Goal: Task Accomplishment & Management: Use online tool/utility

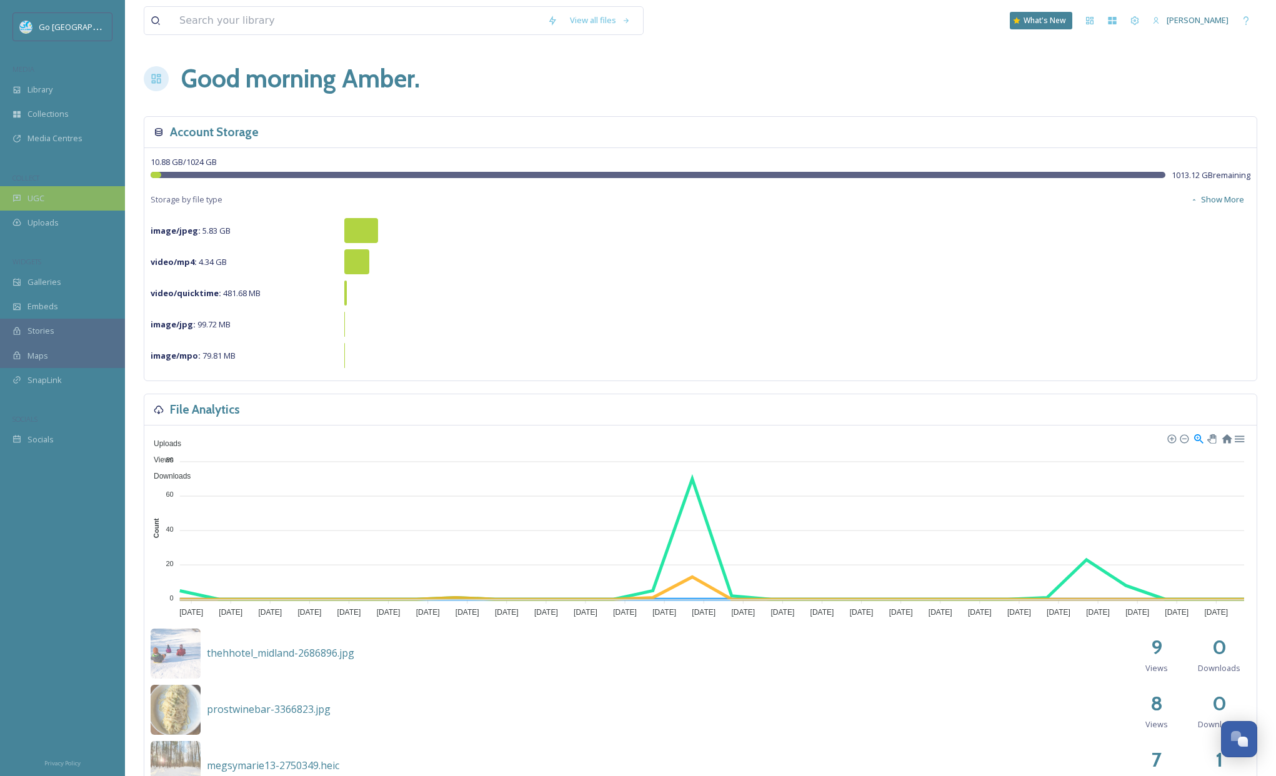
click at [68, 198] on div "UGC" at bounding box center [62, 198] width 125 height 24
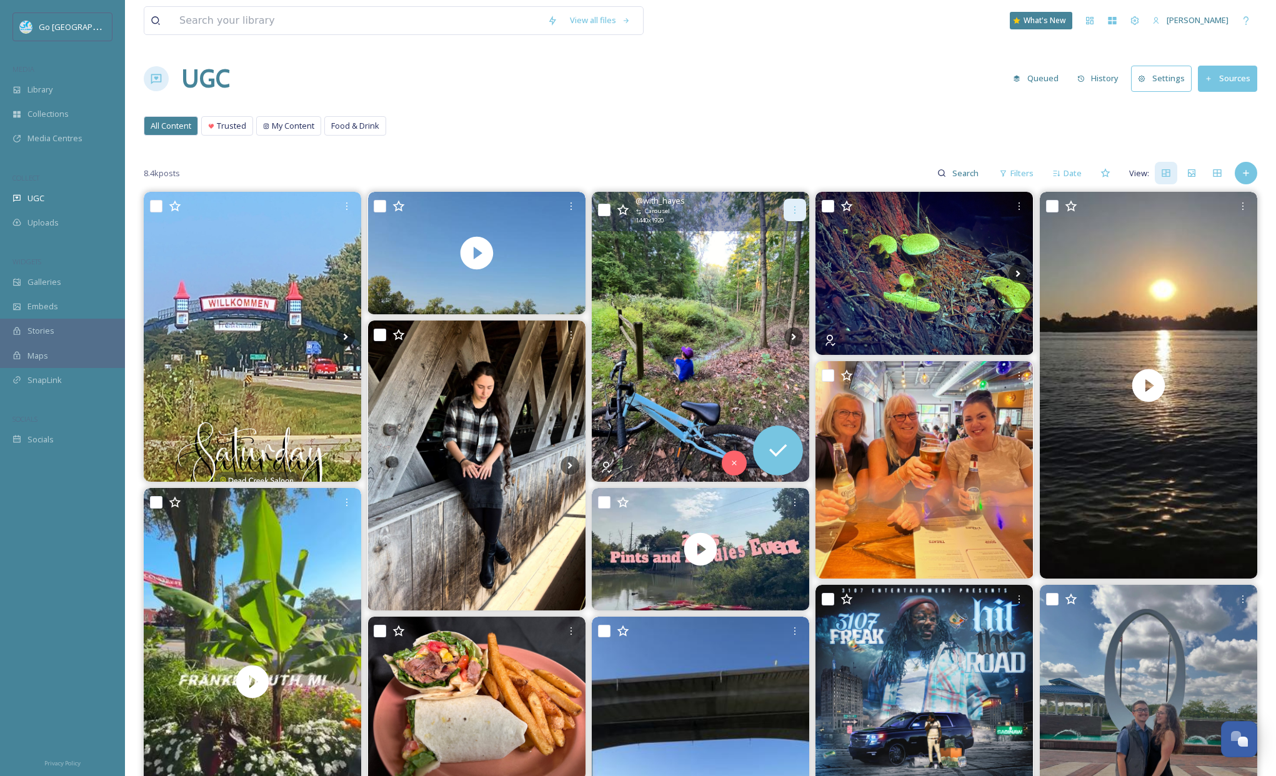
click at [797, 210] on icon at bounding box center [795, 210] width 10 height 10
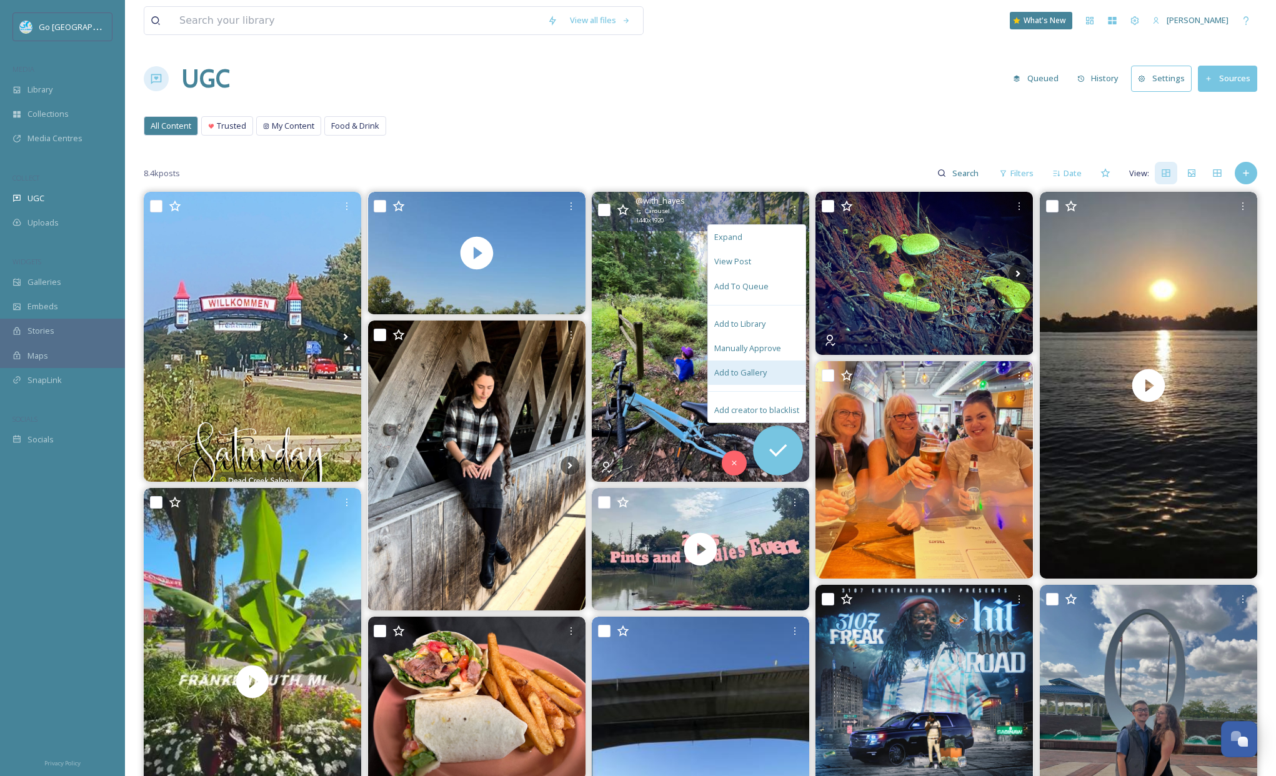
click at [744, 375] on span "Add to Gallery" at bounding box center [740, 373] width 53 height 12
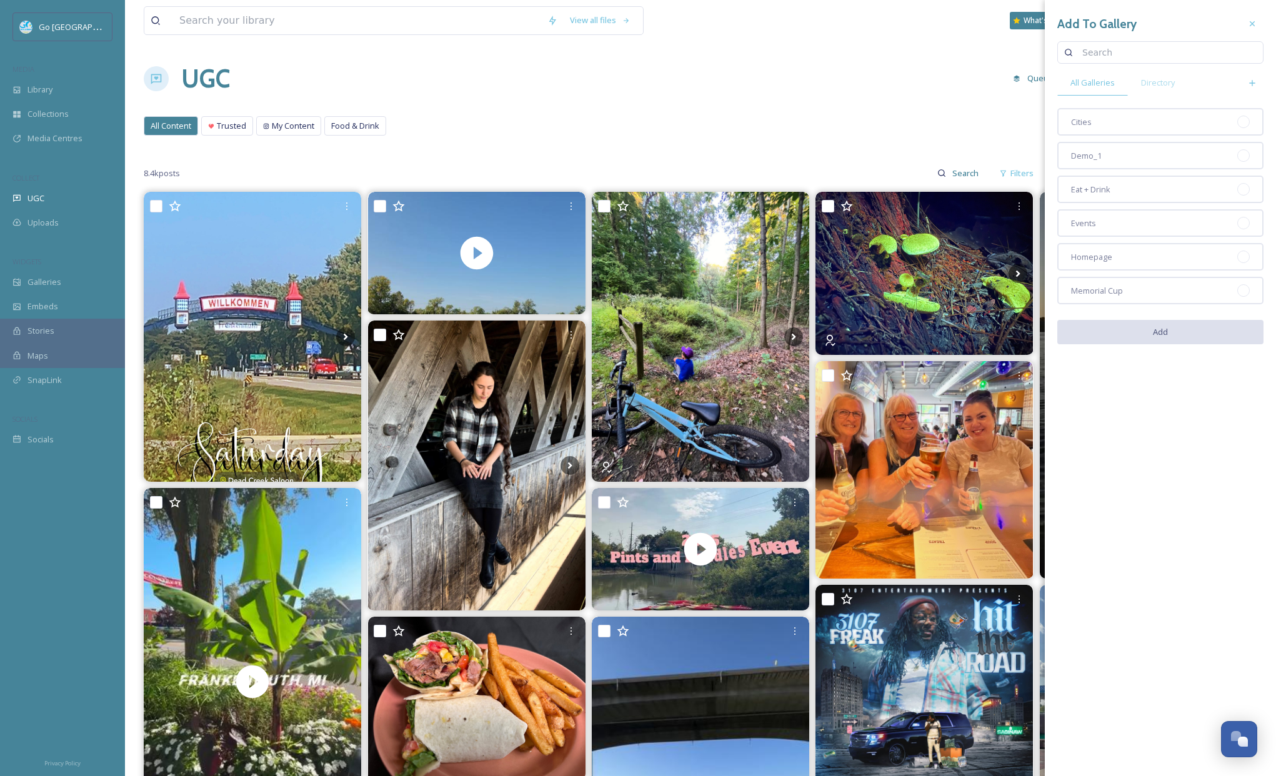
drag, startPoint x: 1109, startPoint y: 255, endPoint x: 1099, endPoint y: 101, distance: 154.7
click at [1109, 254] on span "Homepage" at bounding box center [1091, 257] width 41 height 12
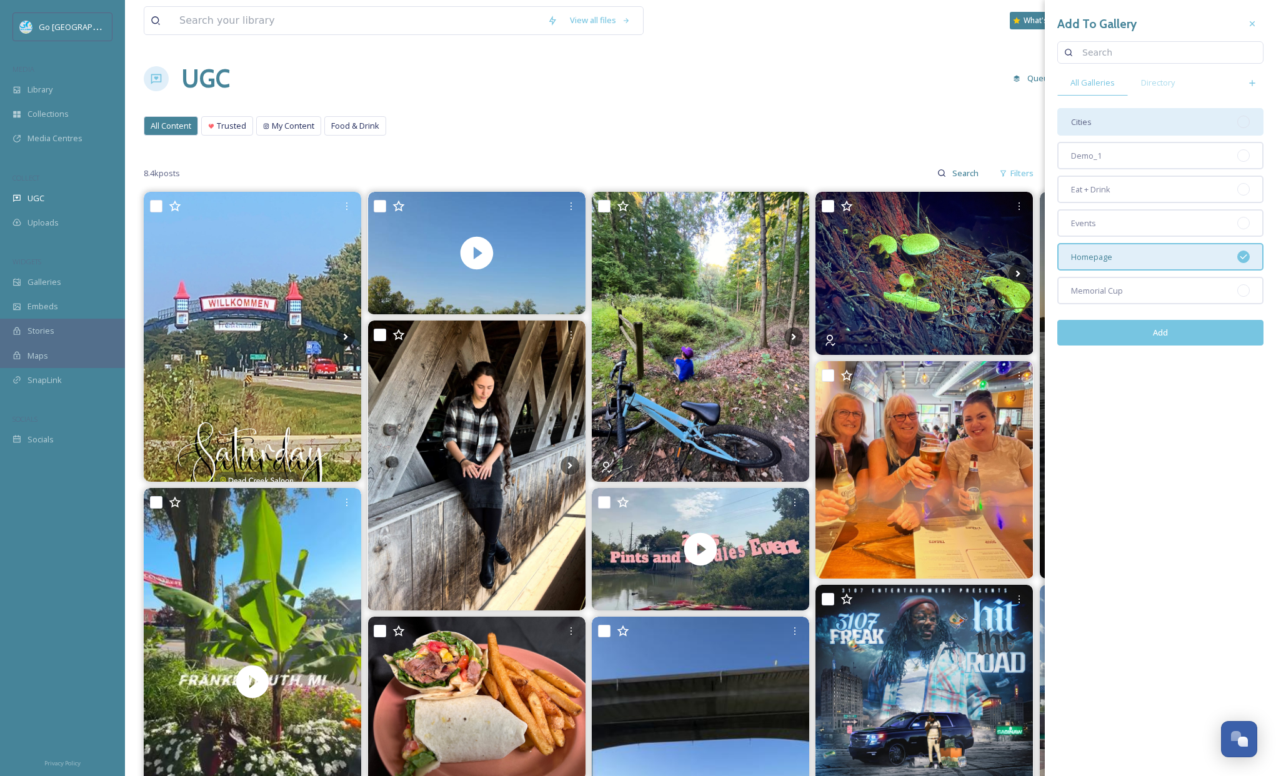
click at [1090, 119] on span "Cities" at bounding box center [1081, 122] width 21 height 12
click at [1191, 329] on button "Add" at bounding box center [1161, 333] width 206 height 26
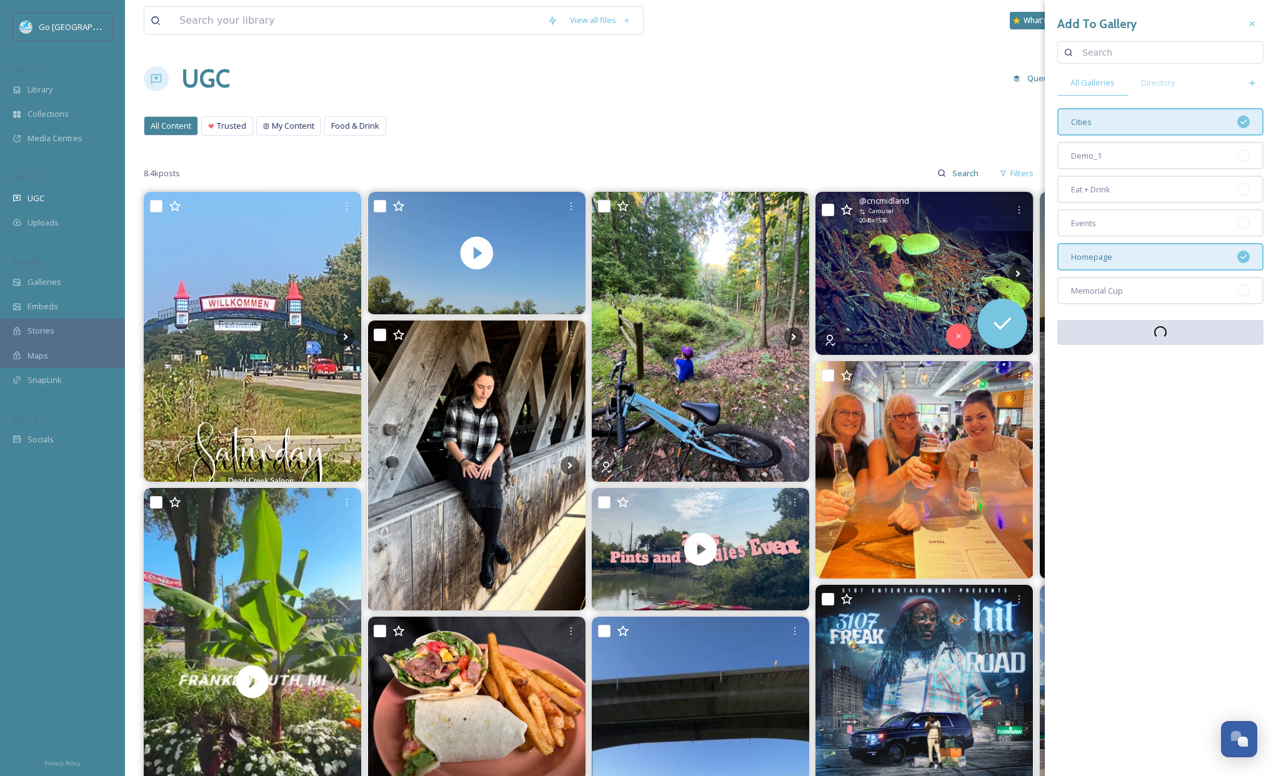
click at [957, 274] on img at bounding box center [925, 273] width 218 height 163
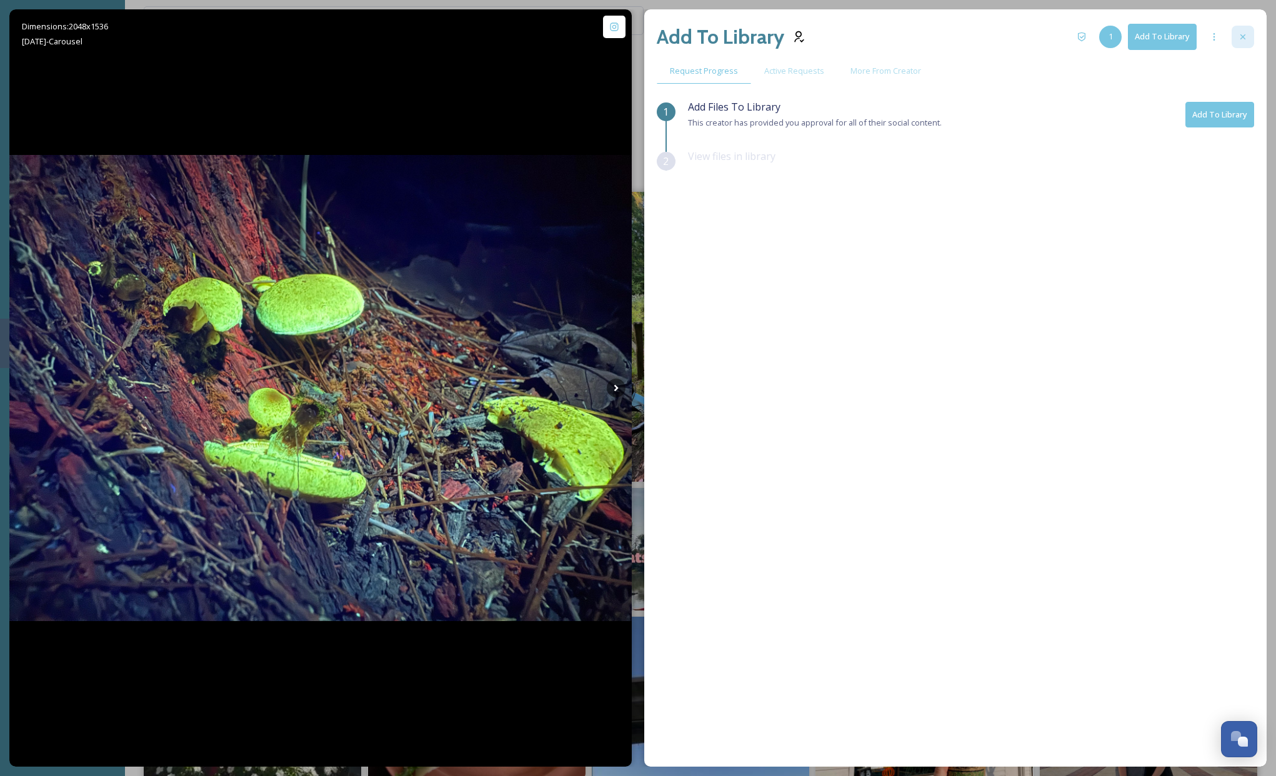
click at [1243, 39] on icon at bounding box center [1243, 37] width 10 height 10
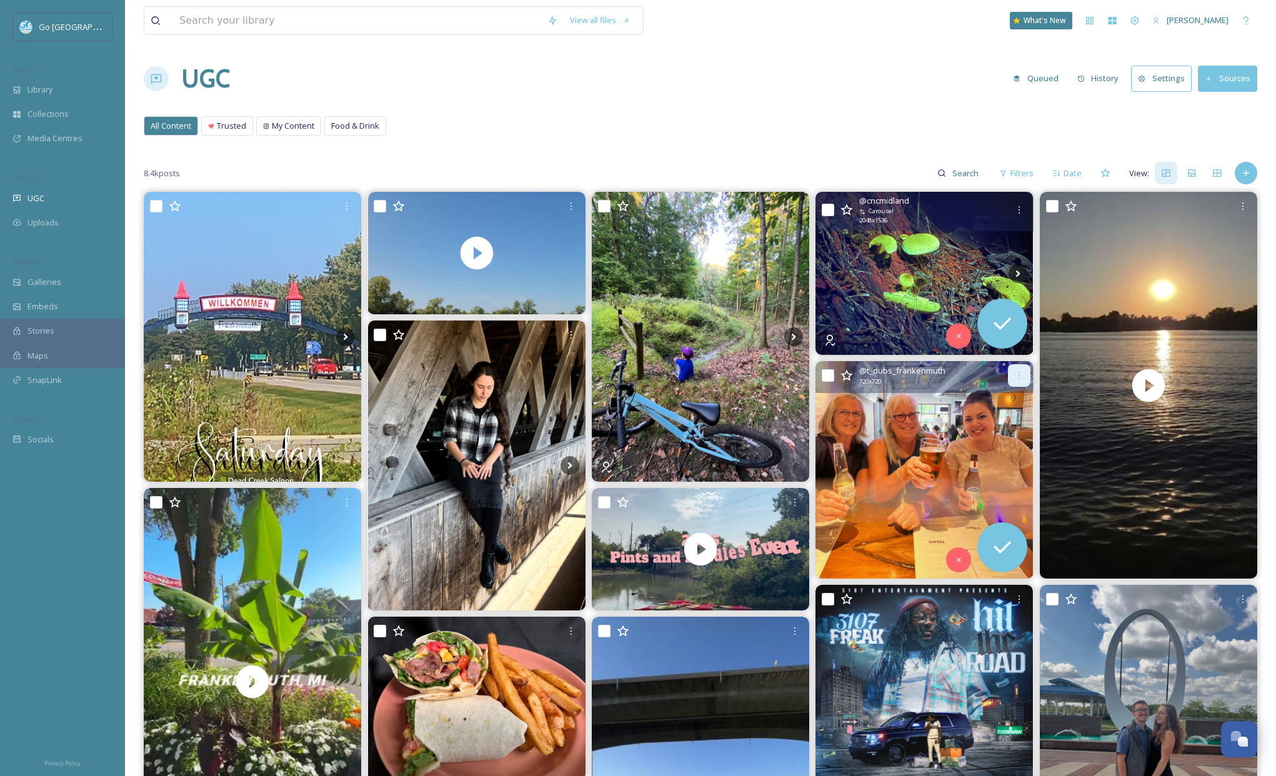
click at [1020, 368] on div at bounding box center [1019, 375] width 23 height 23
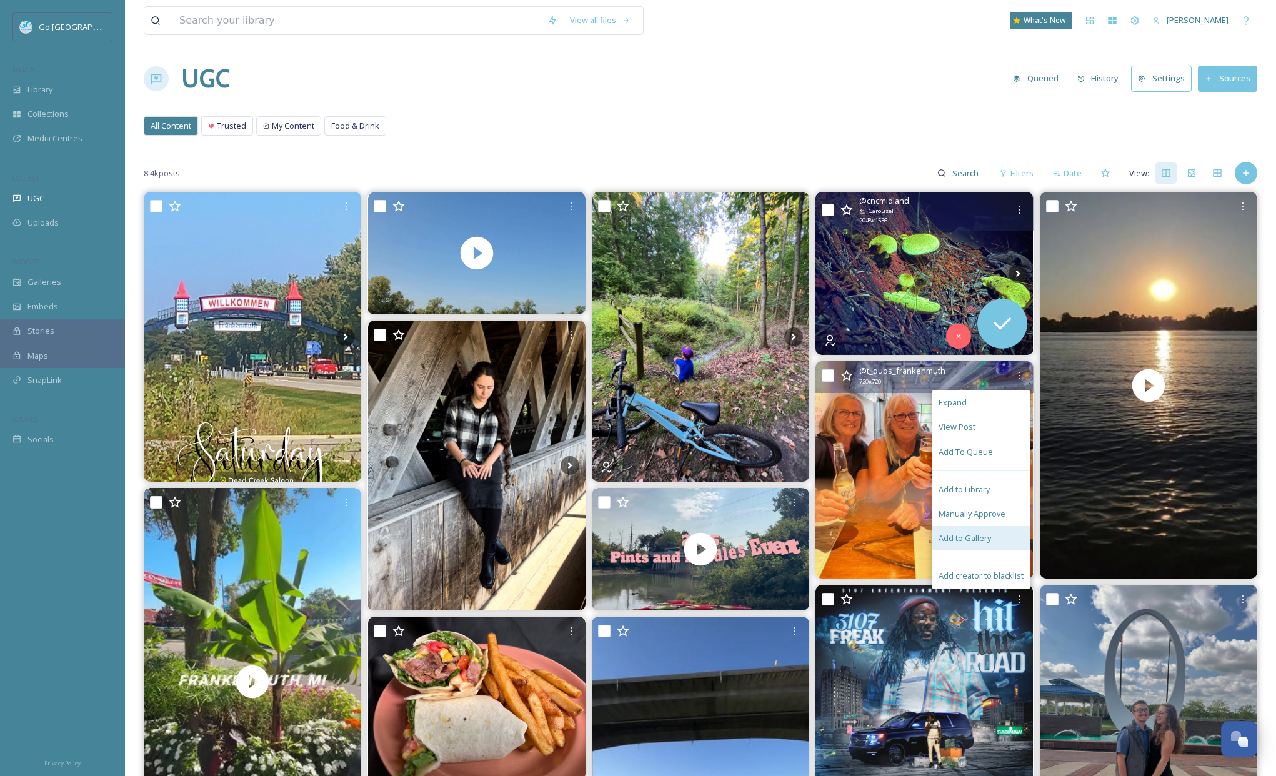
click at [977, 534] on span "Add to Gallery" at bounding box center [965, 539] width 53 height 12
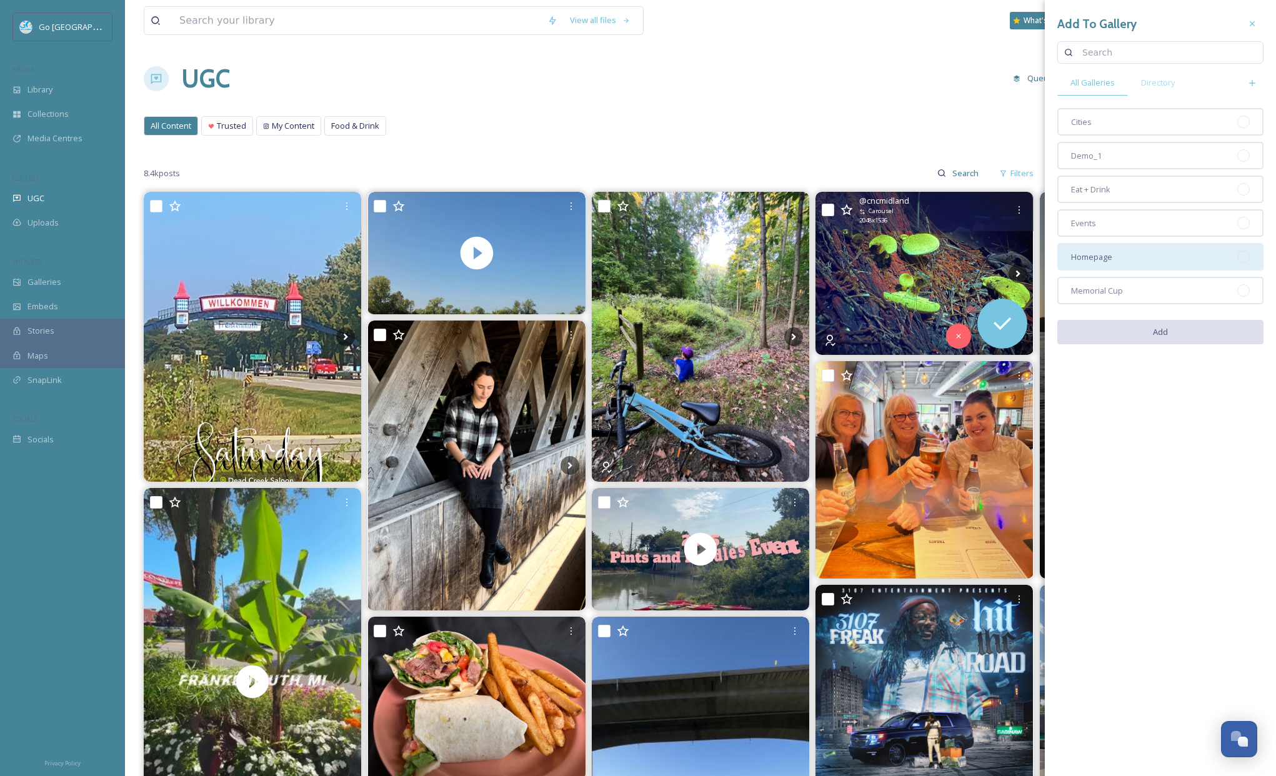
click at [1126, 262] on div "Homepage" at bounding box center [1161, 257] width 206 height 28
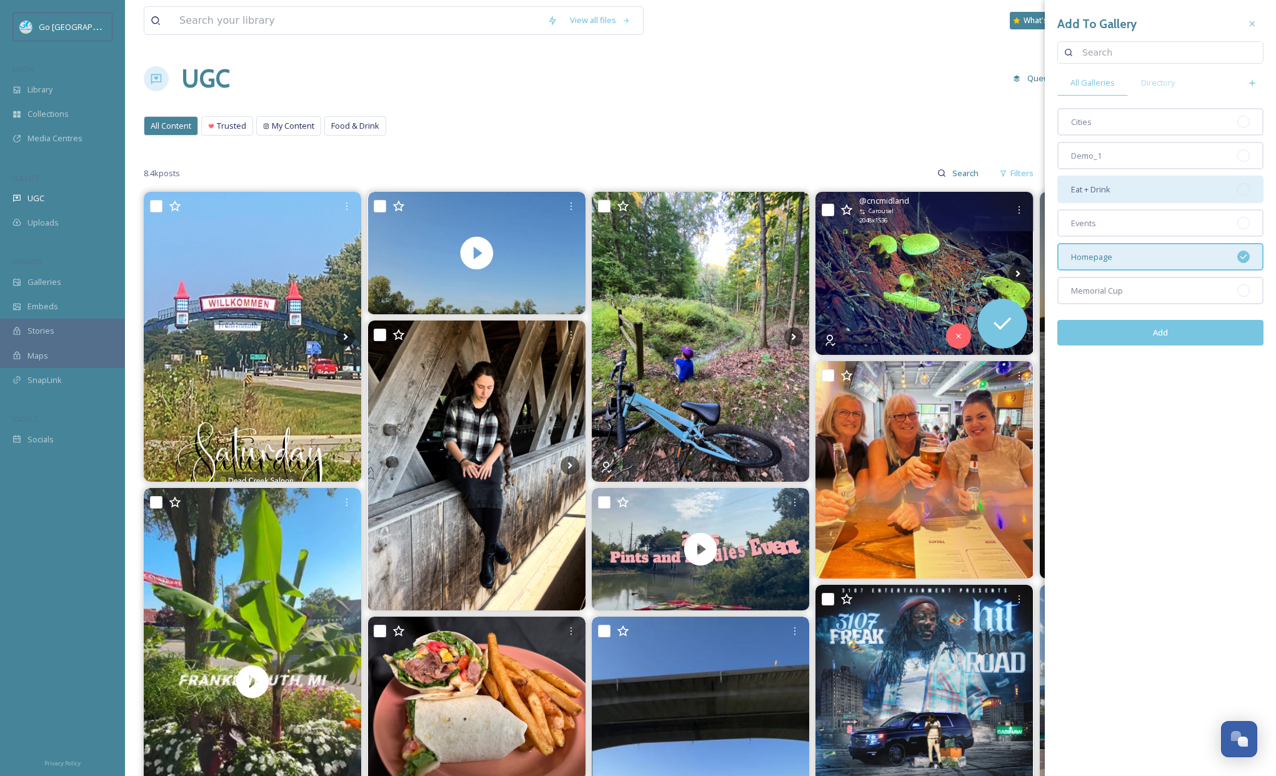
click at [1114, 190] on div "Eat + Drink" at bounding box center [1161, 190] width 206 height 28
click at [1183, 338] on button "Add" at bounding box center [1161, 333] width 206 height 26
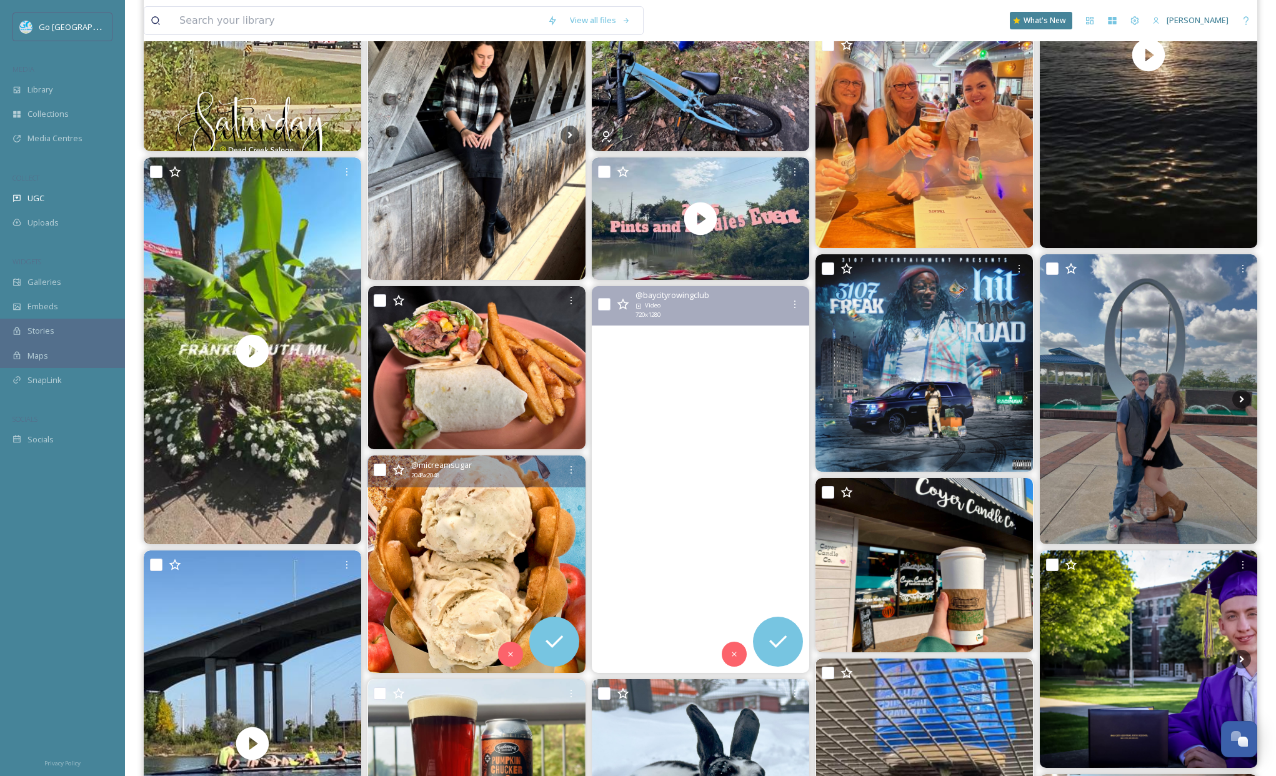
scroll to position [378, 0]
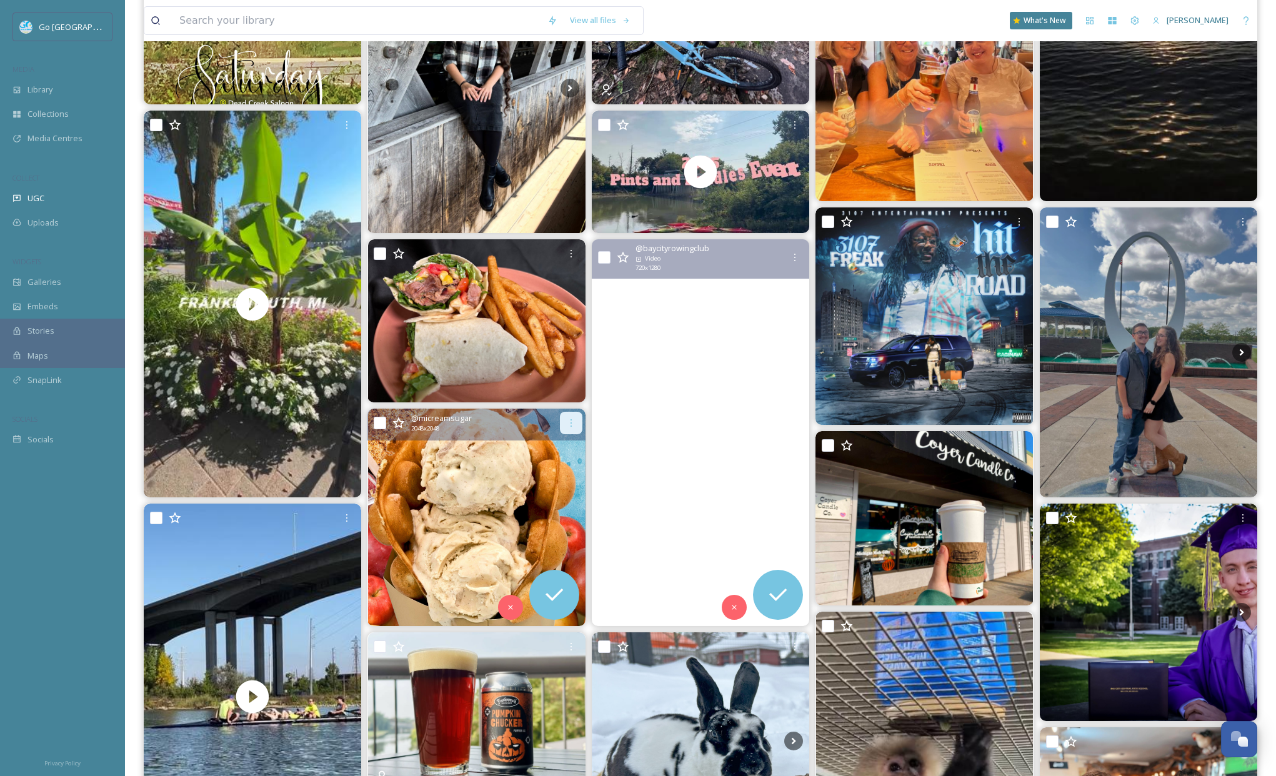
click at [572, 424] on icon at bounding box center [571, 423] width 10 height 10
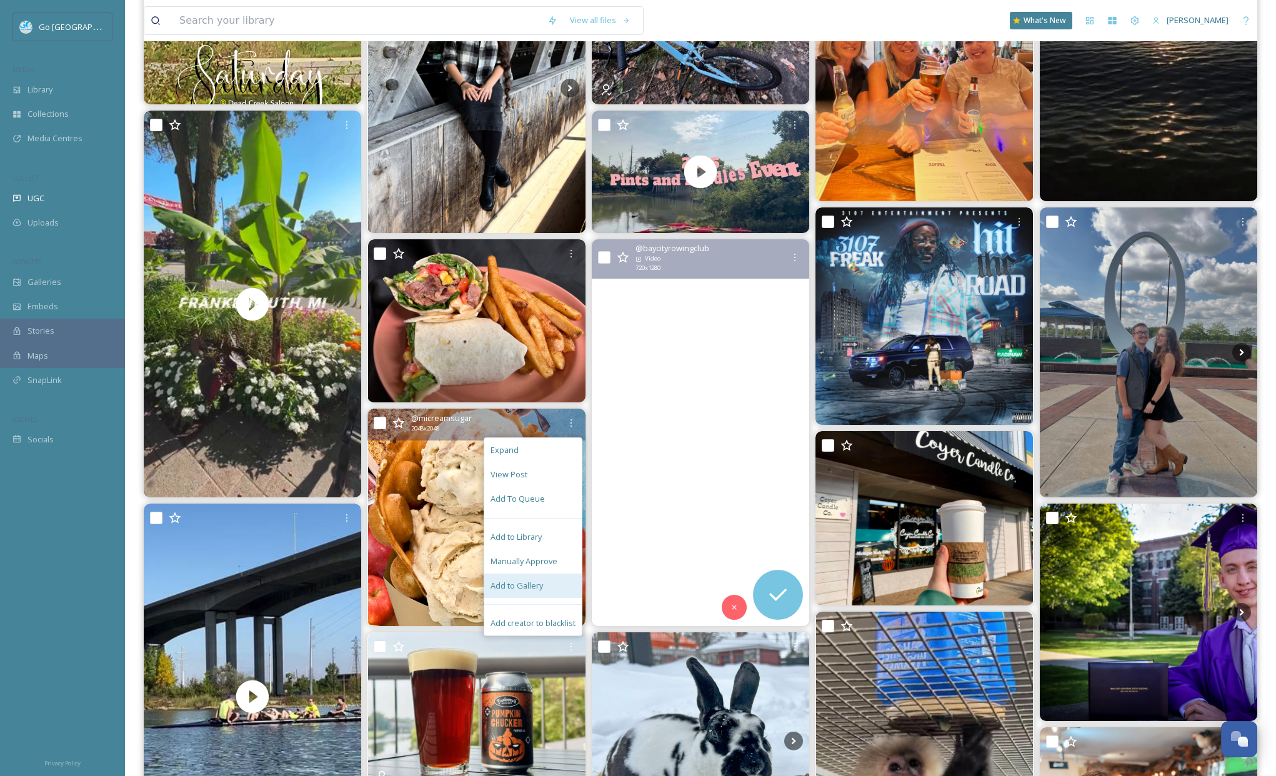
click at [526, 589] on span "Add to Gallery" at bounding box center [517, 586] width 53 height 12
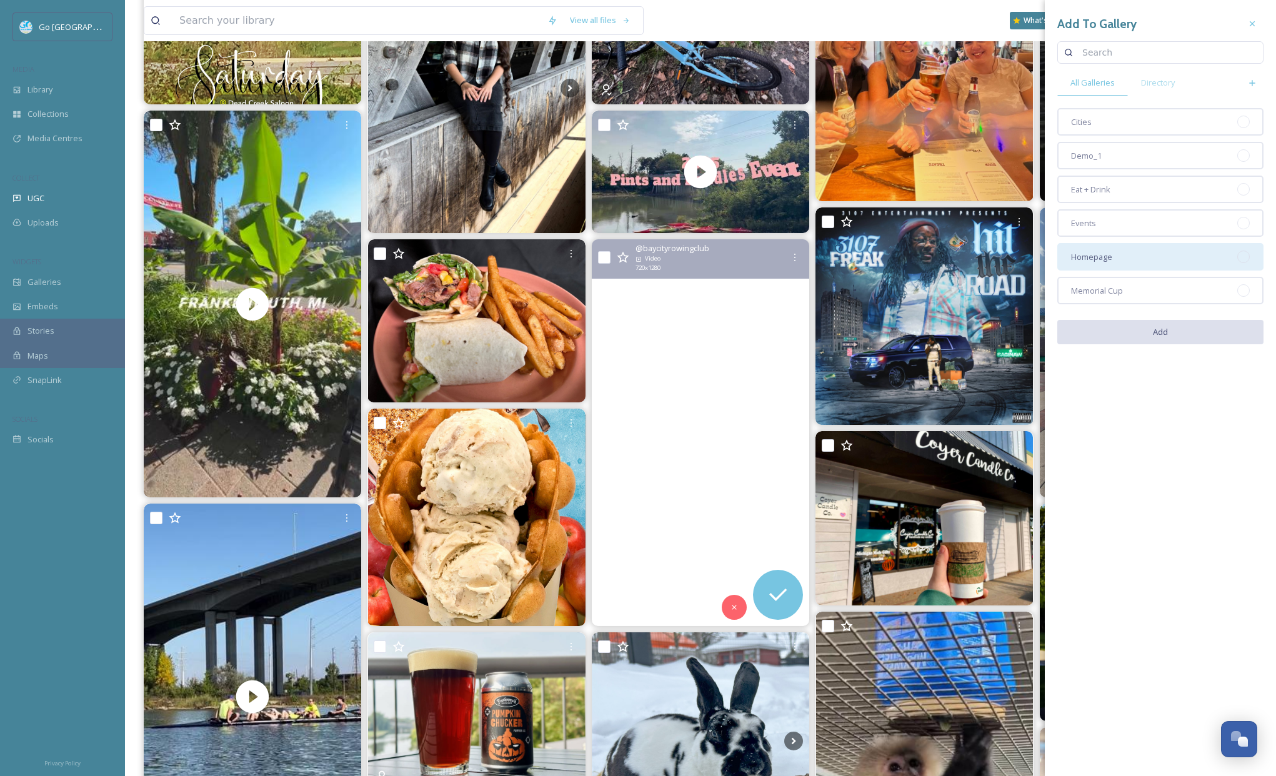
click at [1100, 258] on span "Homepage" at bounding box center [1091, 257] width 41 height 12
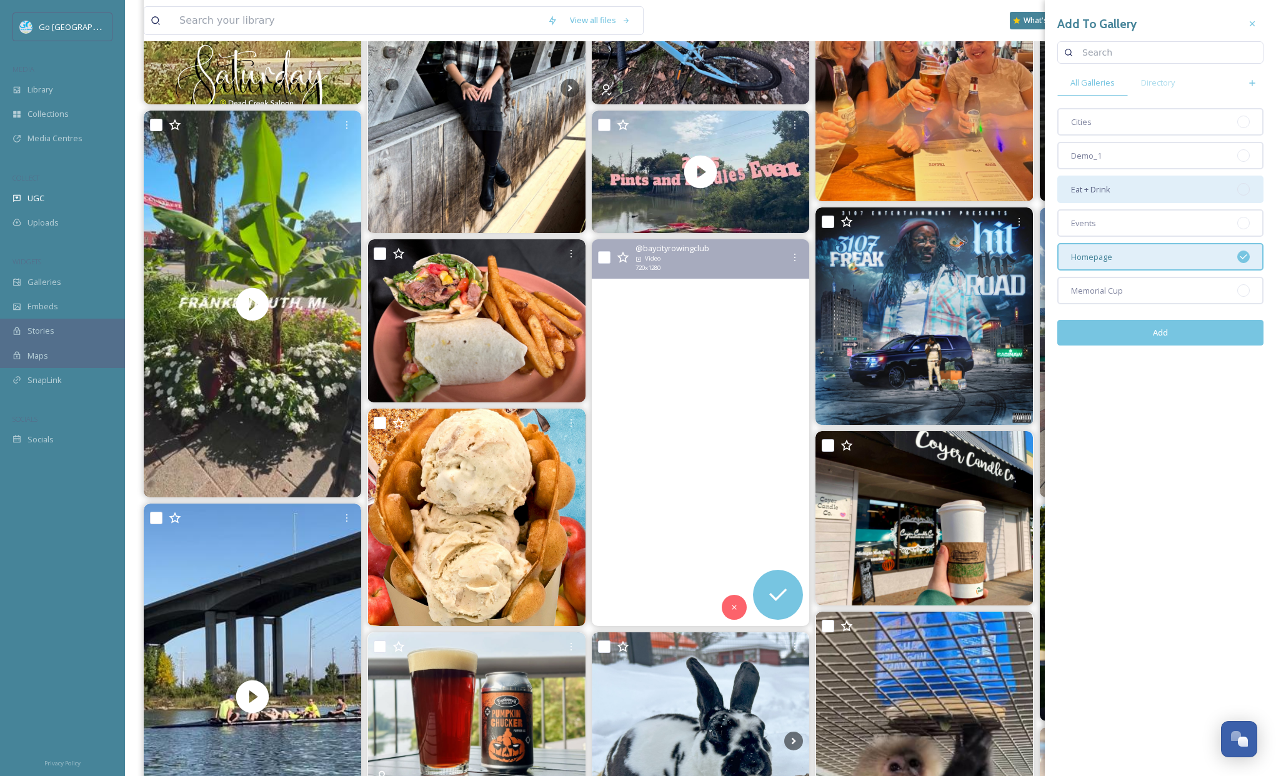
click at [1100, 191] on span "Eat + Drink" at bounding box center [1090, 190] width 39 height 12
click at [1205, 335] on button "Add" at bounding box center [1161, 333] width 206 height 26
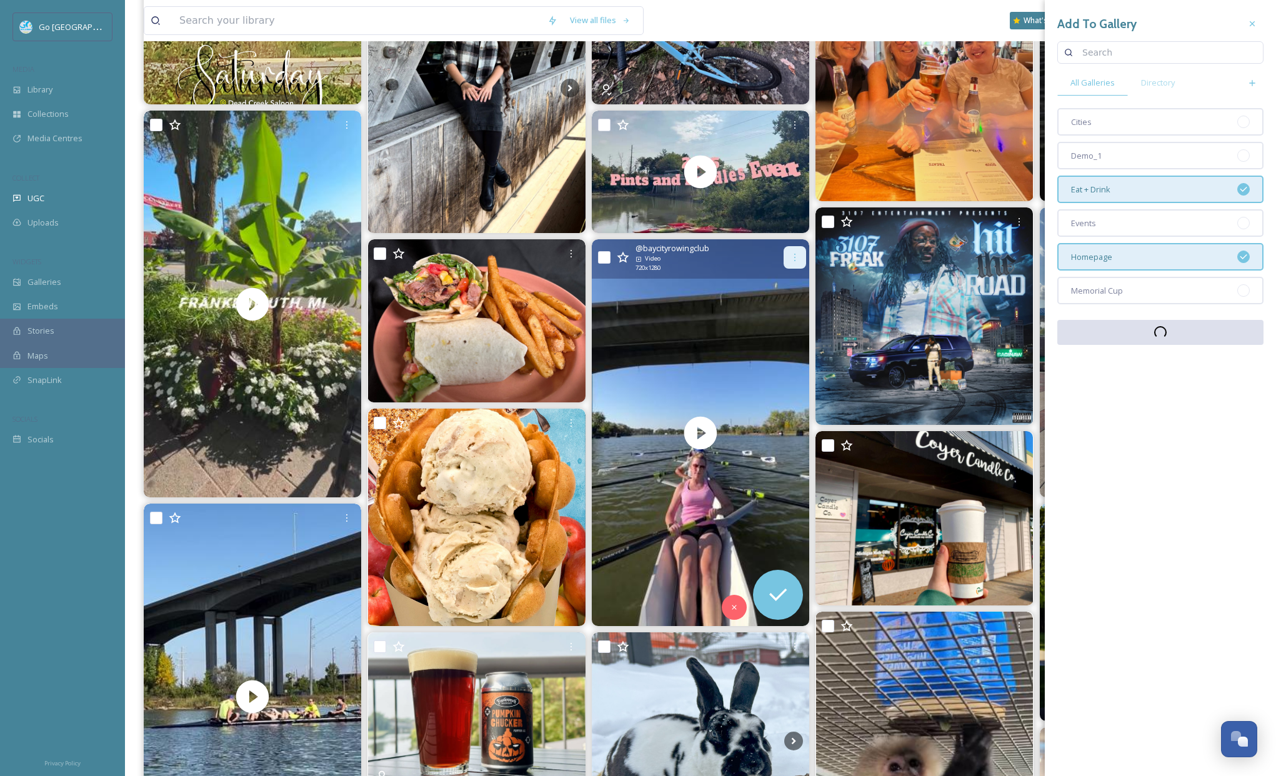
click at [797, 263] on div at bounding box center [795, 257] width 23 height 23
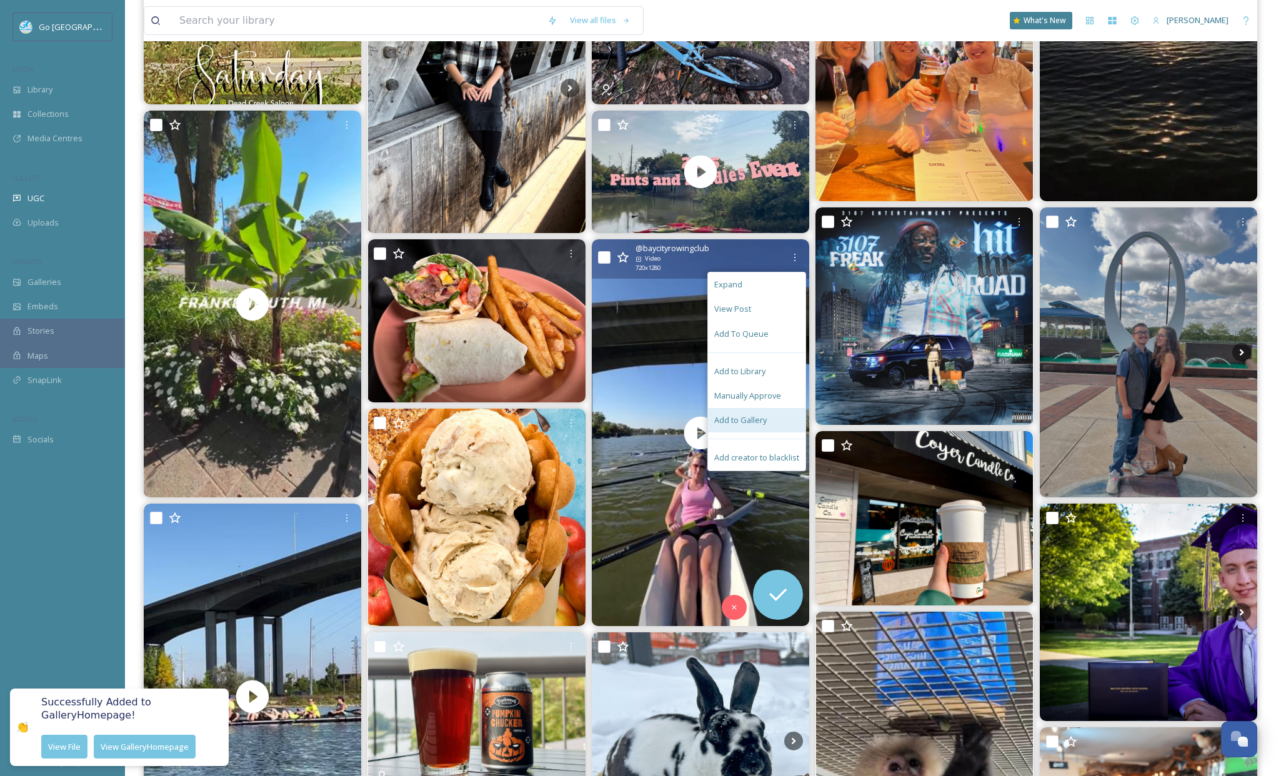
click at [746, 426] on div "Add to Gallery" at bounding box center [757, 420] width 98 height 24
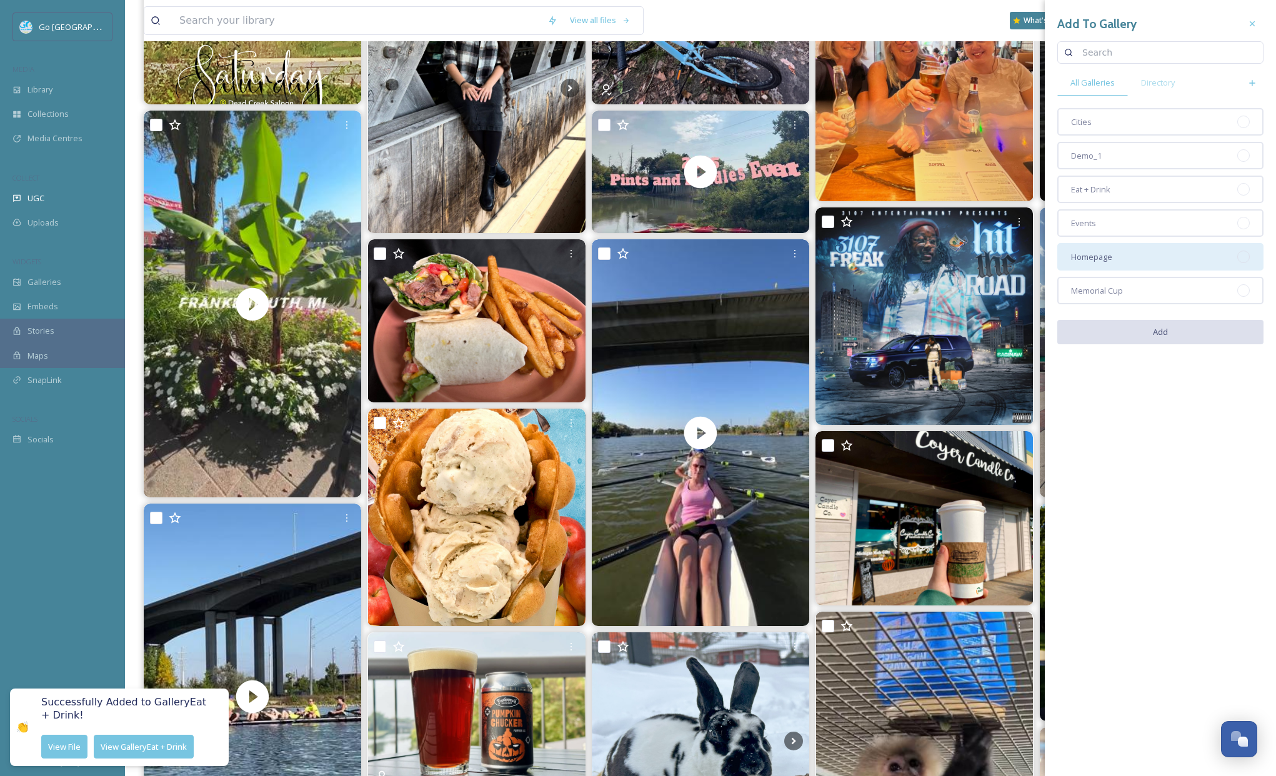
click at [1103, 259] on span "Homepage" at bounding box center [1091, 257] width 41 height 12
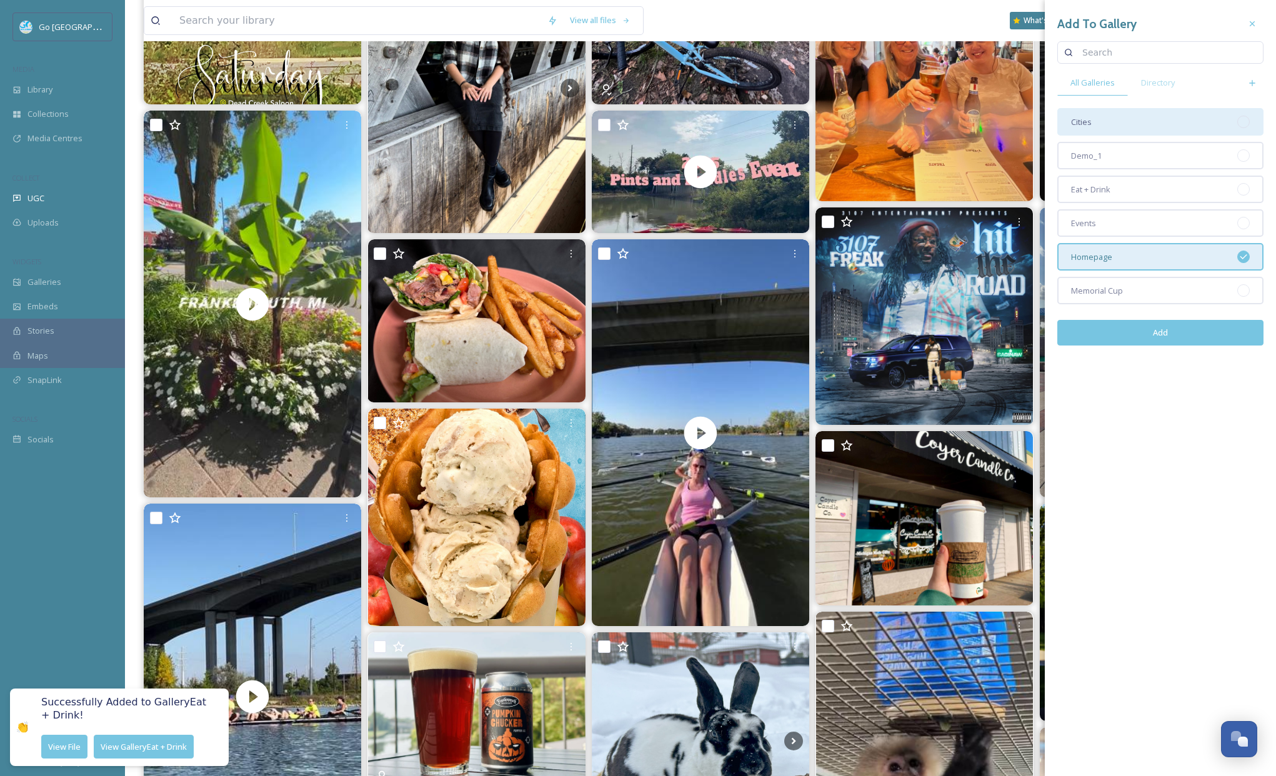
click at [1115, 116] on div "Cities" at bounding box center [1161, 122] width 206 height 28
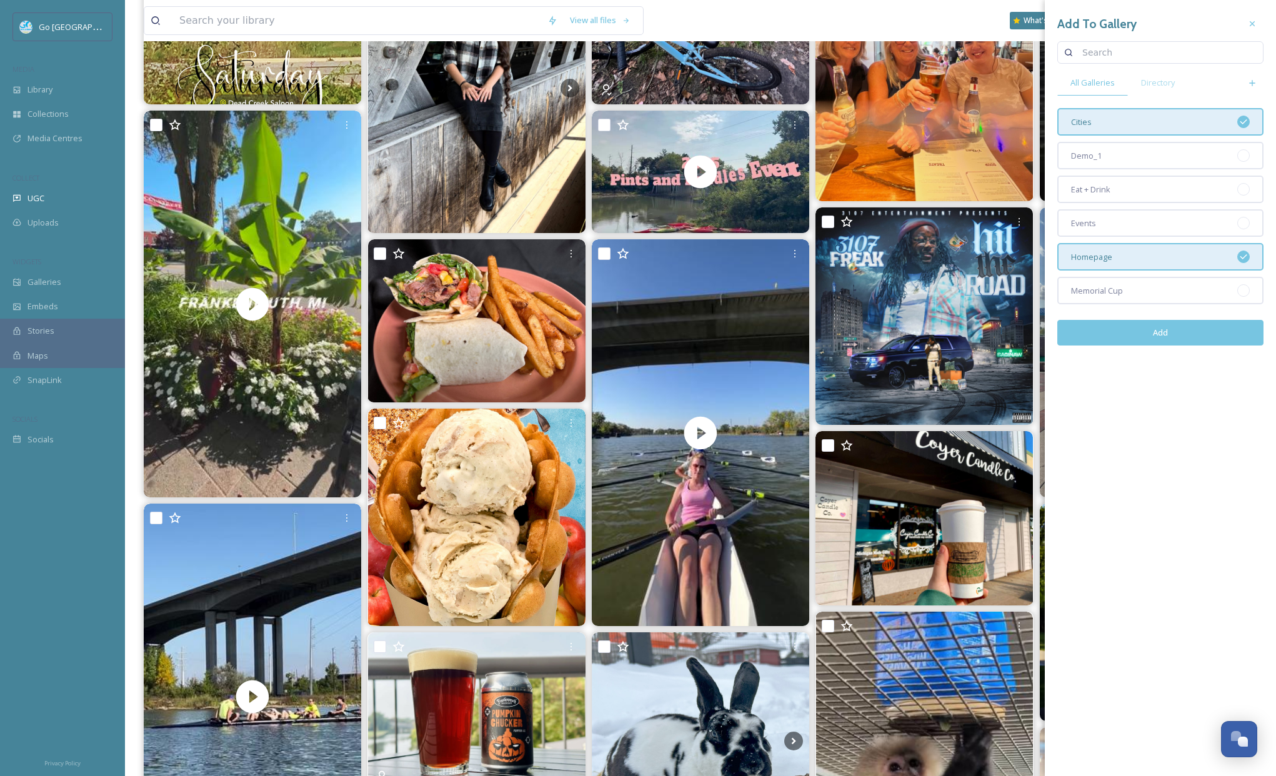
click at [1193, 336] on button "Add" at bounding box center [1161, 333] width 206 height 26
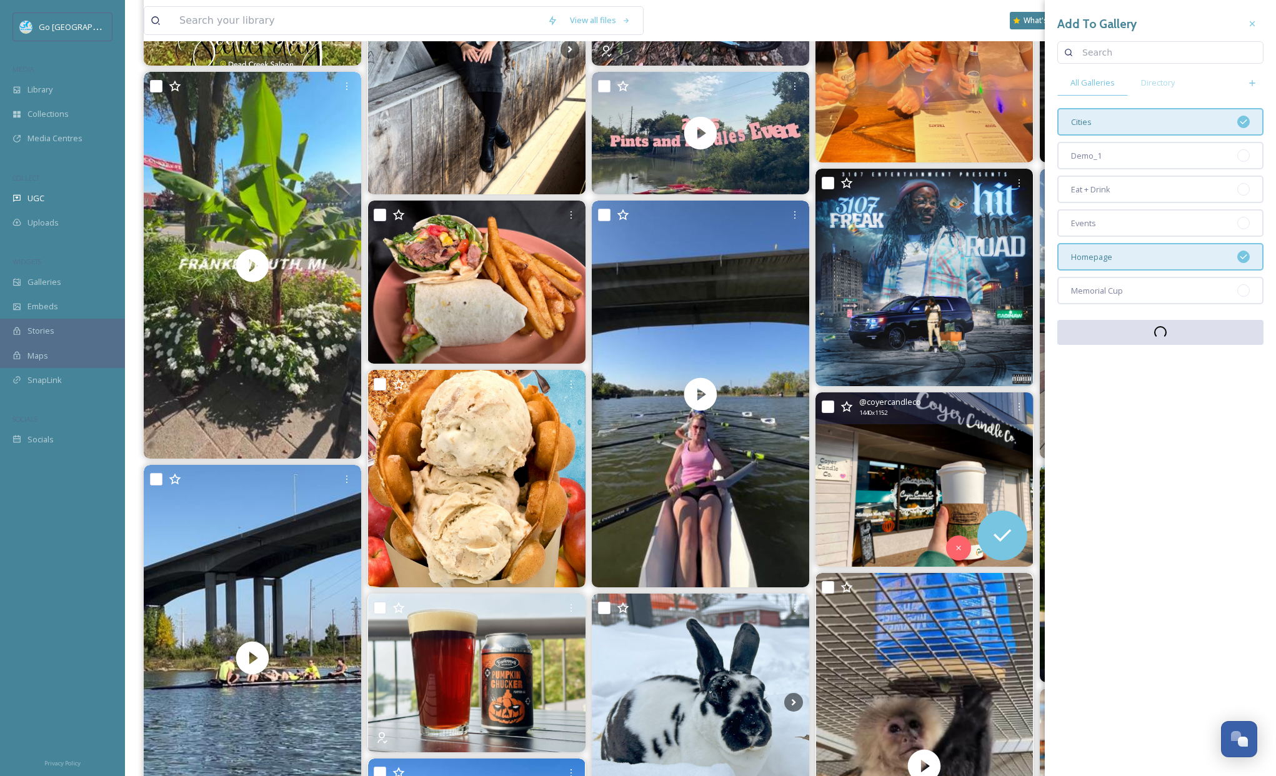
scroll to position [474, 0]
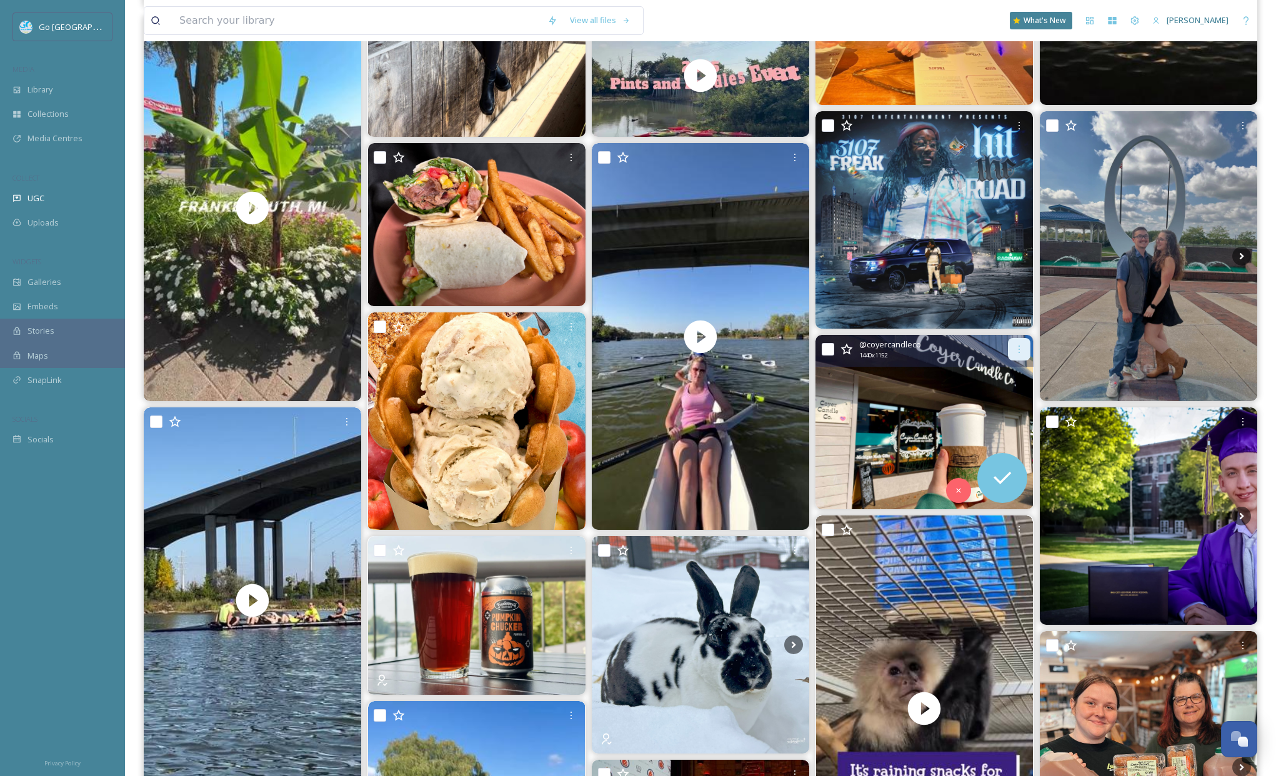
click at [1020, 351] on icon at bounding box center [1020, 349] width 10 height 10
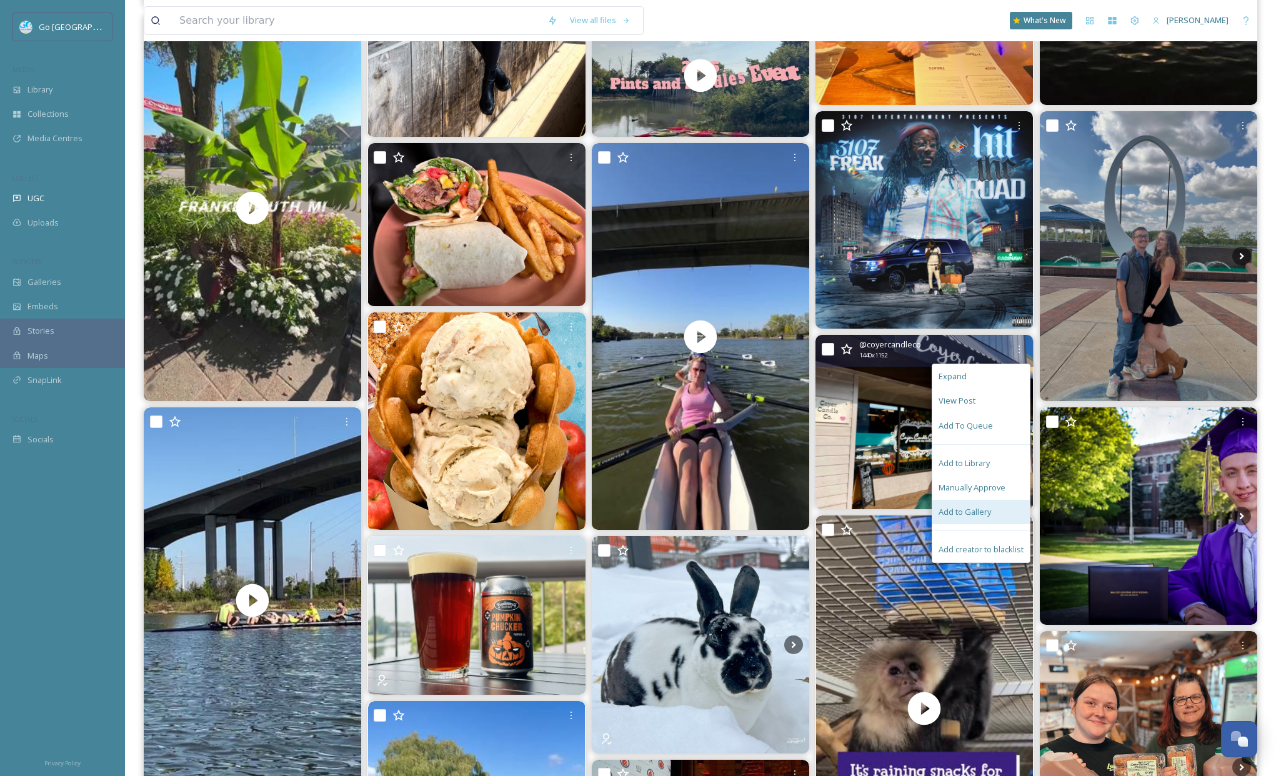
click at [989, 510] on span "Add to Gallery" at bounding box center [965, 512] width 53 height 12
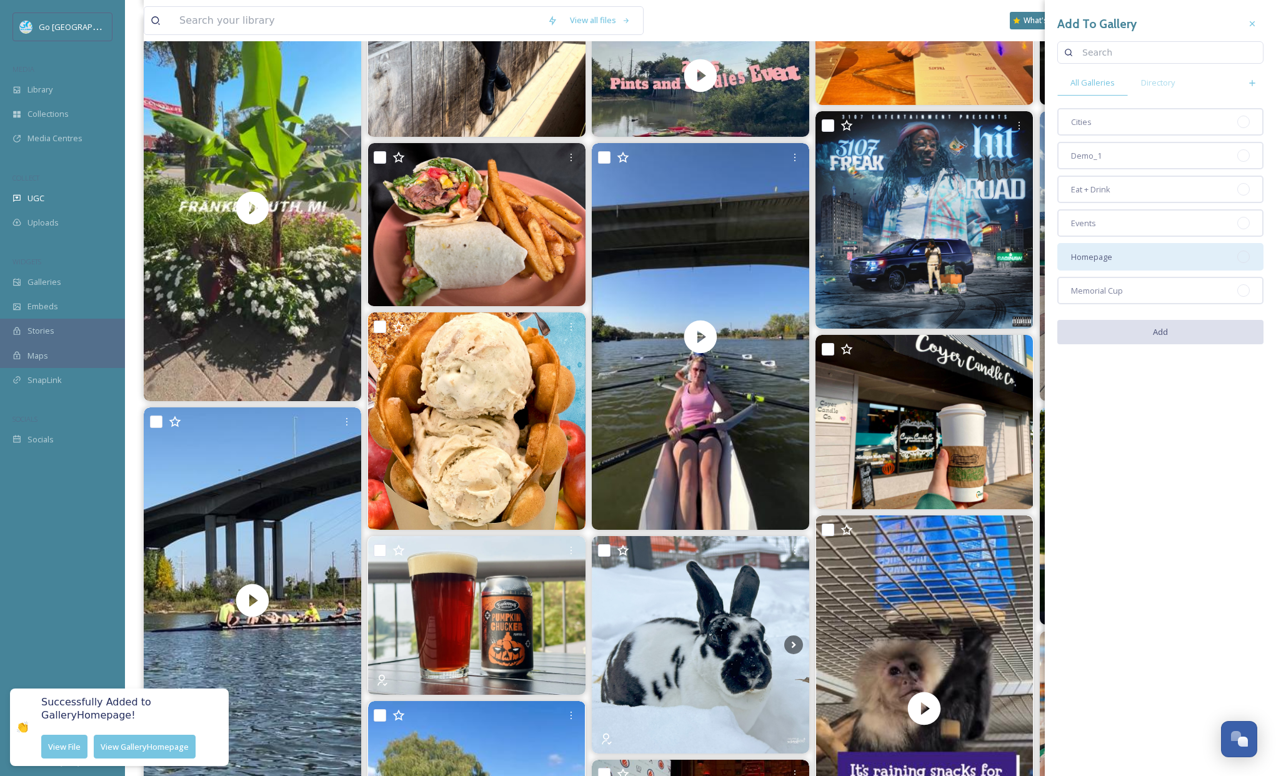
click at [1096, 263] on div "Homepage" at bounding box center [1161, 257] width 206 height 28
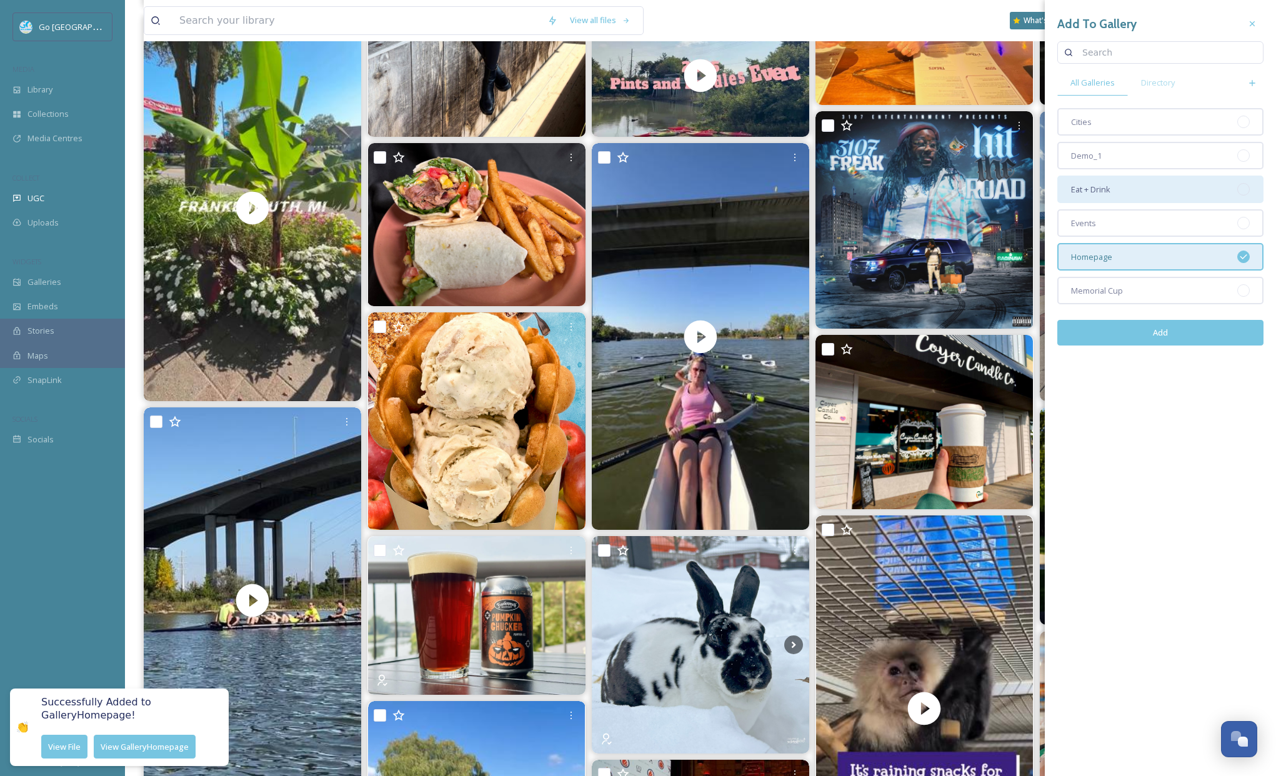
click at [1112, 183] on div "Eat + Drink" at bounding box center [1161, 190] width 206 height 28
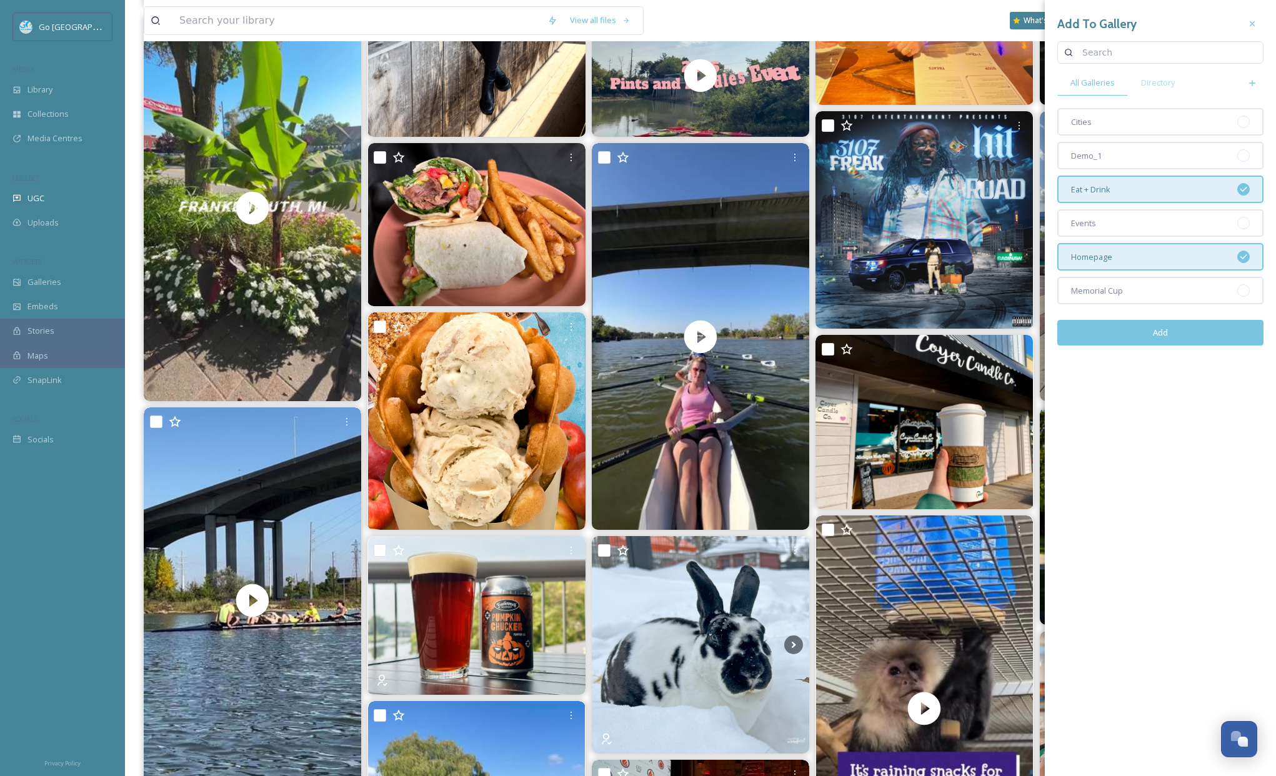
click at [1189, 337] on button "Add" at bounding box center [1161, 333] width 206 height 26
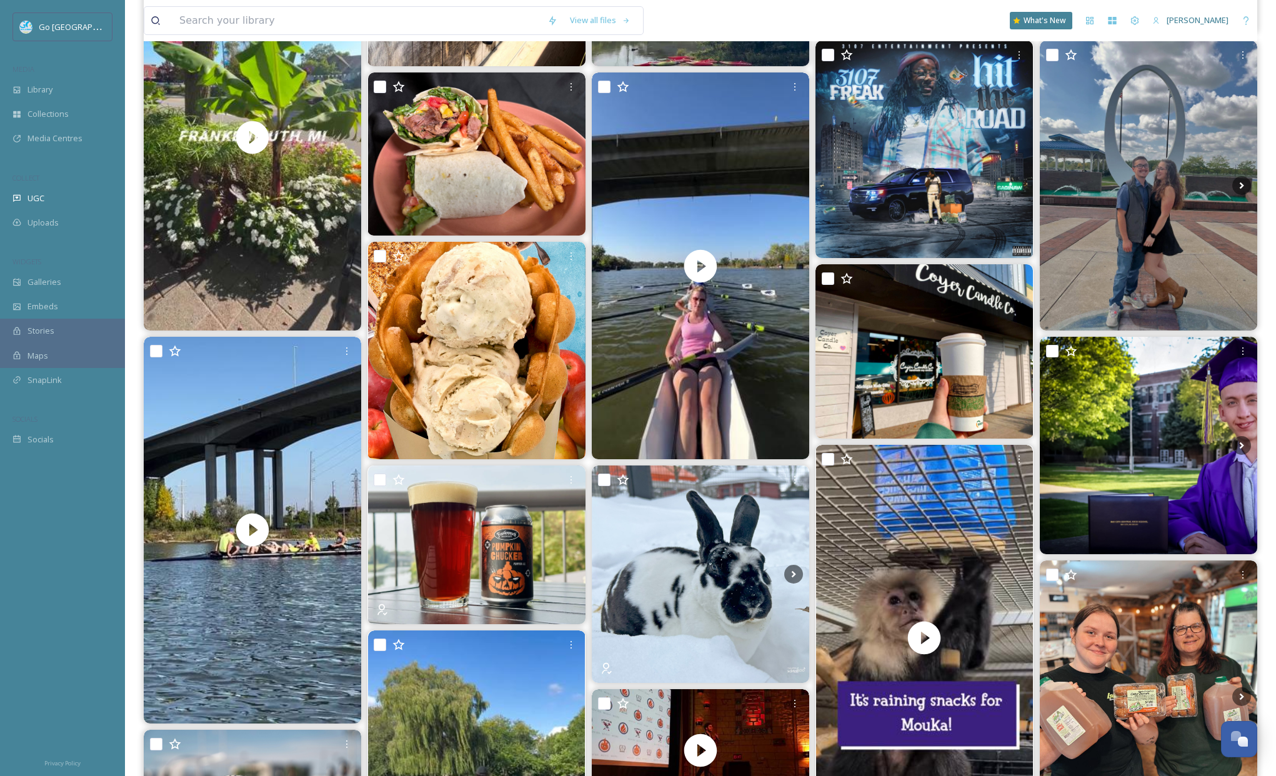
scroll to position [558, 0]
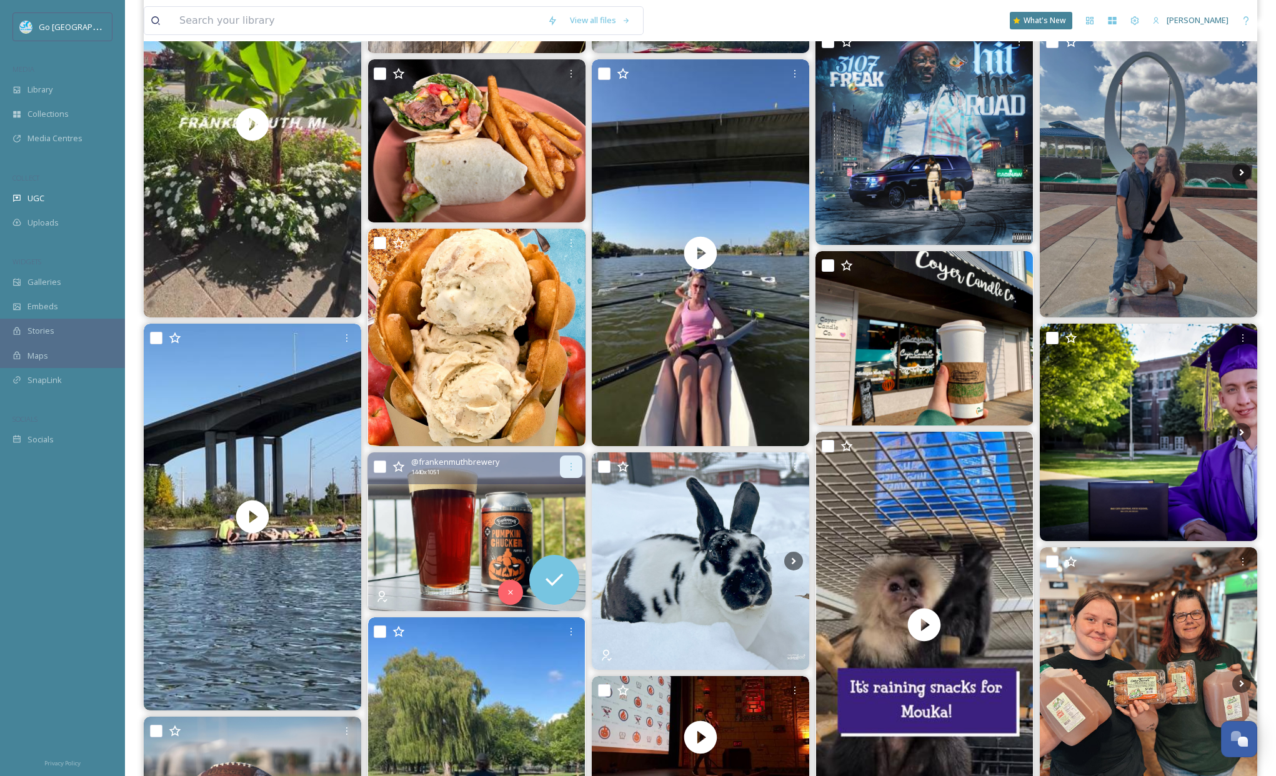
click at [575, 465] on icon at bounding box center [571, 467] width 10 height 10
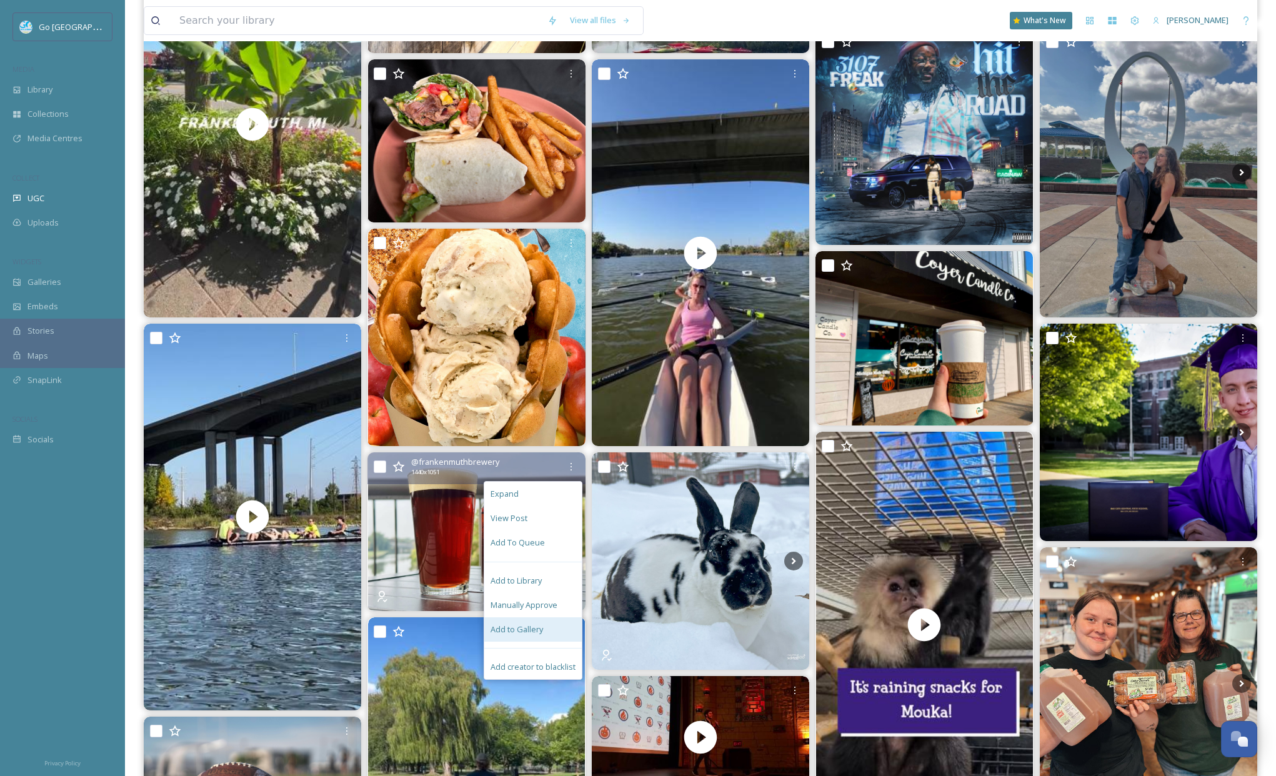
click at [546, 628] on div "Add to Gallery" at bounding box center [533, 630] width 98 height 24
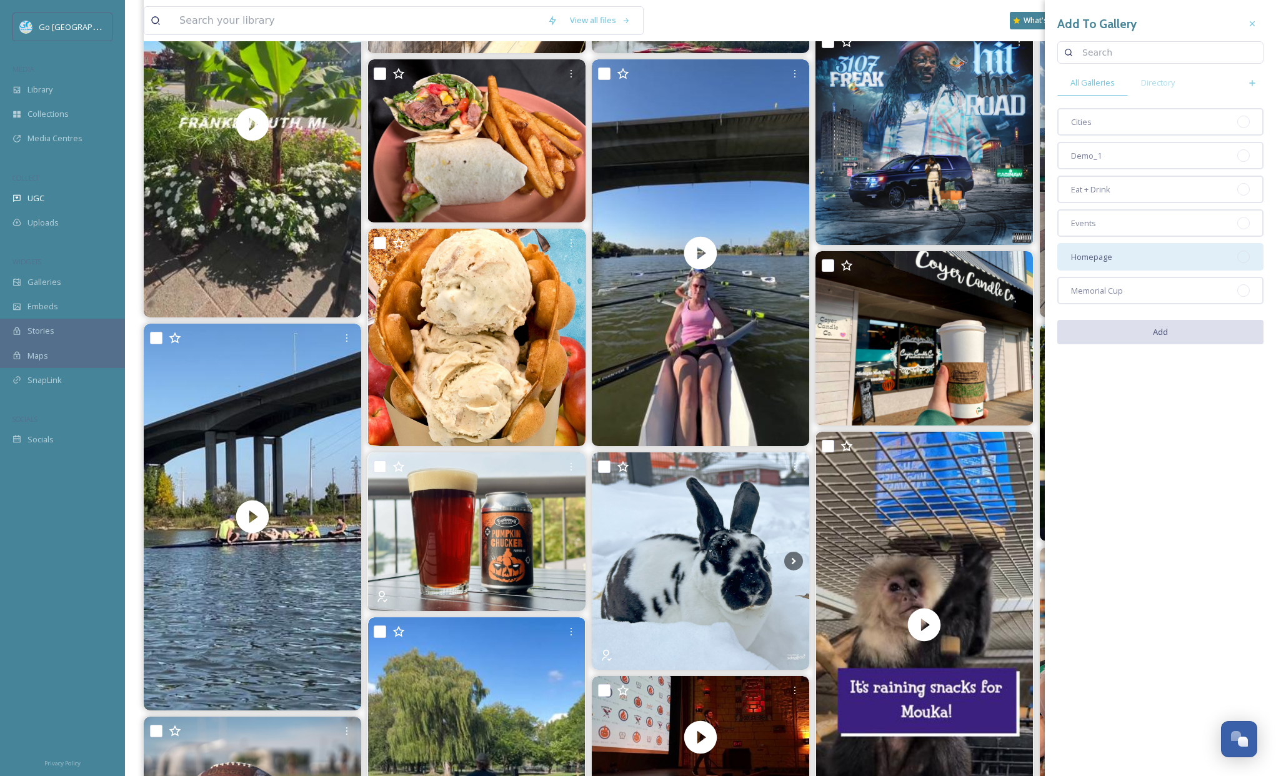
click at [1090, 255] on span "Homepage" at bounding box center [1091, 257] width 41 height 12
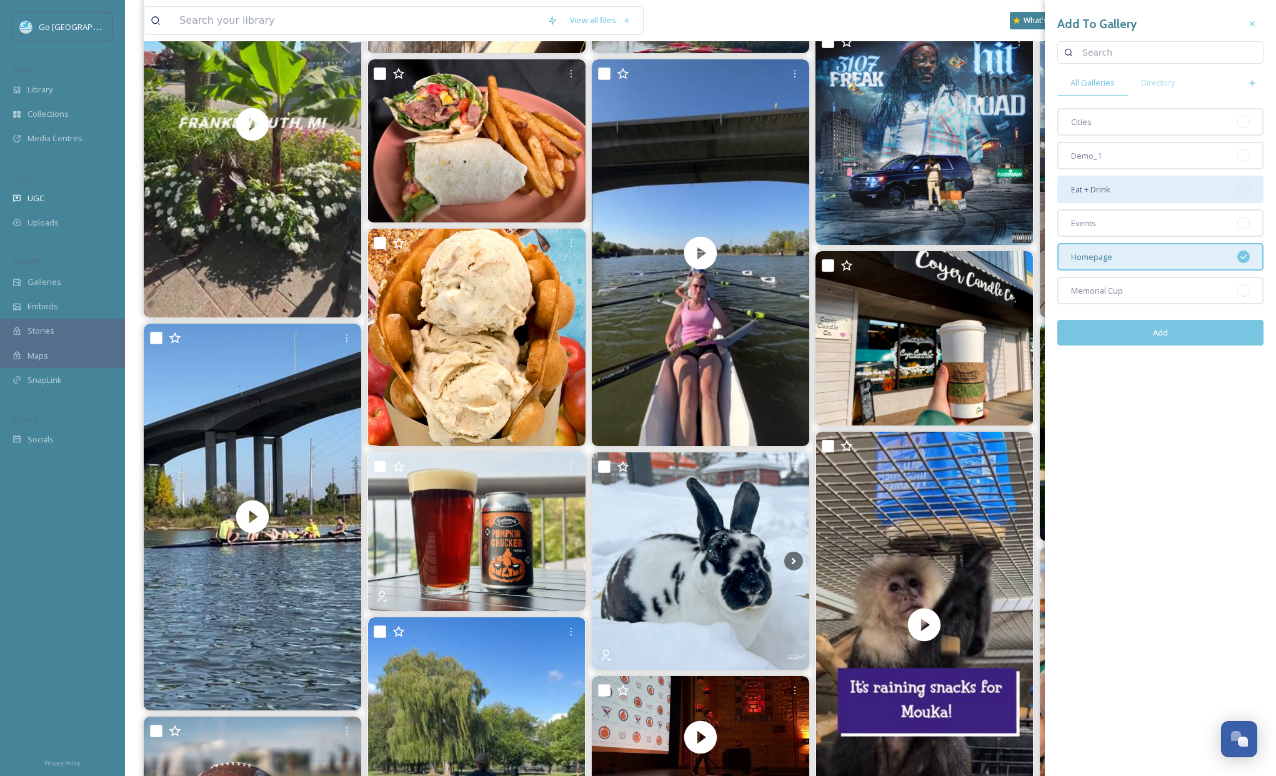
click at [1107, 184] on span "Eat + Drink" at bounding box center [1090, 190] width 39 height 12
click at [1155, 338] on button "Add" at bounding box center [1161, 333] width 206 height 26
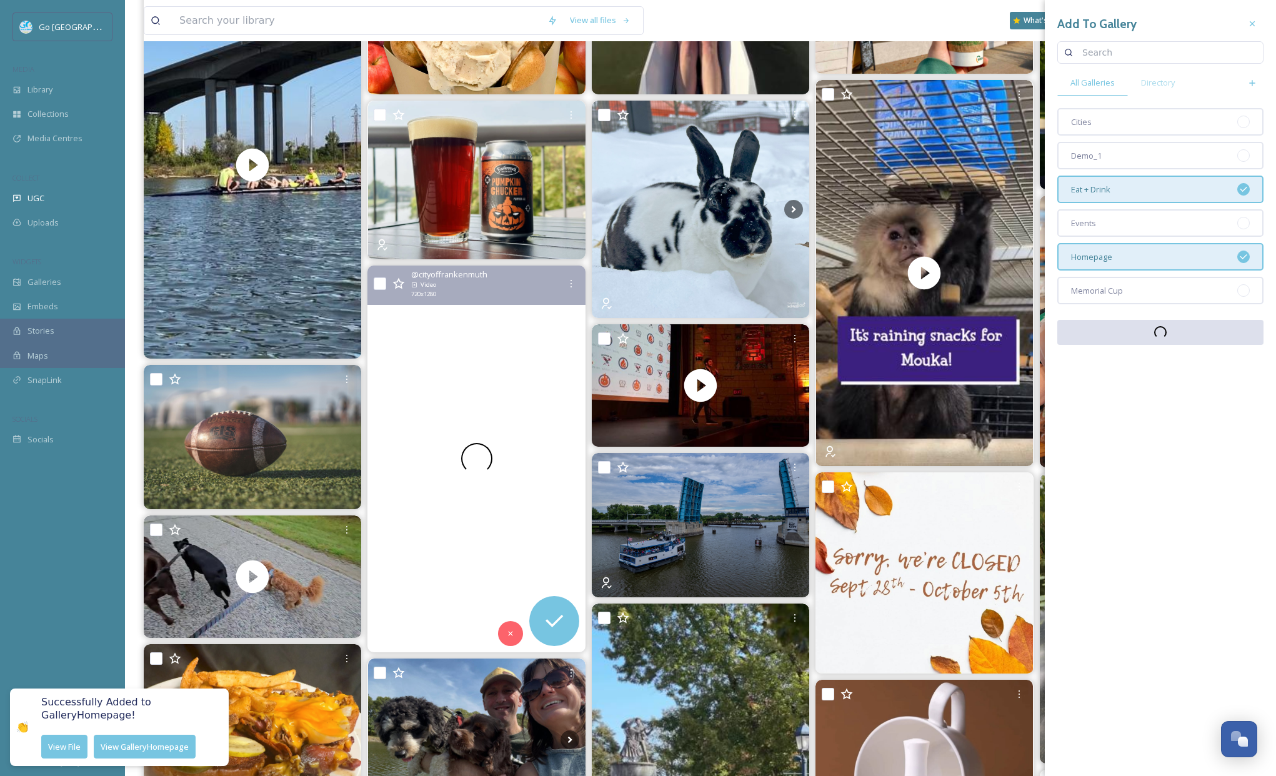
scroll to position [943, 0]
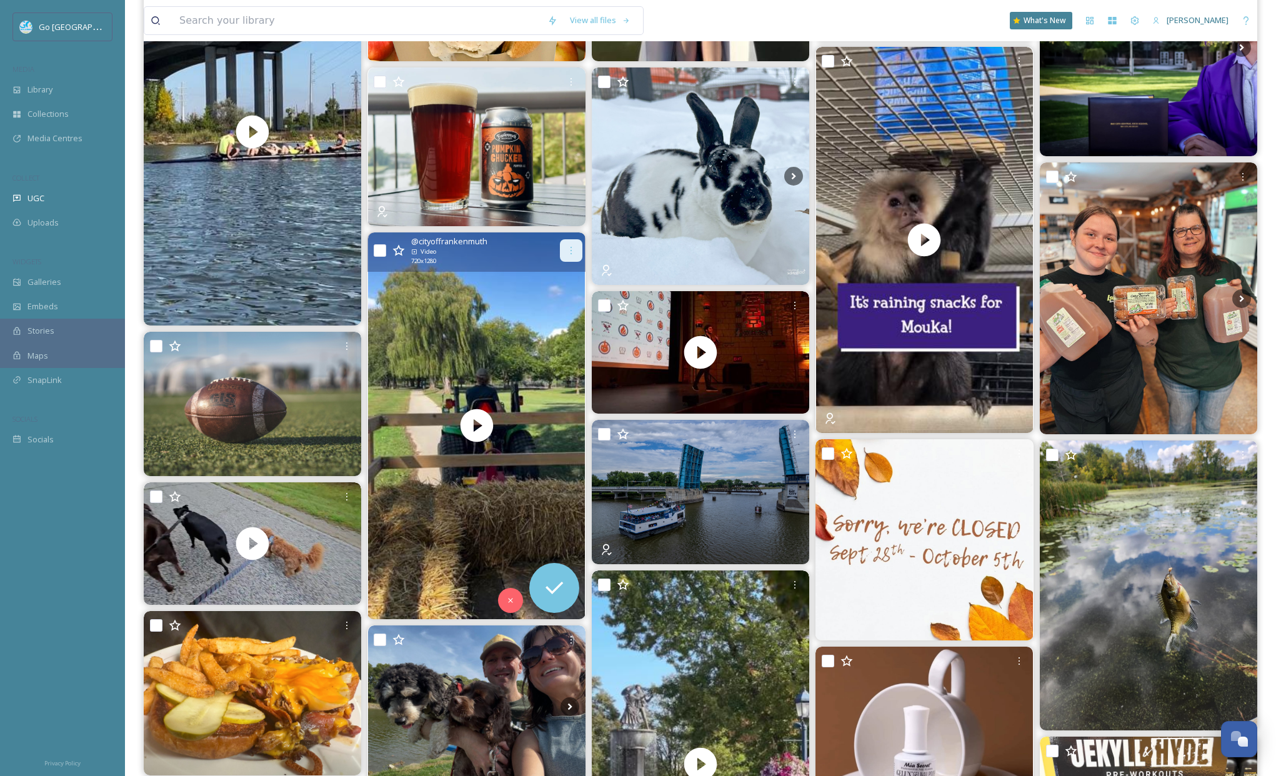
click at [571, 253] on icon at bounding box center [571, 251] width 1 height 8
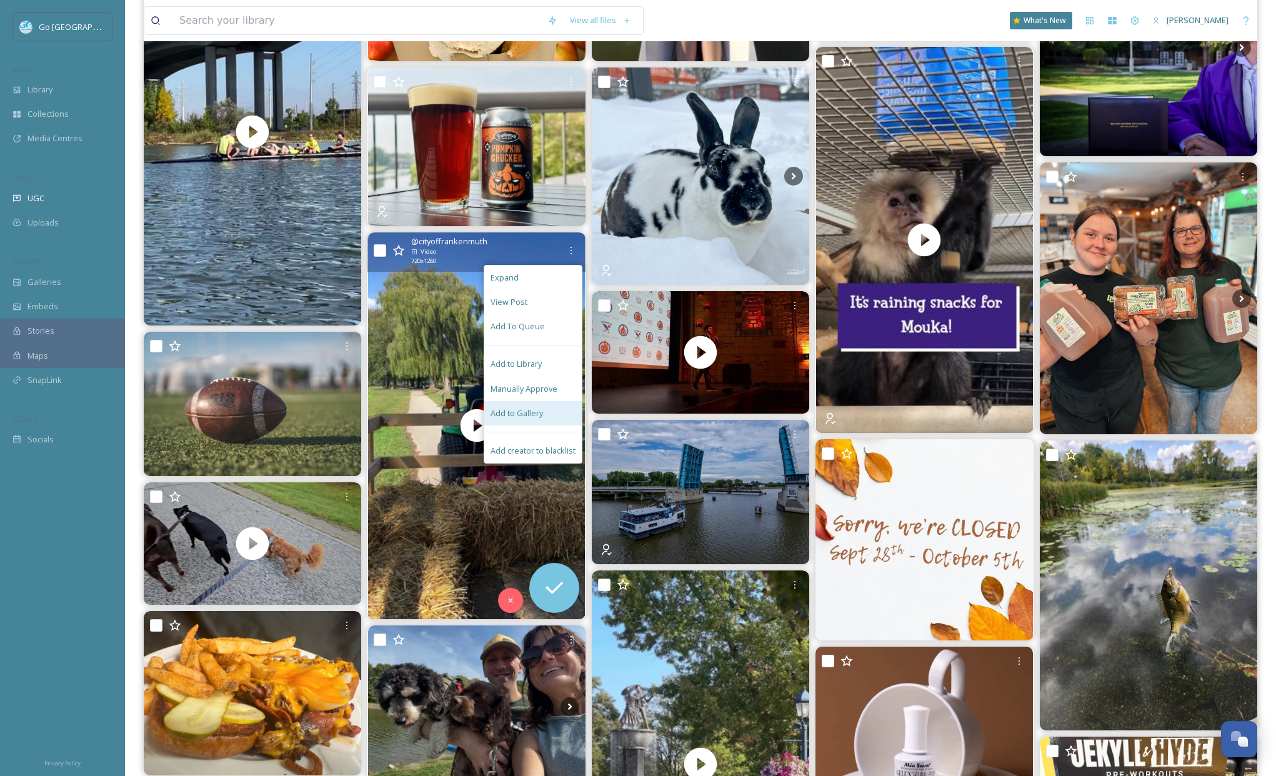
click at [528, 416] on span "Add to Gallery" at bounding box center [517, 414] width 53 height 12
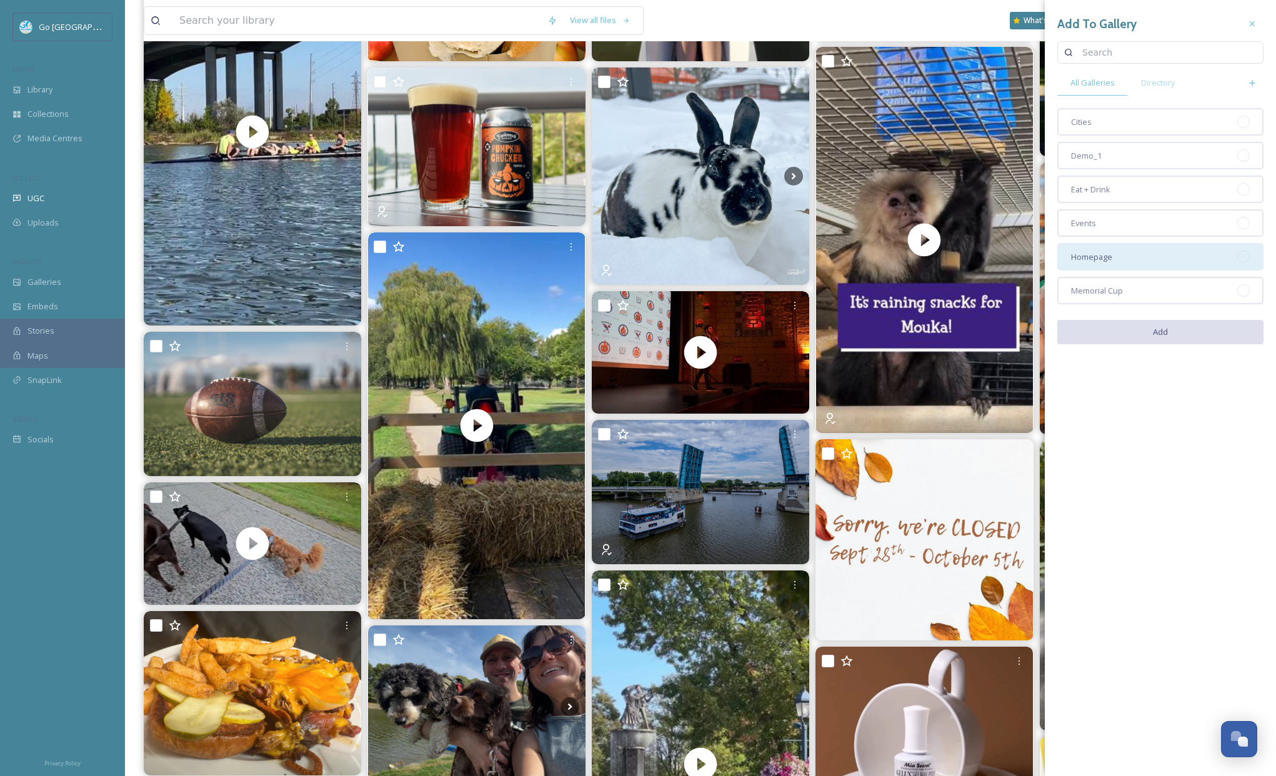
click at [1130, 258] on div "Homepage" at bounding box center [1161, 257] width 206 height 28
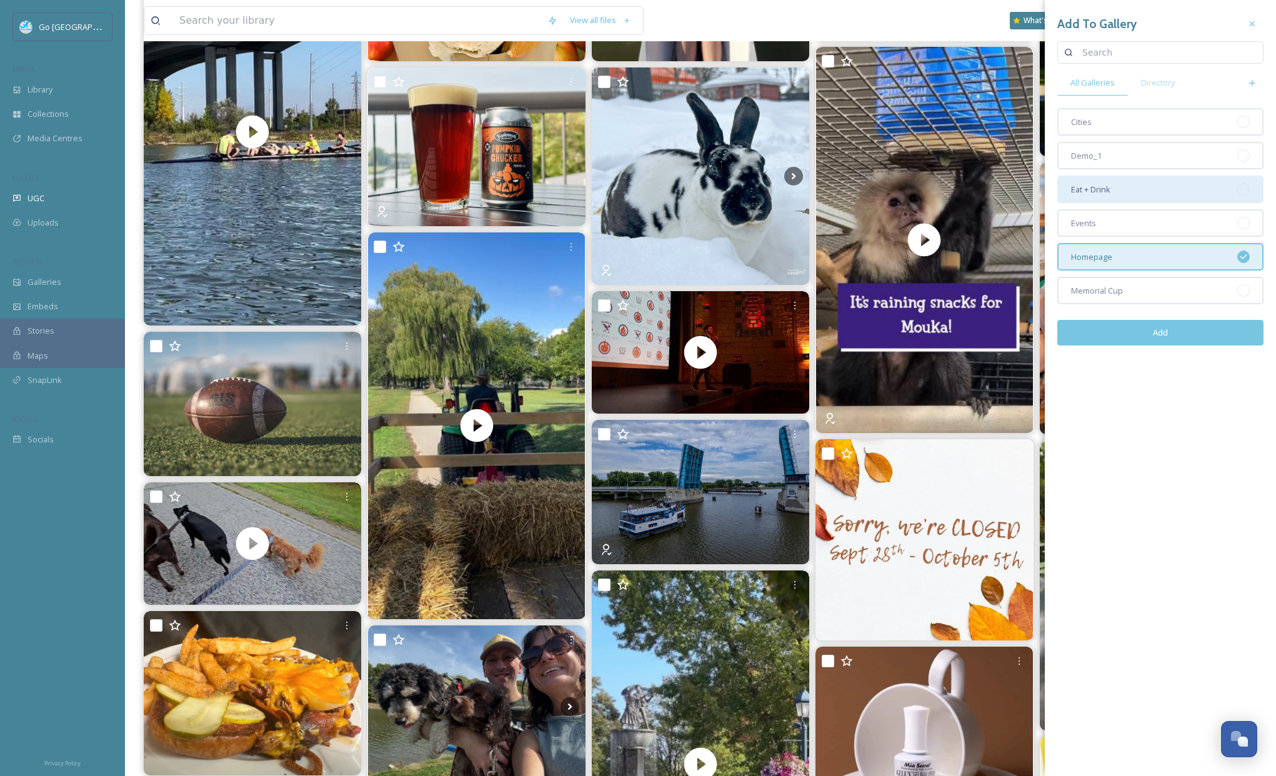
click at [1110, 191] on span "Eat + Drink" at bounding box center [1090, 190] width 39 height 12
click at [1118, 188] on div "Eat + Drink" at bounding box center [1161, 190] width 206 height 28
click at [1120, 221] on div "Events" at bounding box center [1161, 223] width 206 height 28
click at [1168, 331] on button "Add" at bounding box center [1161, 333] width 206 height 26
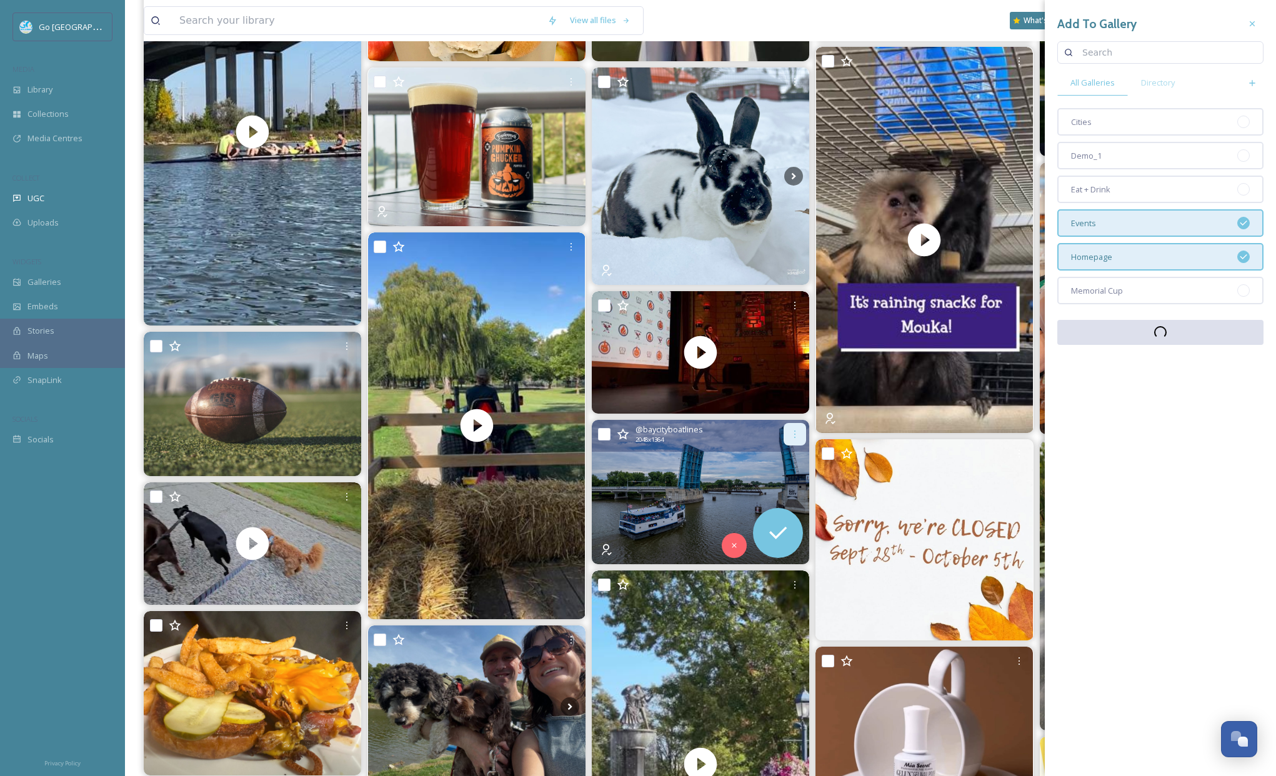
click at [797, 433] on icon at bounding box center [795, 434] width 10 height 10
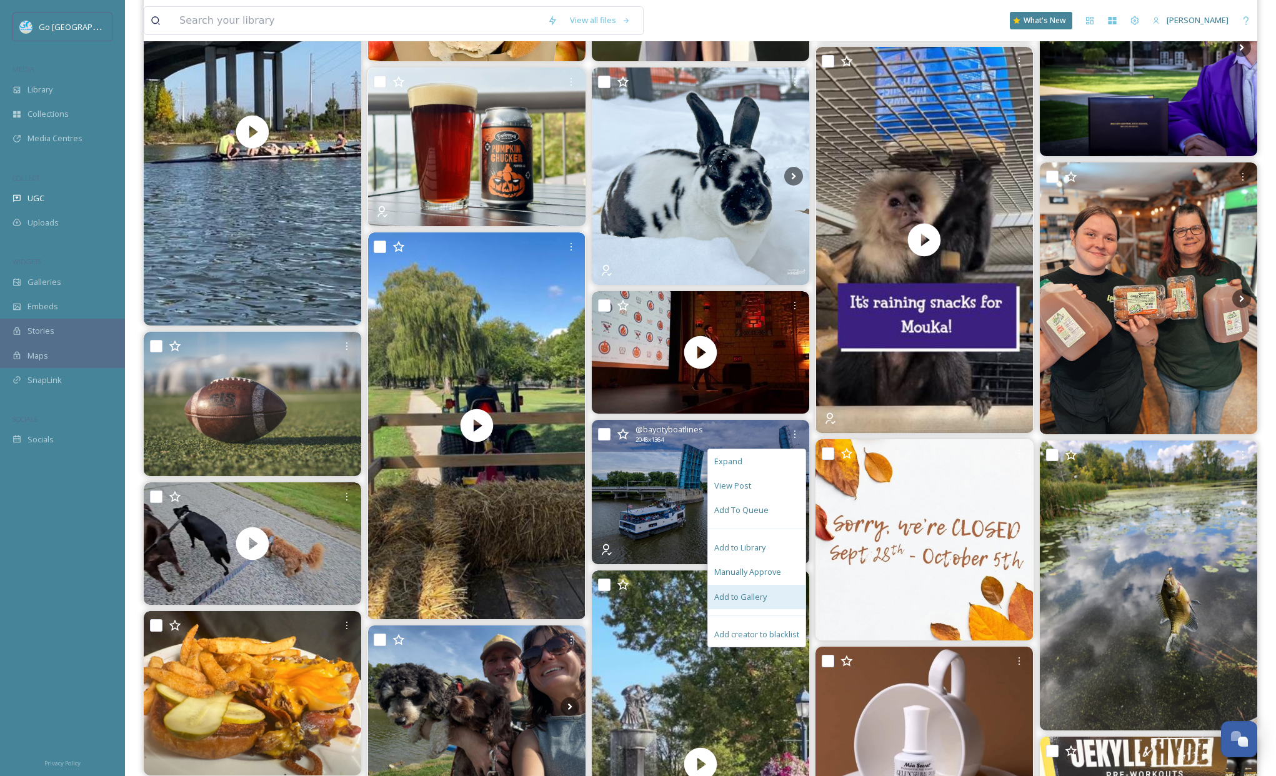
click at [746, 598] on span "Add to Gallery" at bounding box center [740, 597] width 53 height 12
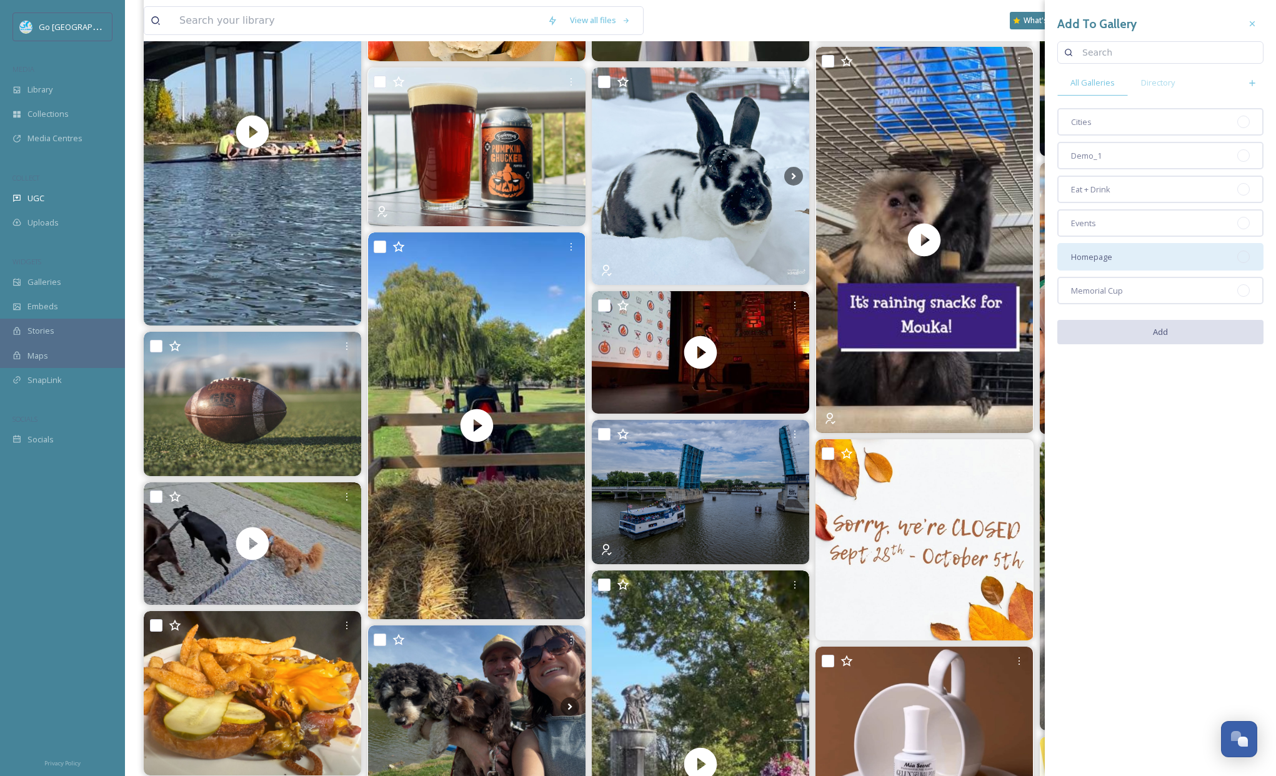
click at [1093, 259] on span "Homepage" at bounding box center [1091, 257] width 41 height 12
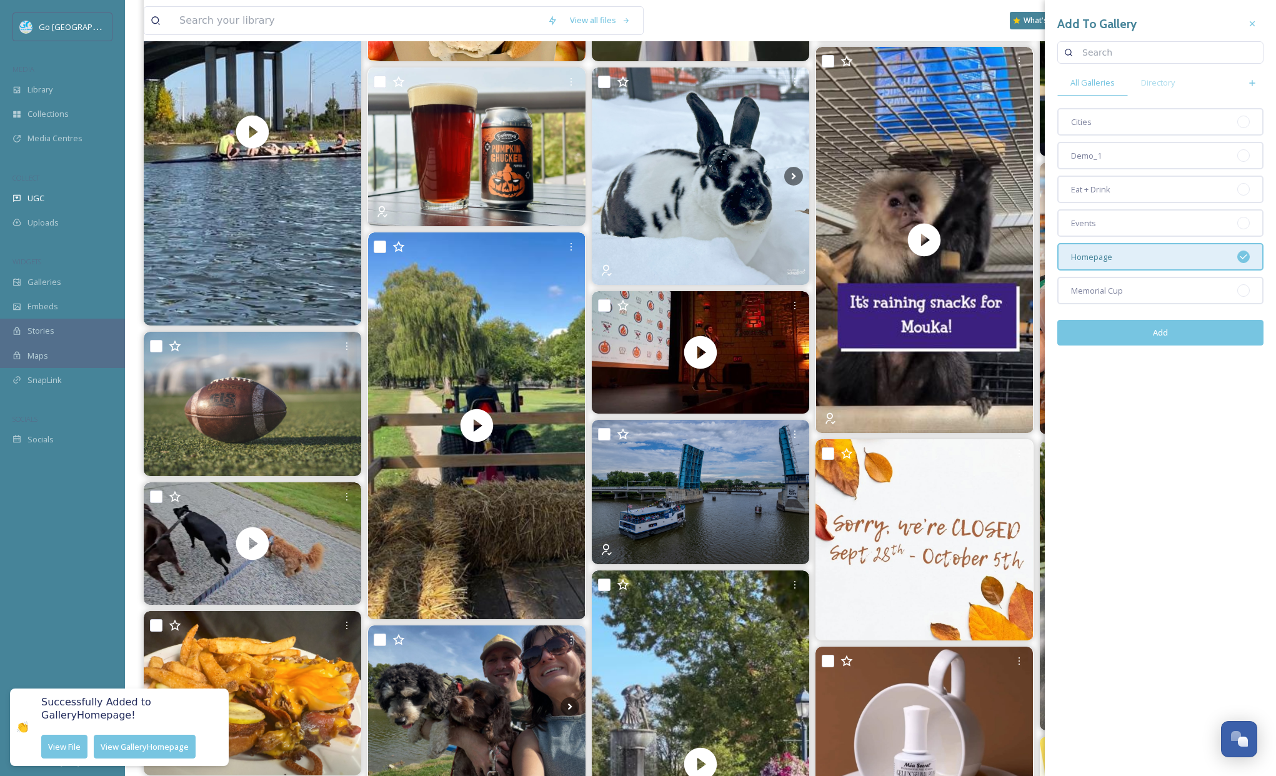
click at [1102, 100] on div "Add To Gallery All Galleries Directory Cities Demo_1 Eat + Drink Events Homepag…" at bounding box center [1160, 184] width 231 height 368
click at [1093, 119] on div "Cities" at bounding box center [1161, 122] width 206 height 28
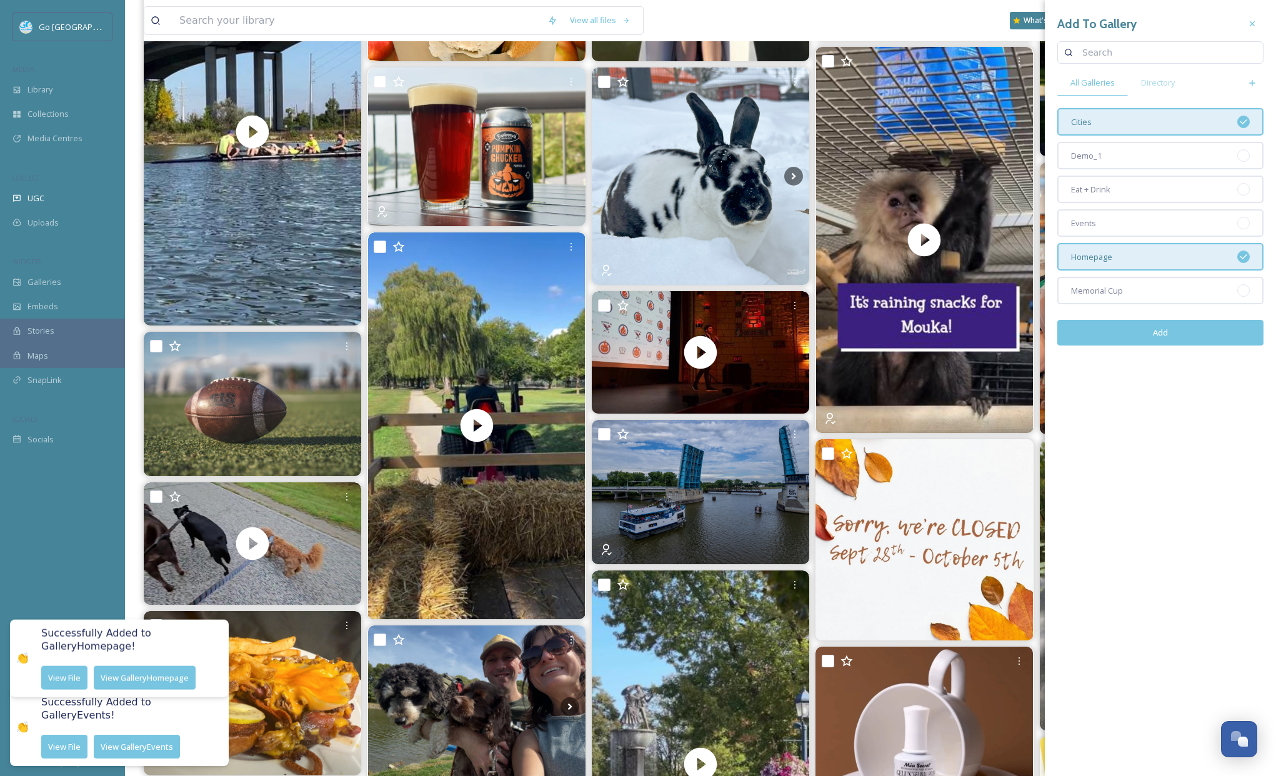
click at [1205, 335] on button "Add" at bounding box center [1161, 333] width 206 height 26
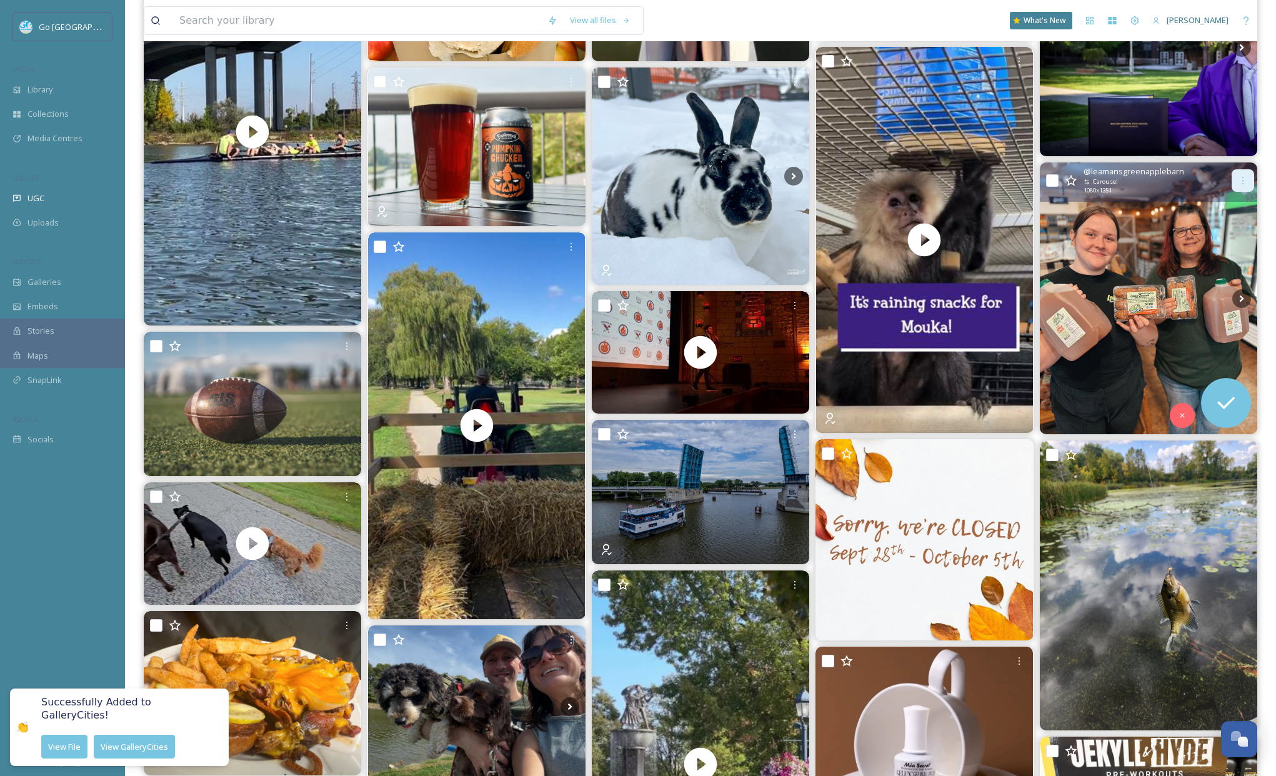
click at [1247, 184] on icon at bounding box center [1243, 181] width 10 height 10
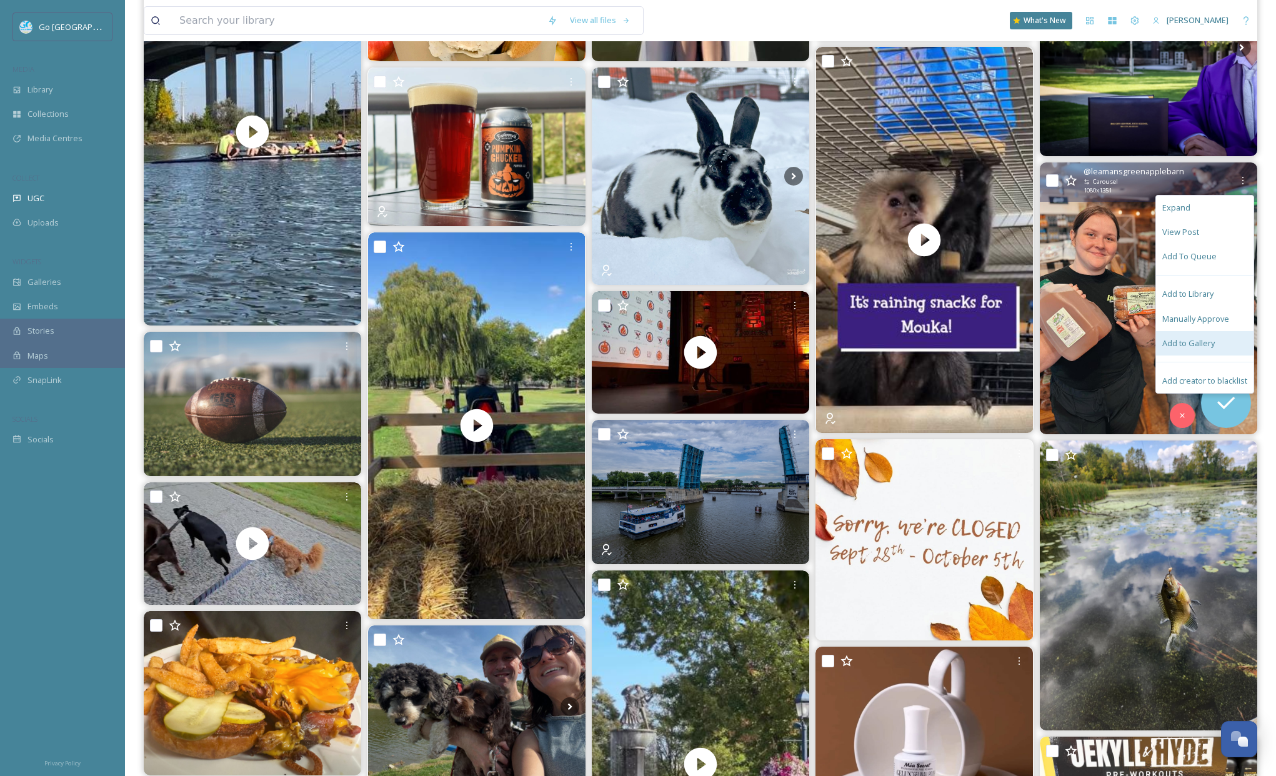
click at [1198, 339] on span "Add to Gallery" at bounding box center [1189, 344] width 53 height 12
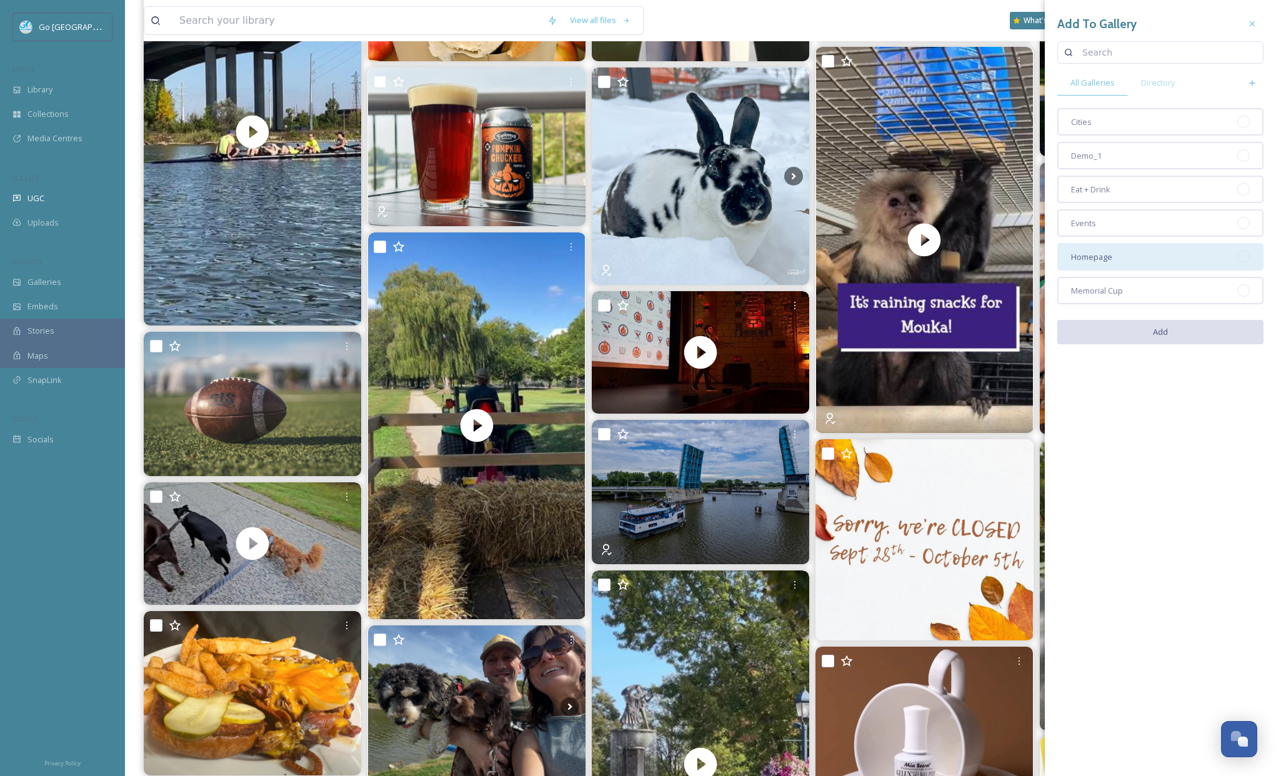
click at [1152, 253] on div "Homepage" at bounding box center [1161, 257] width 206 height 28
click at [1178, 328] on button "Add" at bounding box center [1161, 333] width 206 height 26
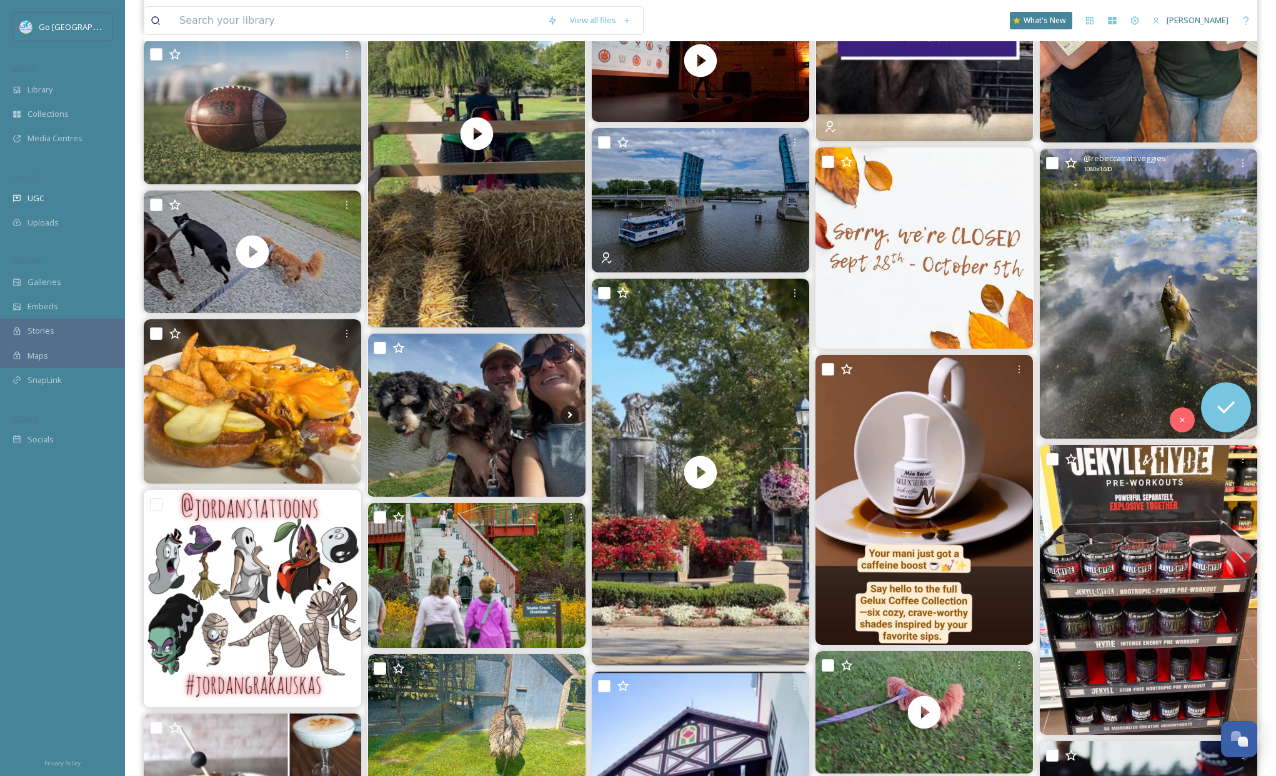
scroll to position [1253, 0]
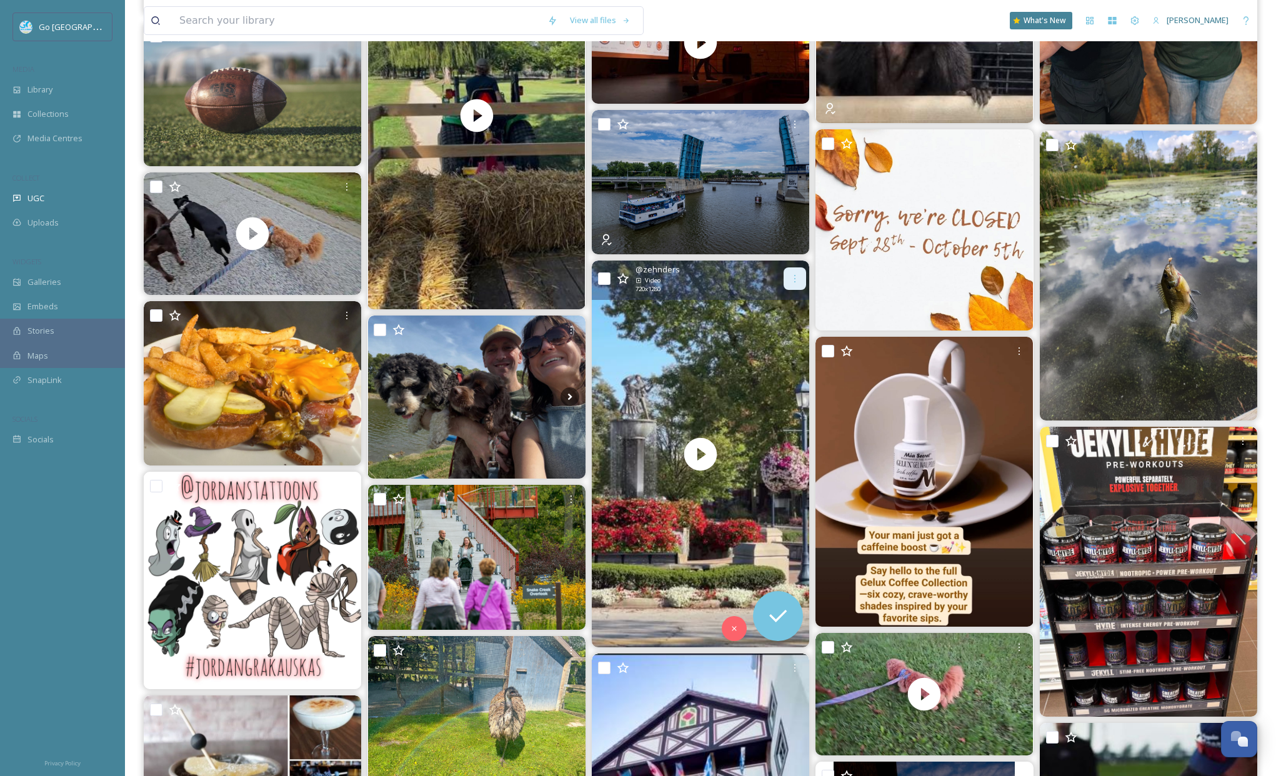
click at [800, 273] on div at bounding box center [795, 279] width 23 height 23
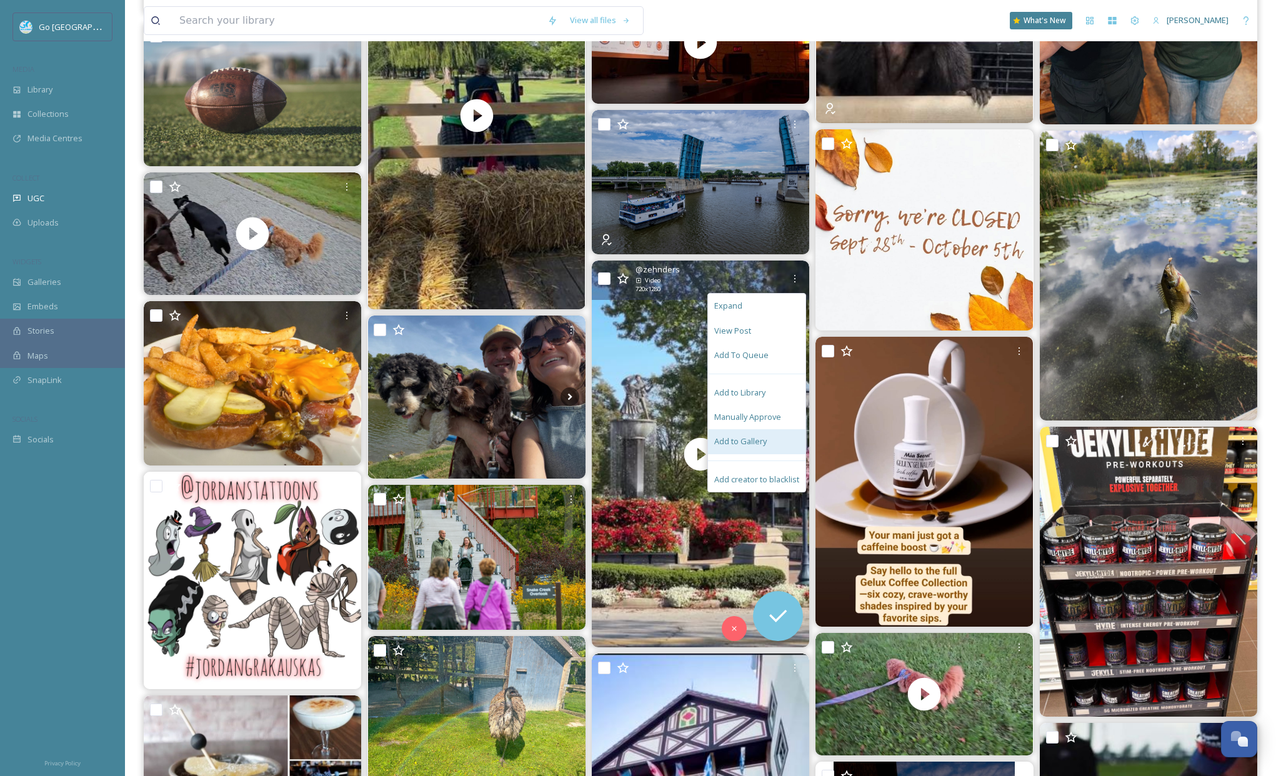
click at [737, 443] on span "Add to Gallery" at bounding box center [740, 442] width 53 height 12
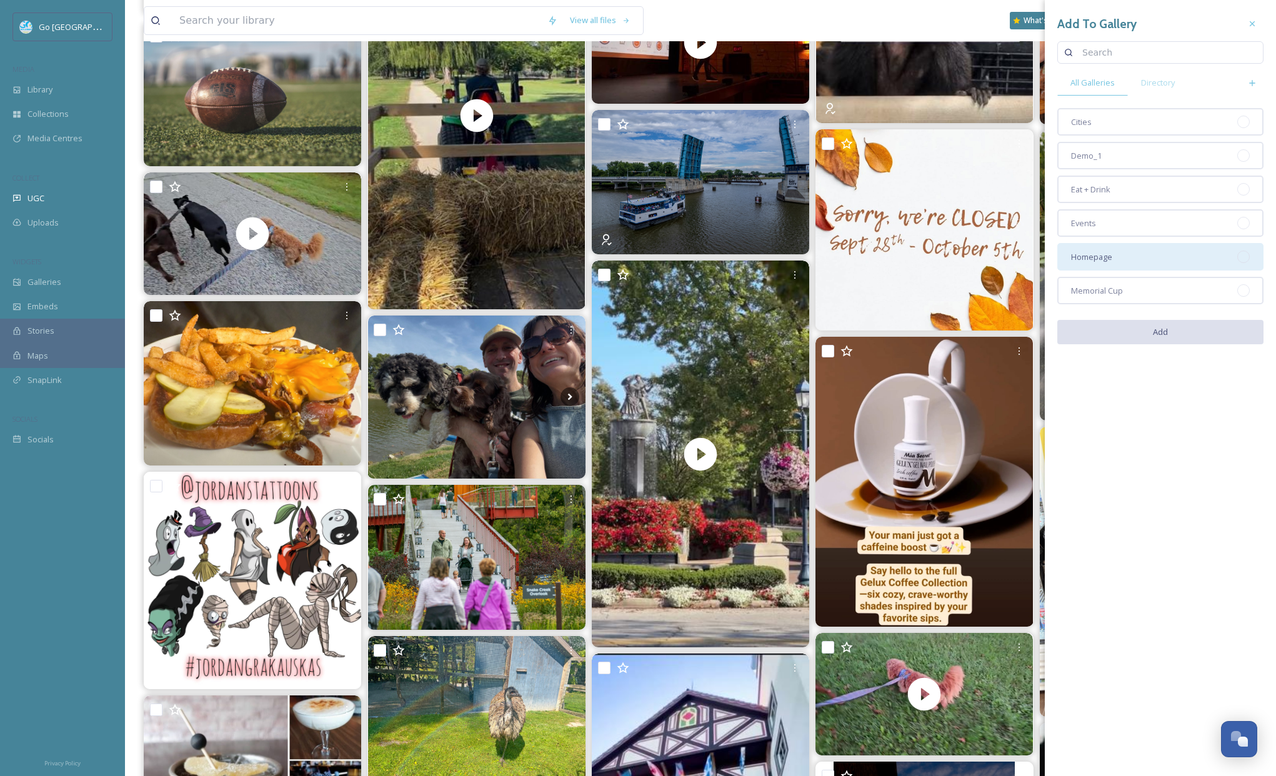
click at [1113, 259] on div "Homepage" at bounding box center [1161, 257] width 206 height 28
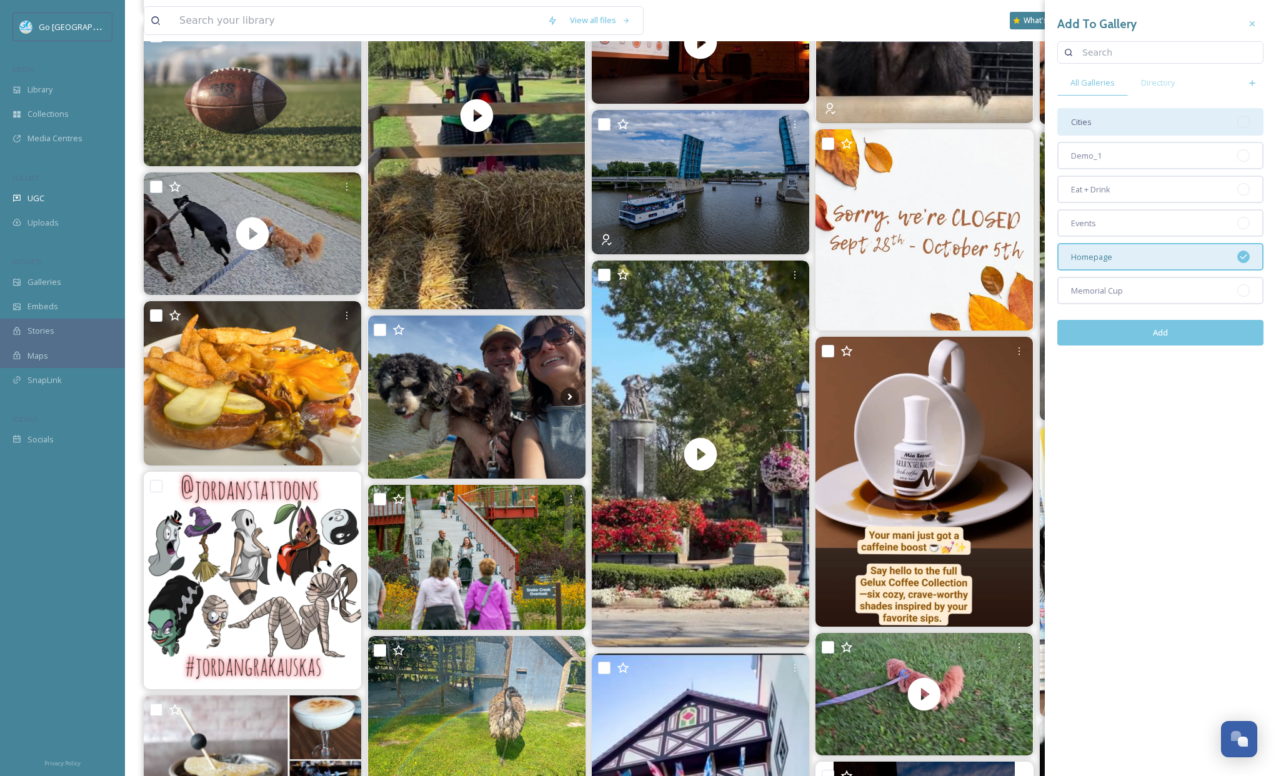
click at [1077, 113] on div "Cities" at bounding box center [1161, 122] width 206 height 28
click at [1188, 328] on button "Add" at bounding box center [1161, 333] width 206 height 26
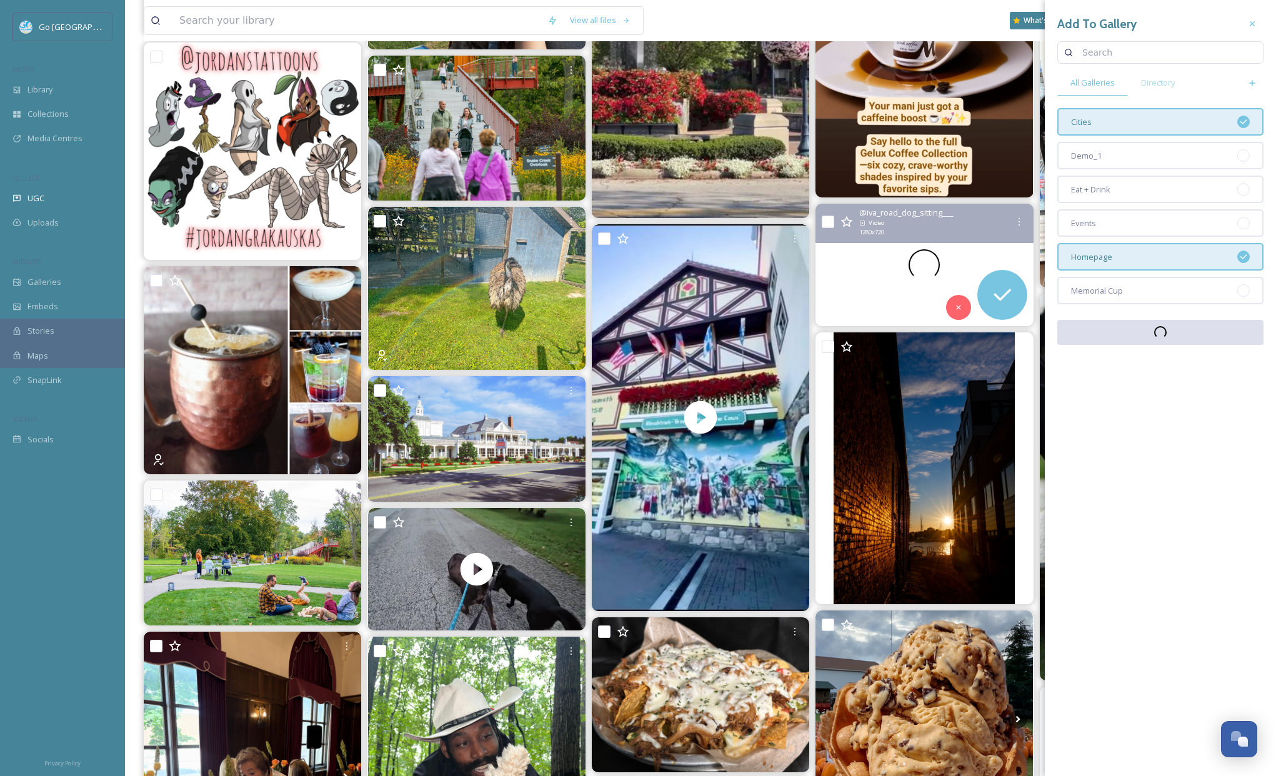
scroll to position [1688, 0]
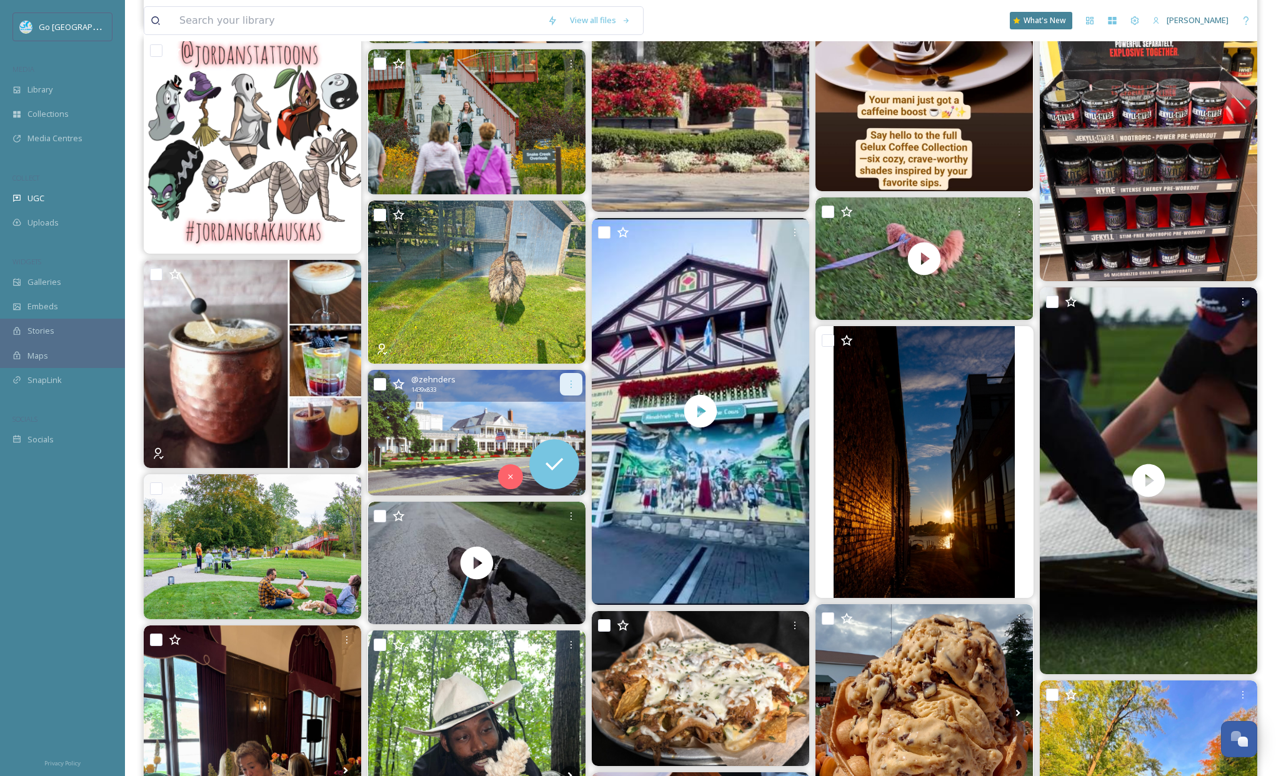
click at [571, 383] on icon at bounding box center [571, 384] width 10 height 10
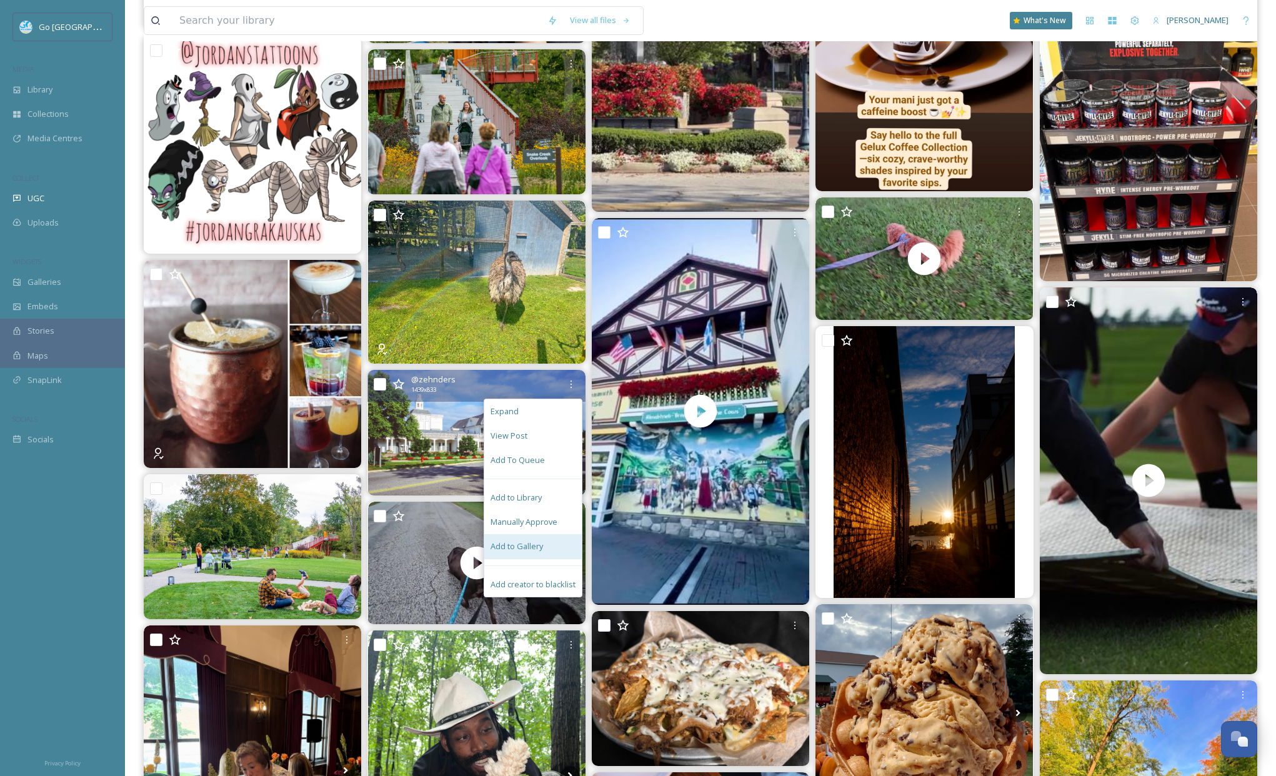
click at [531, 546] on span "Add to Gallery" at bounding box center [517, 547] width 53 height 12
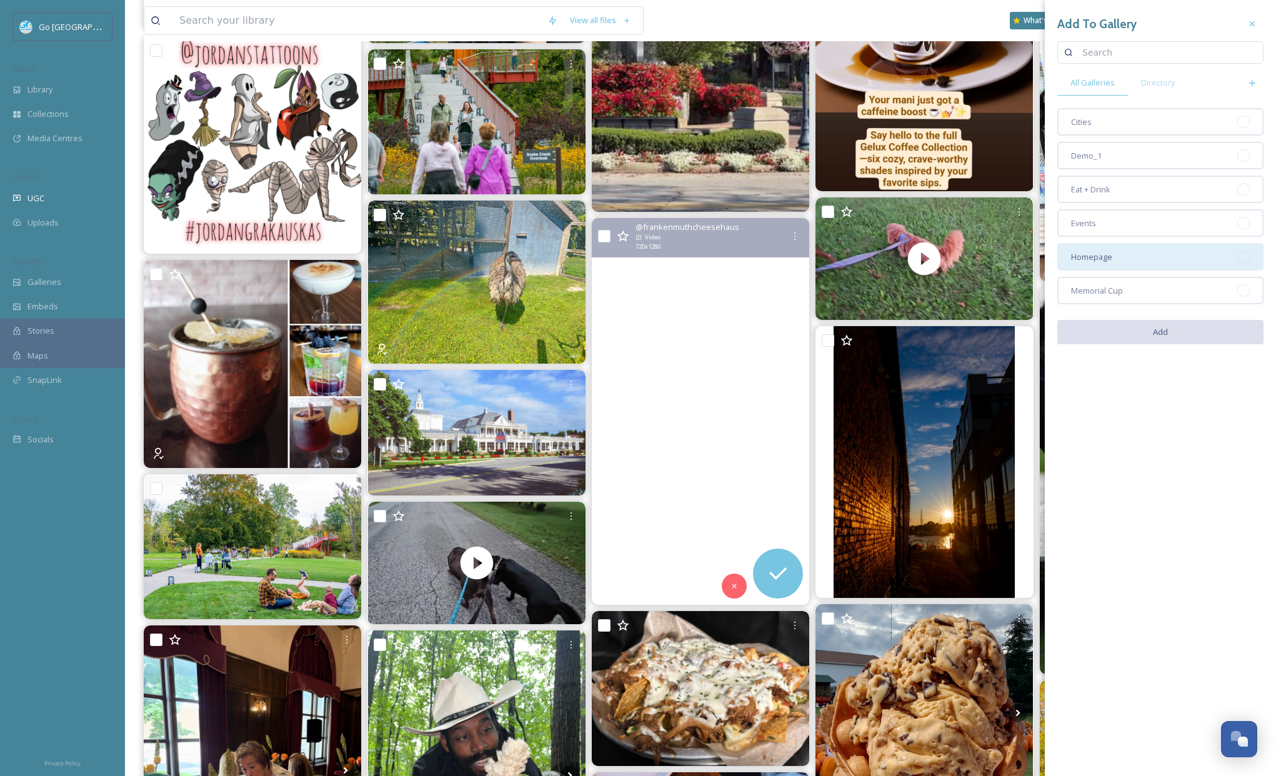
click at [1163, 258] on div "Homepage" at bounding box center [1161, 257] width 206 height 28
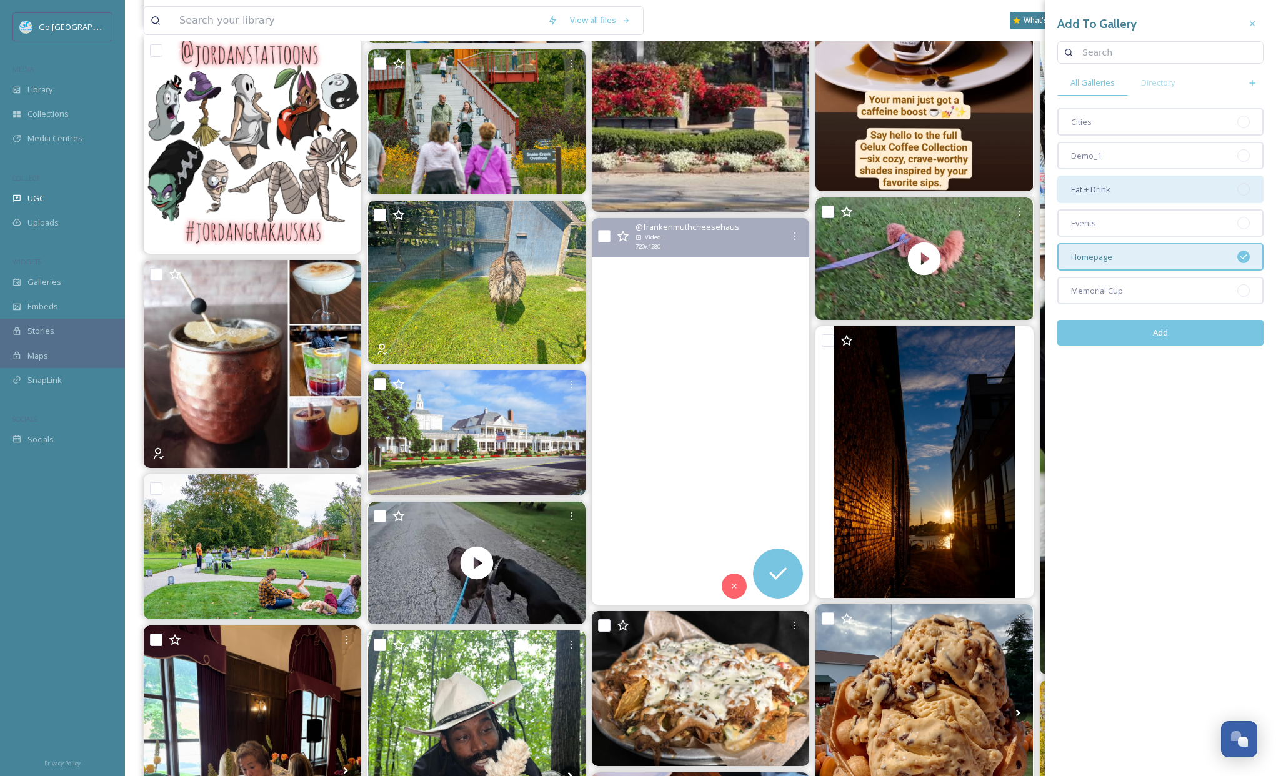
click at [1108, 194] on span "Eat + Drink" at bounding box center [1090, 190] width 39 height 12
click at [1189, 326] on button "Add" at bounding box center [1161, 333] width 206 height 26
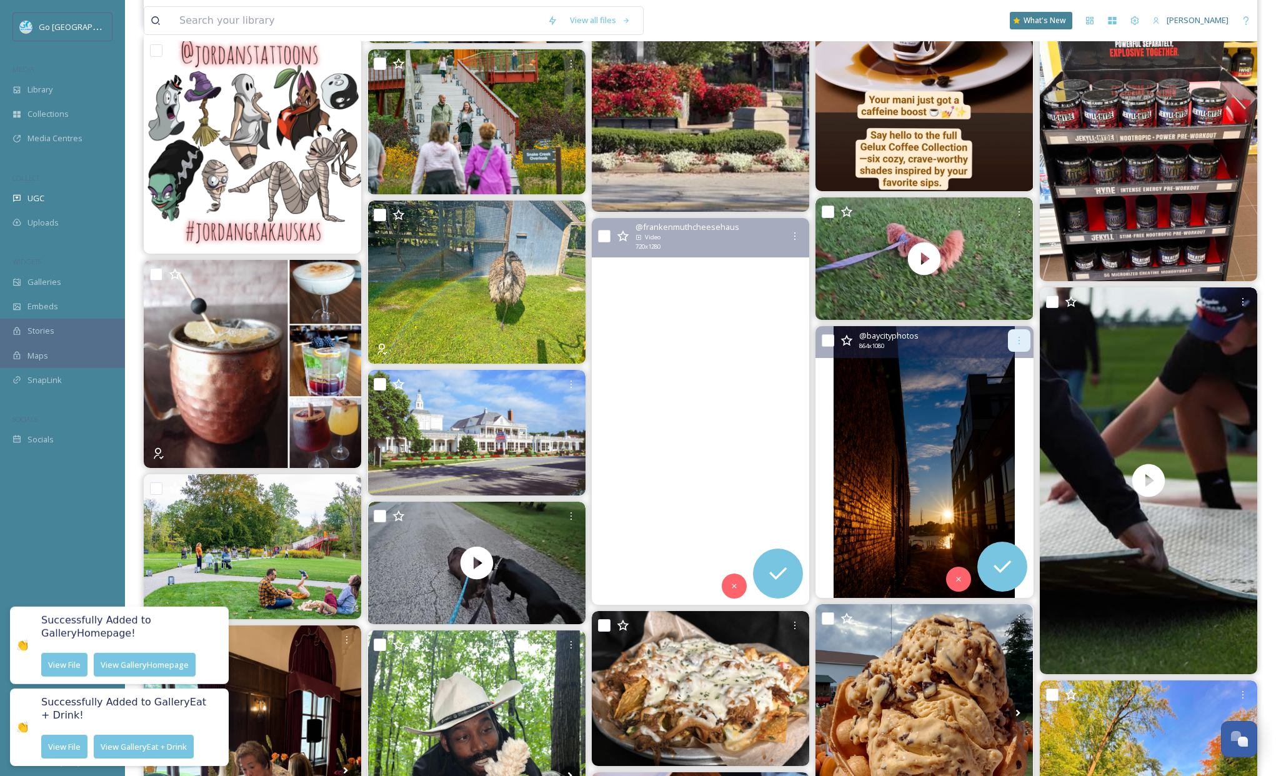
click at [1016, 343] on icon at bounding box center [1020, 341] width 10 height 10
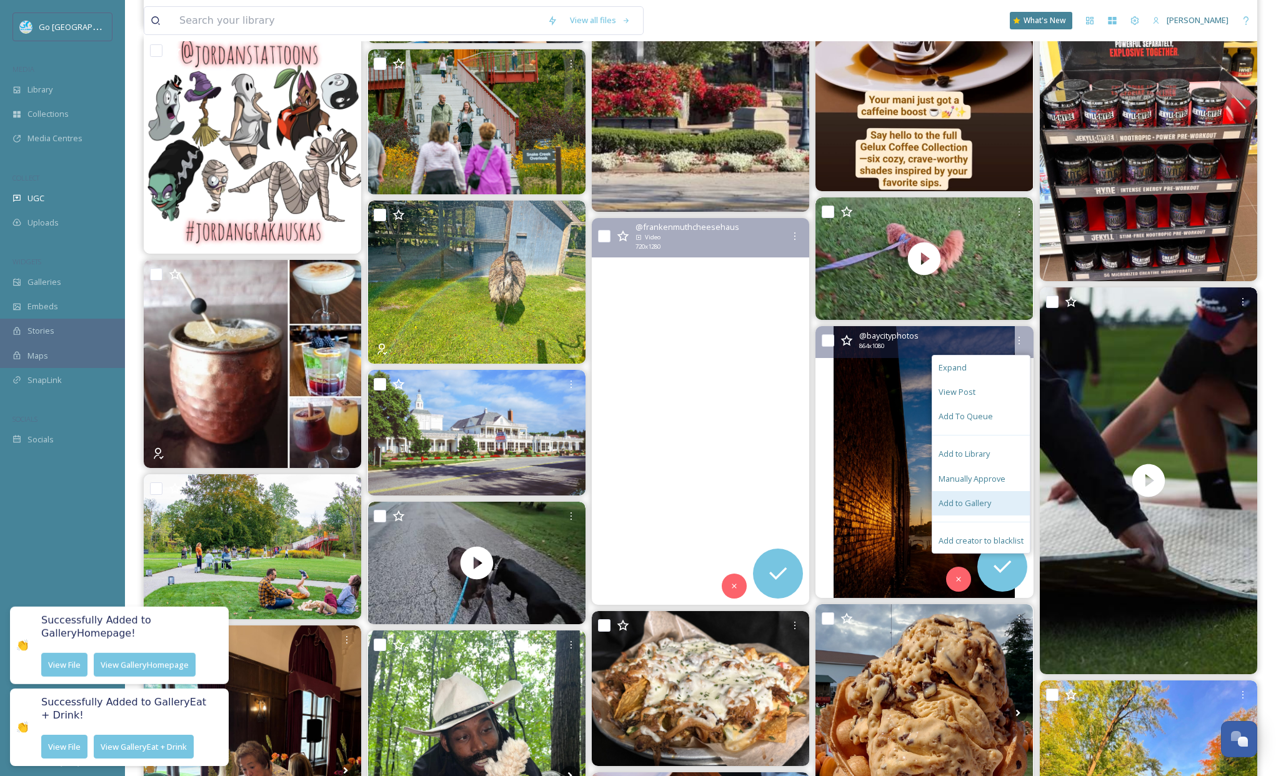
click at [984, 508] on span "Add to Gallery" at bounding box center [965, 504] width 53 height 12
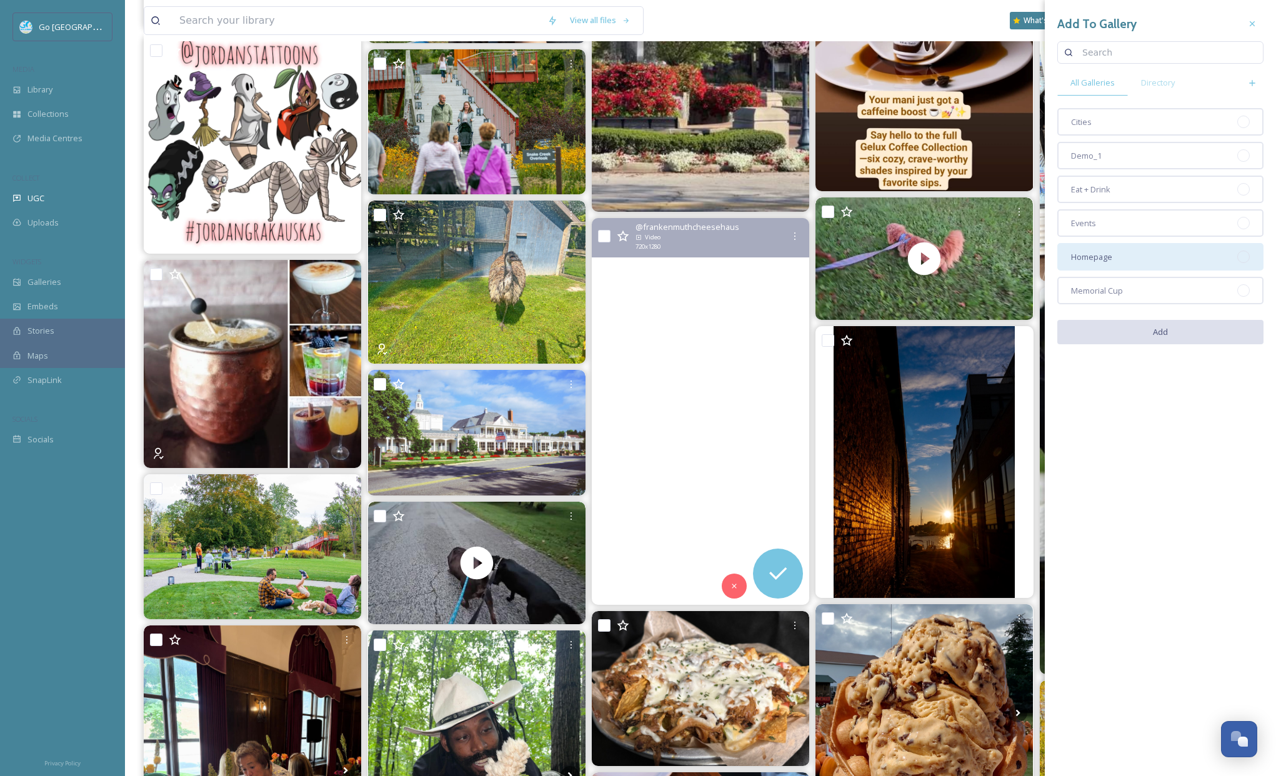
click at [1138, 260] on div "Homepage" at bounding box center [1161, 257] width 206 height 28
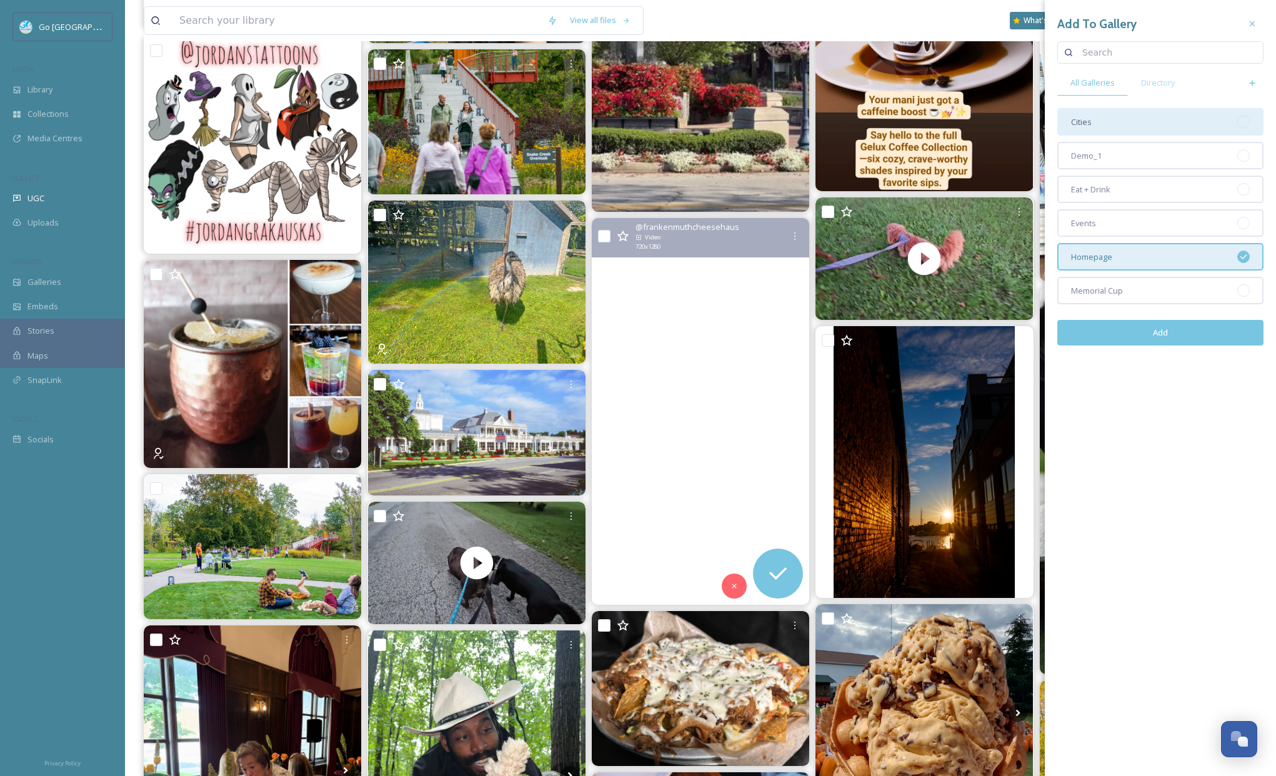
click at [1115, 128] on div "Cities" at bounding box center [1161, 122] width 206 height 28
click at [1180, 332] on button "Add" at bounding box center [1161, 333] width 206 height 26
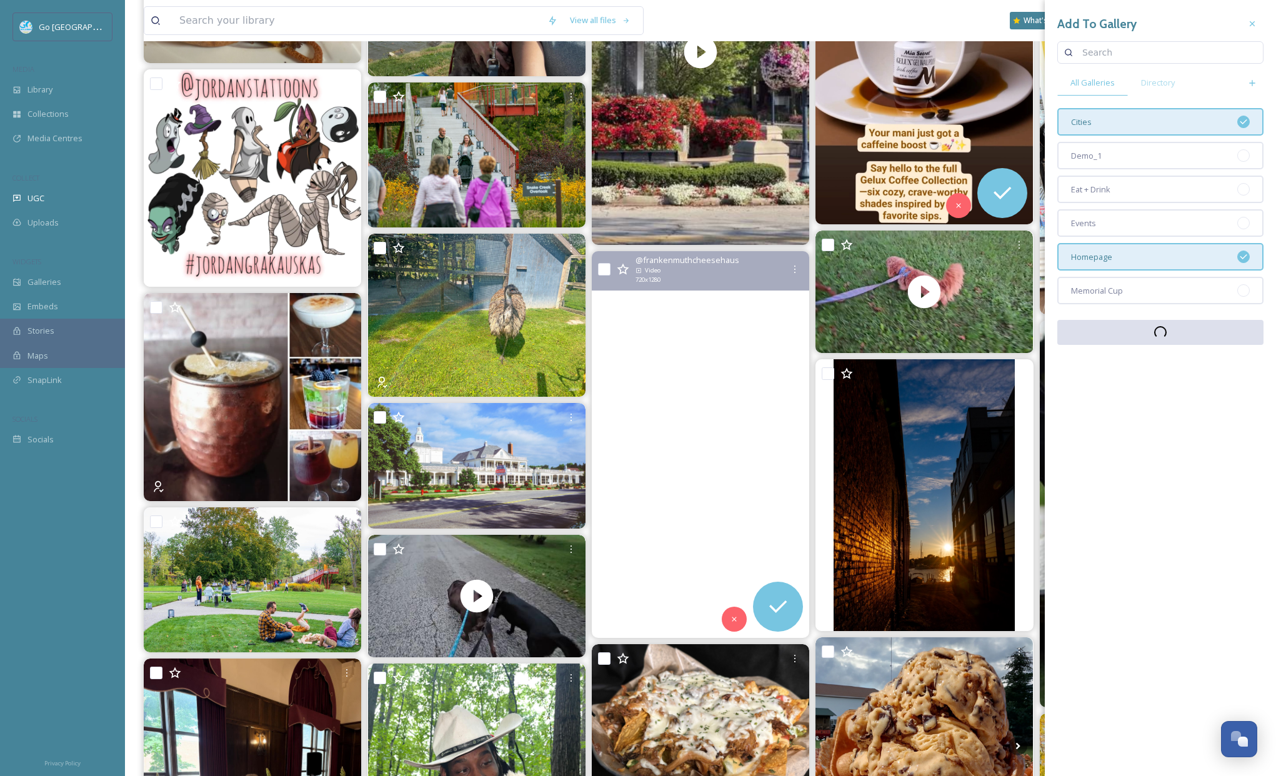
scroll to position [1653, 0]
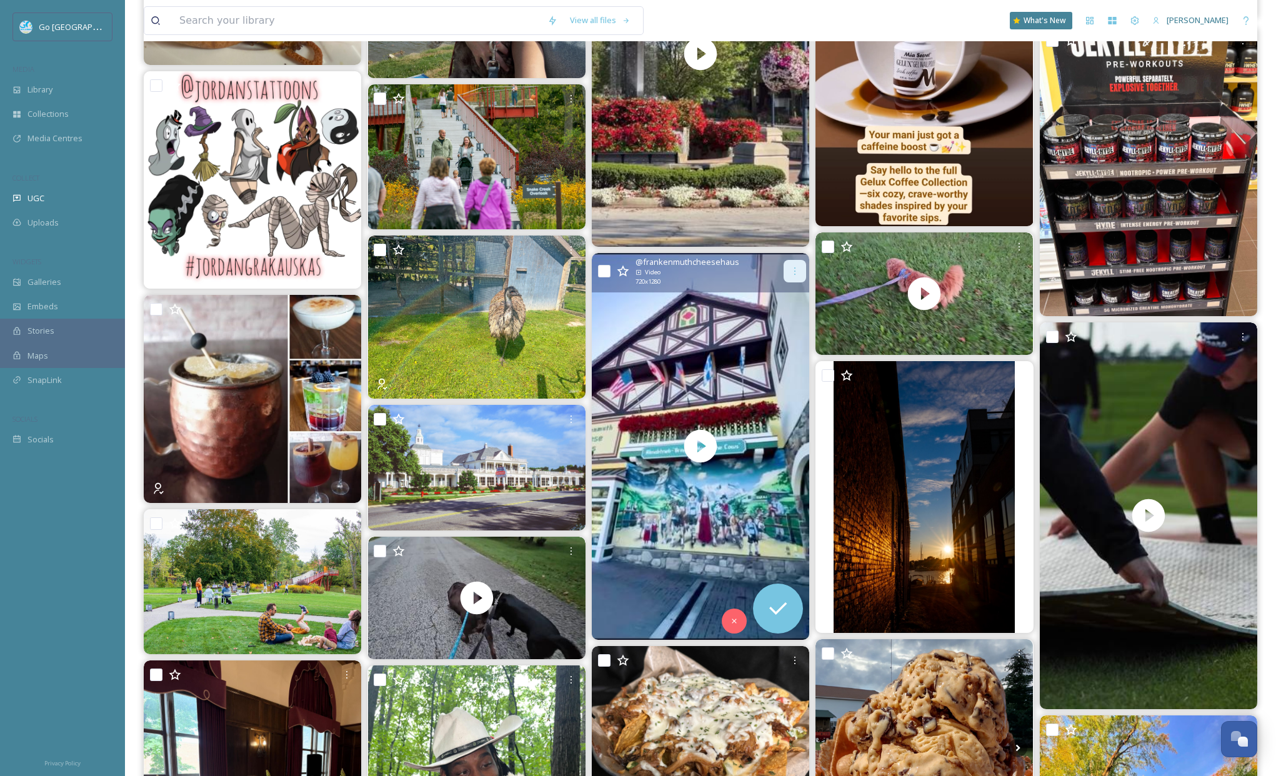
click at [797, 266] on icon at bounding box center [795, 271] width 10 height 10
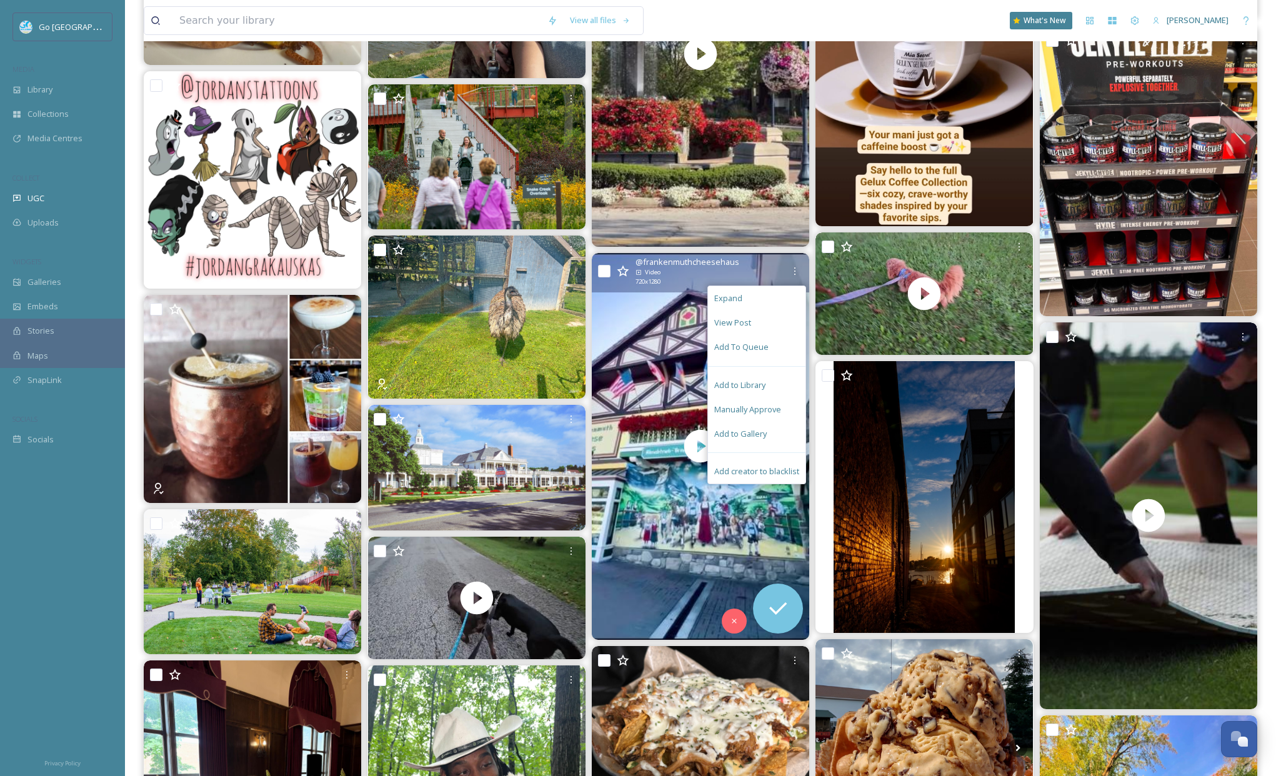
click at [753, 440] on div "Add to Gallery" at bounding box center [757, 434] width 98 height 24
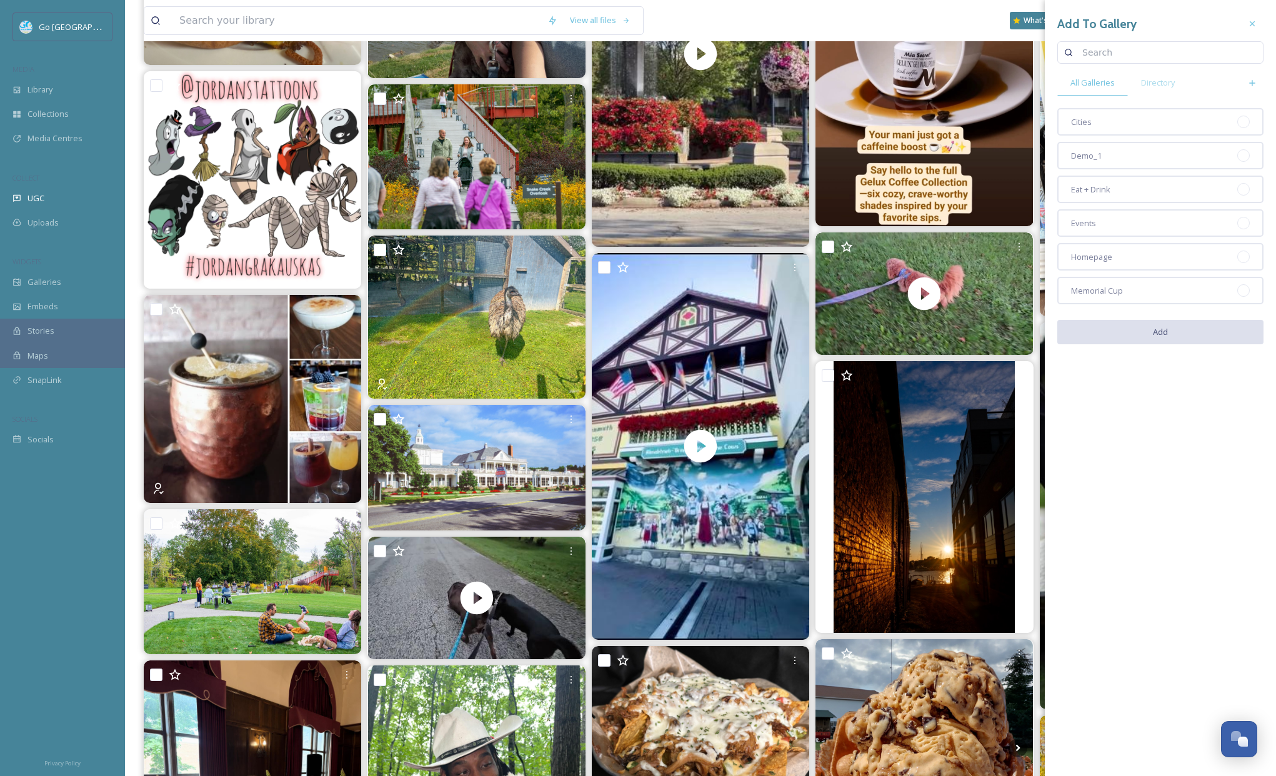
drag, startPoint x: 1103, startPoint y: 258, endPoint x: 1103, endPoint y: 208, distance: 50.6
click at [1103, 258] on span "Homepage" at bounding box center [1091, 257] width 41 height 12
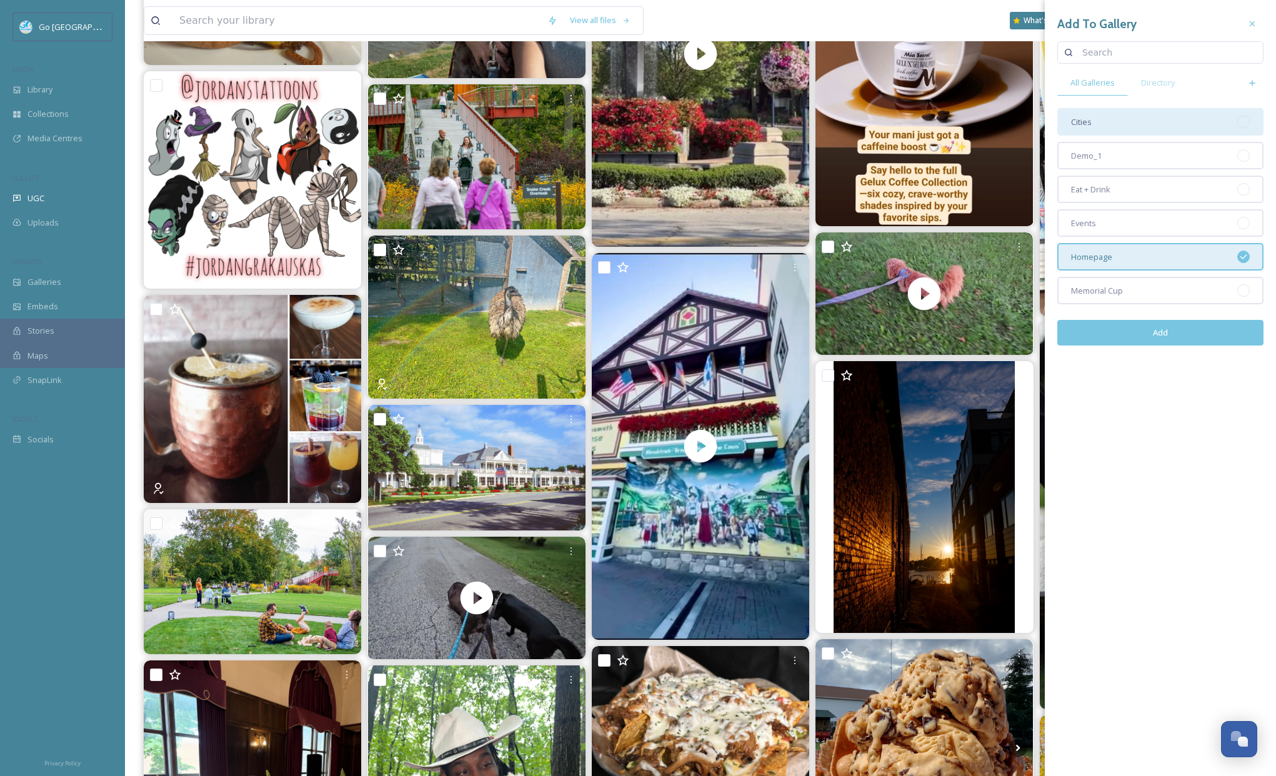
click at [1116, 121] on div "Cities" at bounding box center [1161, 122] width 206 height 28
click at [1205, 347] on div "Add" at bounding box center [1161, 333] width 206 height 44
click at [1202, 333] on button "Add" at bounding box center [1161, 333] width 206 height 26
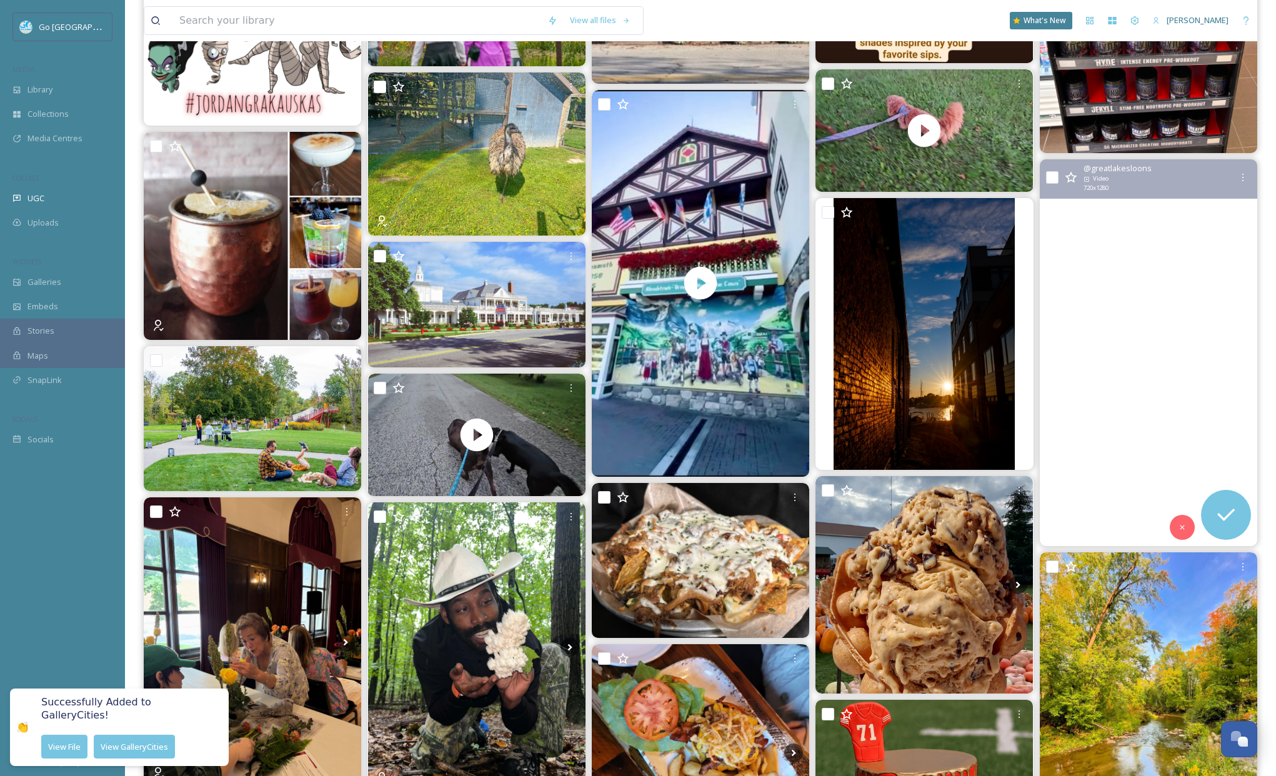
scroll to position [1814, 0]
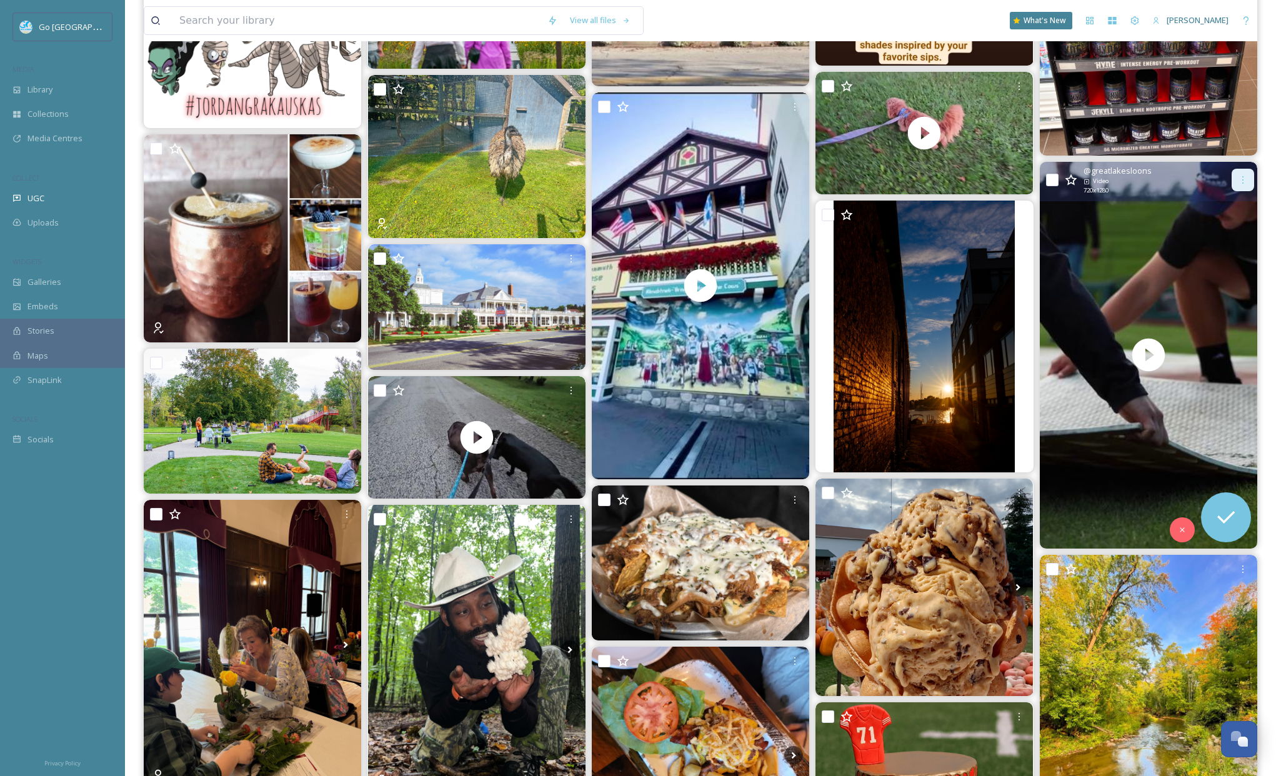
click at [1243, 183] on icon at bounding box center [1243, 180] width 1 height 8
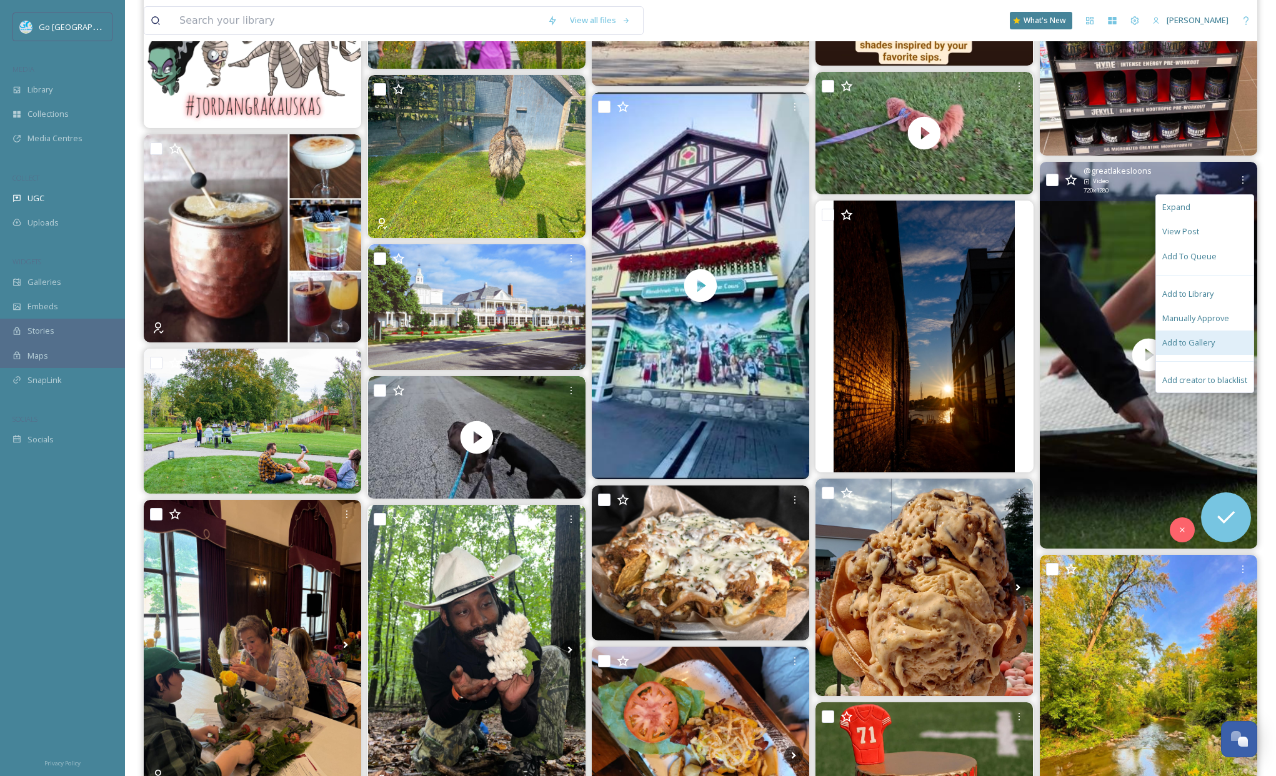
click at [1194, 339] on span "Add to Gallery" at bounding box center [1189, 343] width 53 height 12
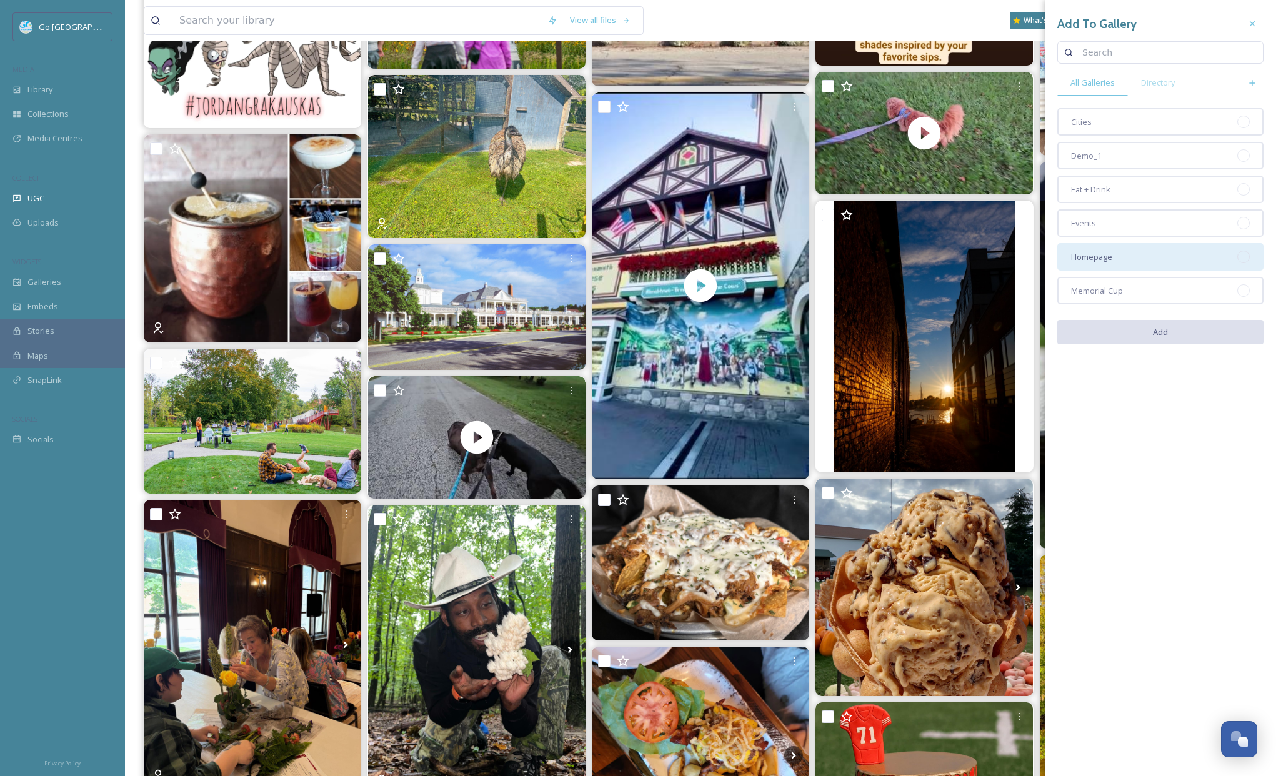
click at [1125, 264] on div "Homepage" at bounding box center [1161, 257] width 206 height 28
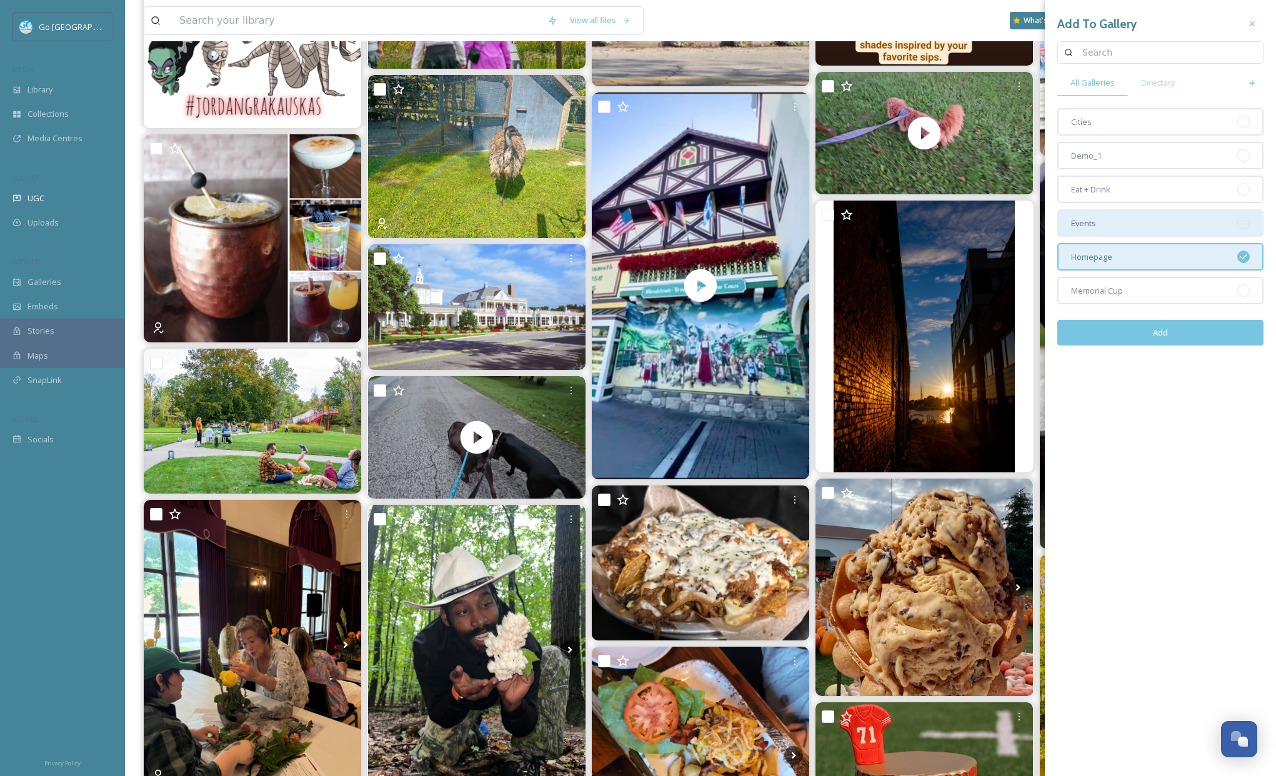
click at [1118, 233] on div "Events" at bounding box center [1161, 223] width 206 height 28
click at [1175, 335] on button "Add" at bounding box center [1161, 333] width 206 height 26
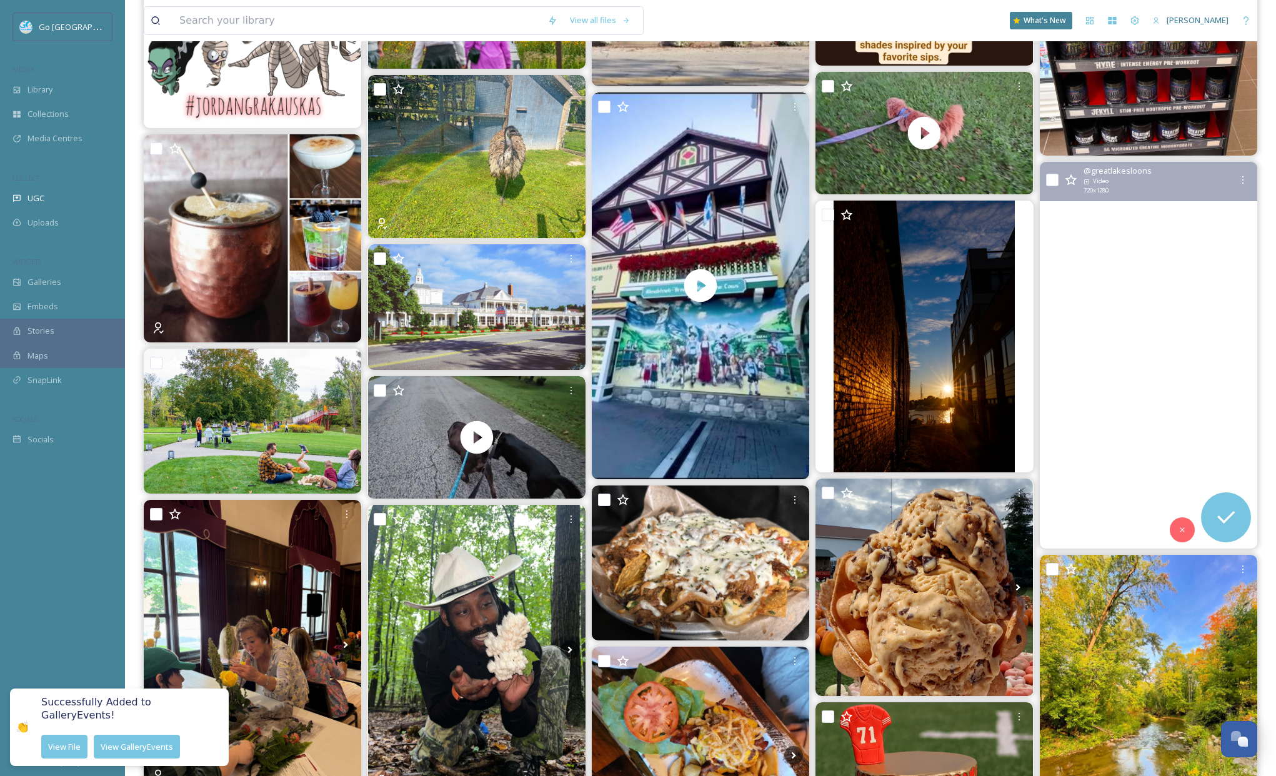
scroll to position [2114, 0]
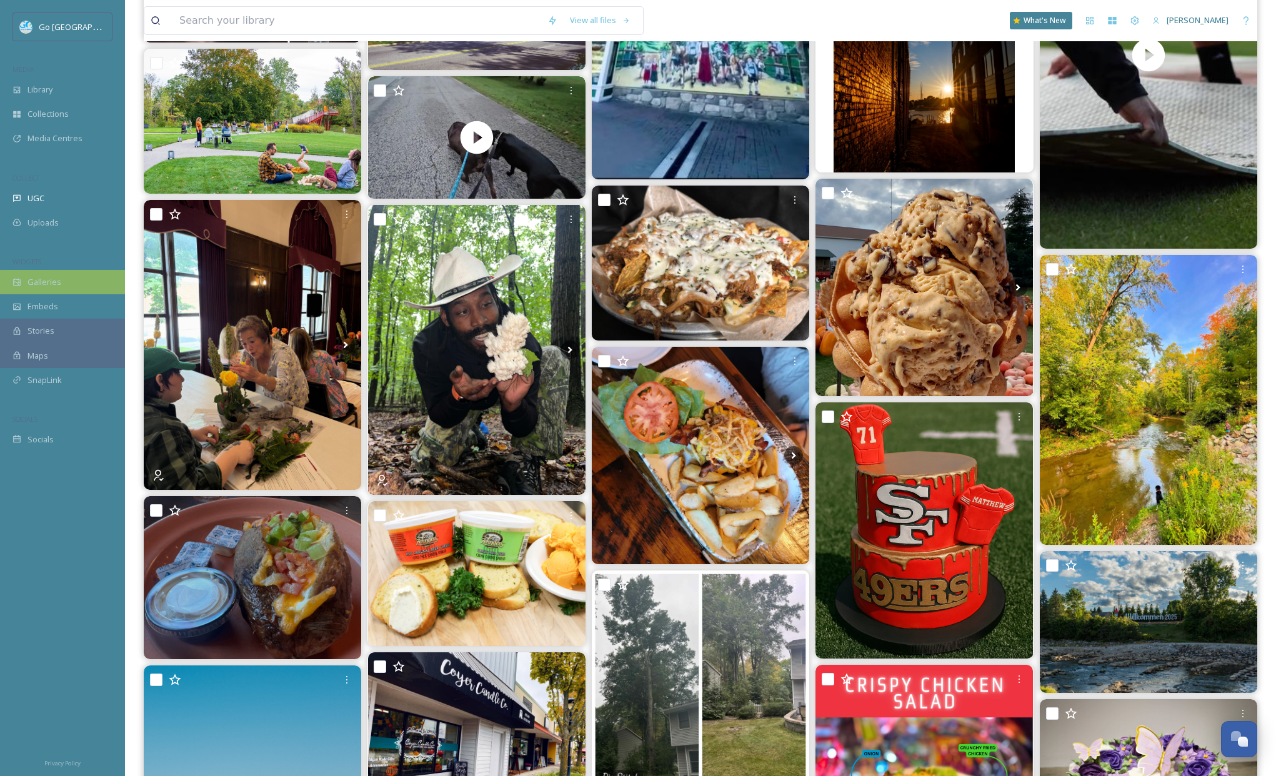
click at [53, 287] on span "Galleries" at bounding box center [45, 282] width 34 height 12
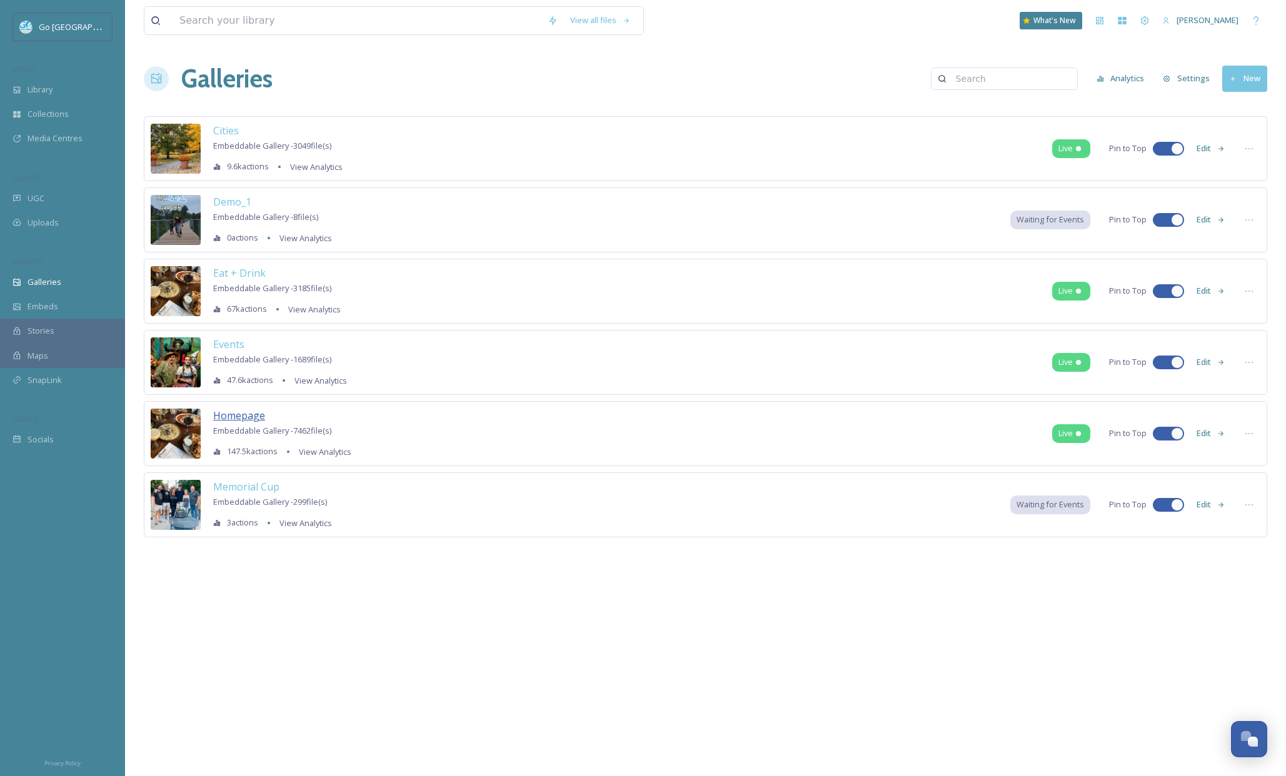
click at [239, 418] on span "Homepage" at bounding box center [239, 416] width 52 height 14
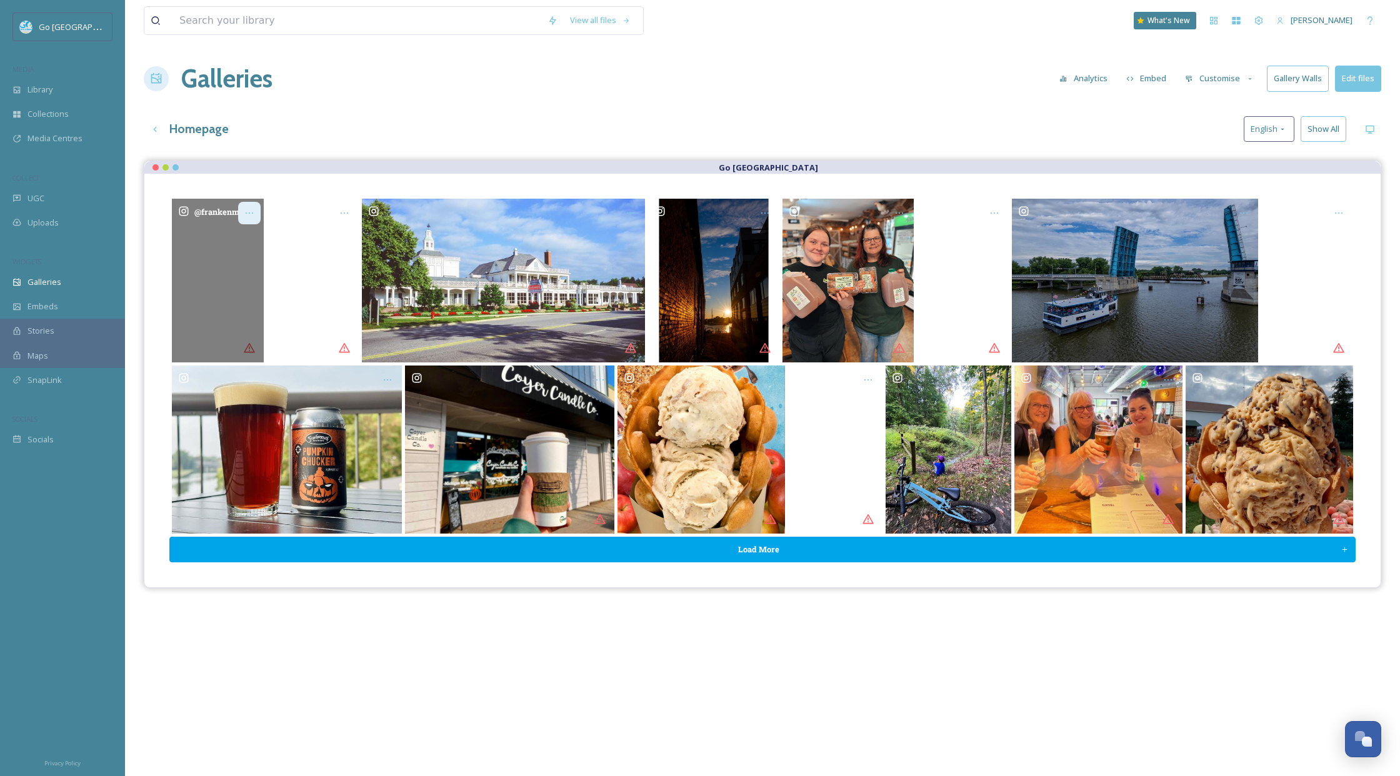
click at [249, 210] on icon "Opens media popup. Media description: frankenmuthcheesehaus-6124312.mp4." at bounding box center [249, 213] width 10 height 10
click at [214, 317] on span "View File" at bounding box center [199, 314] width 33 height 12
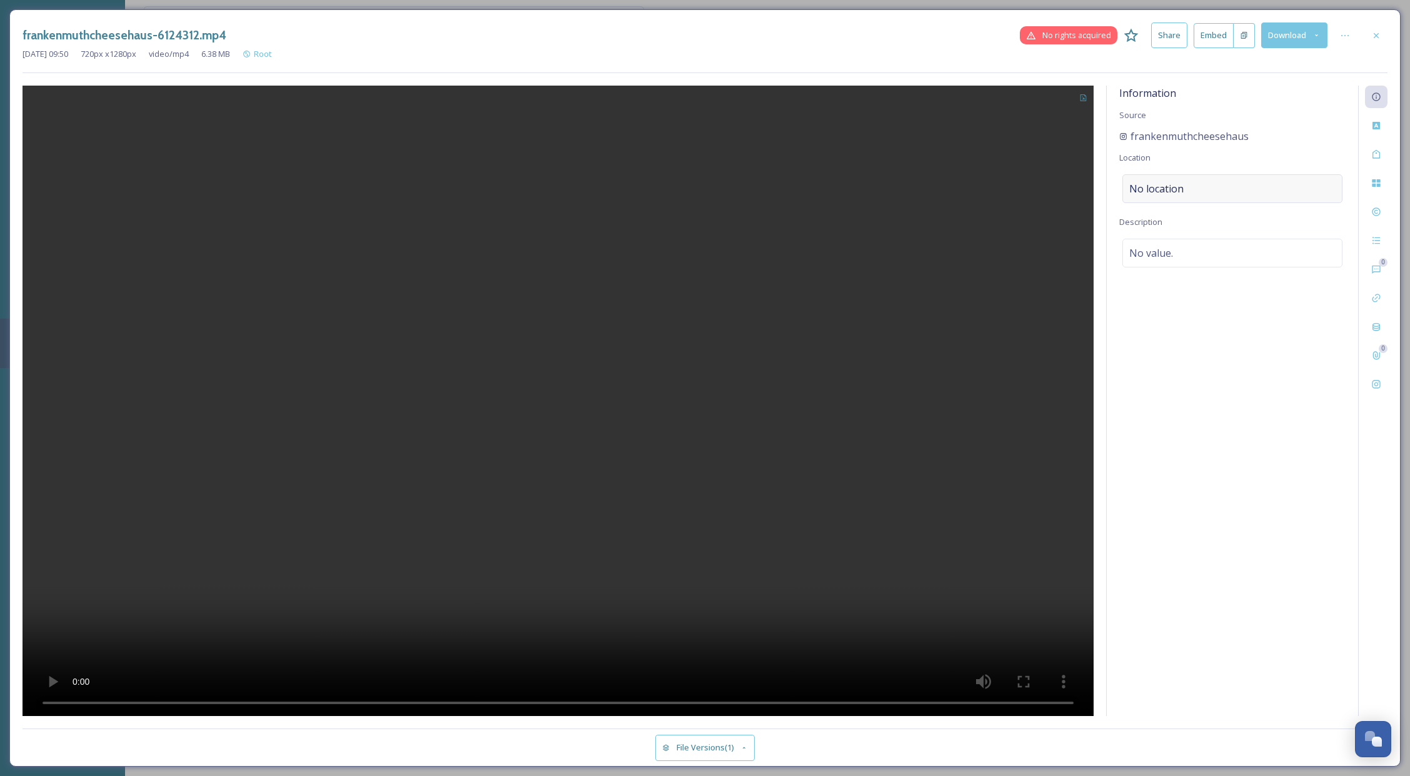
click at [1173, 181] on span "No location" at bounding box center [1156, 188] width 54 height 15
click at [1185, 194] on input at bounding box center [1232, 189] width 219 height 28
type input "frankenmuth cheese haus"
click at [1232, 311] on div "Frankenmuth Cheese Haus [STREET_ADDRESS]" at bounding box center [1181, 313] width 103 height 30
click at [1285, 34] on icon at bounding box center [1376, 36] width 10 height 10
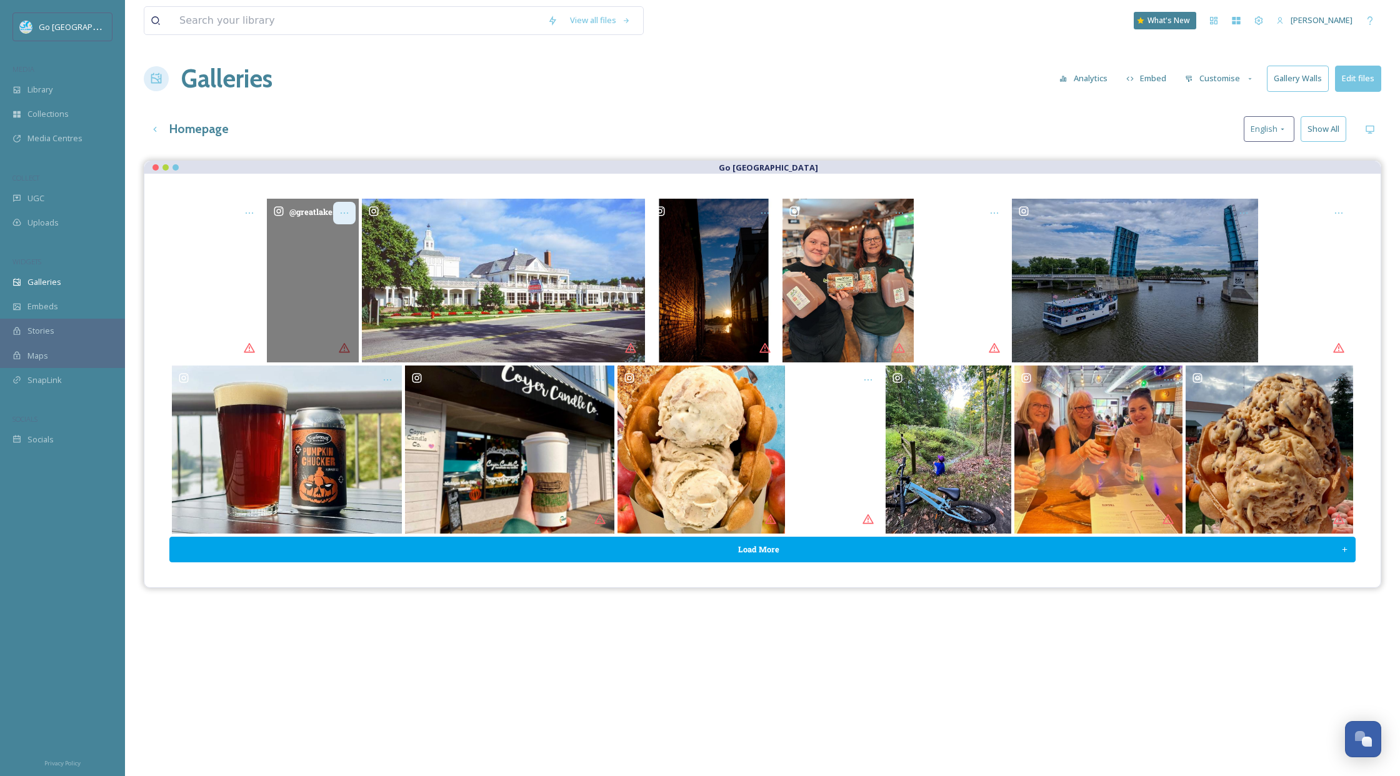
click at [348, 213] on icon "Opens media popup. Media description: greatlakesloons-6124293.mp4." at bounding box center [345, 213] width 8 height 1
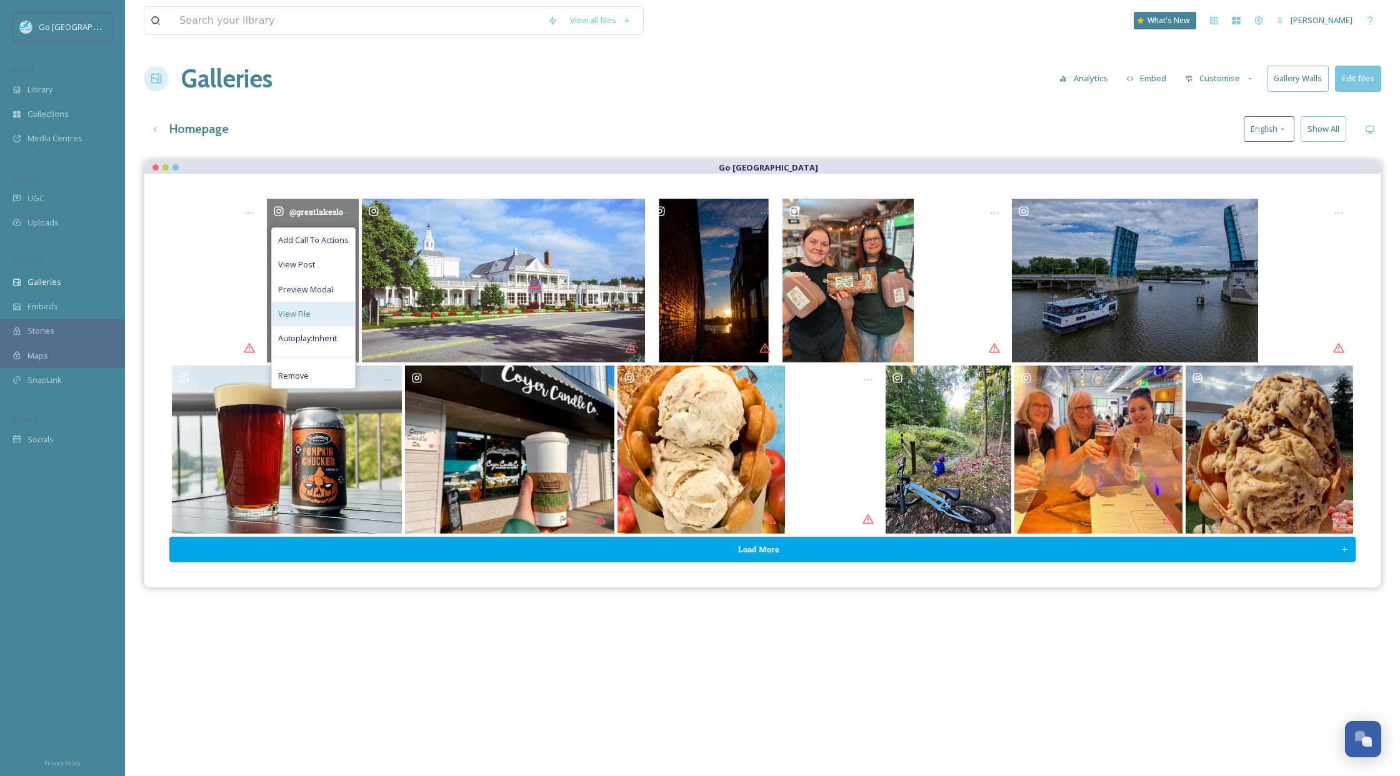
click at [332, 311] on div "View File" at bounding box center [313, 314] width 83 height 24
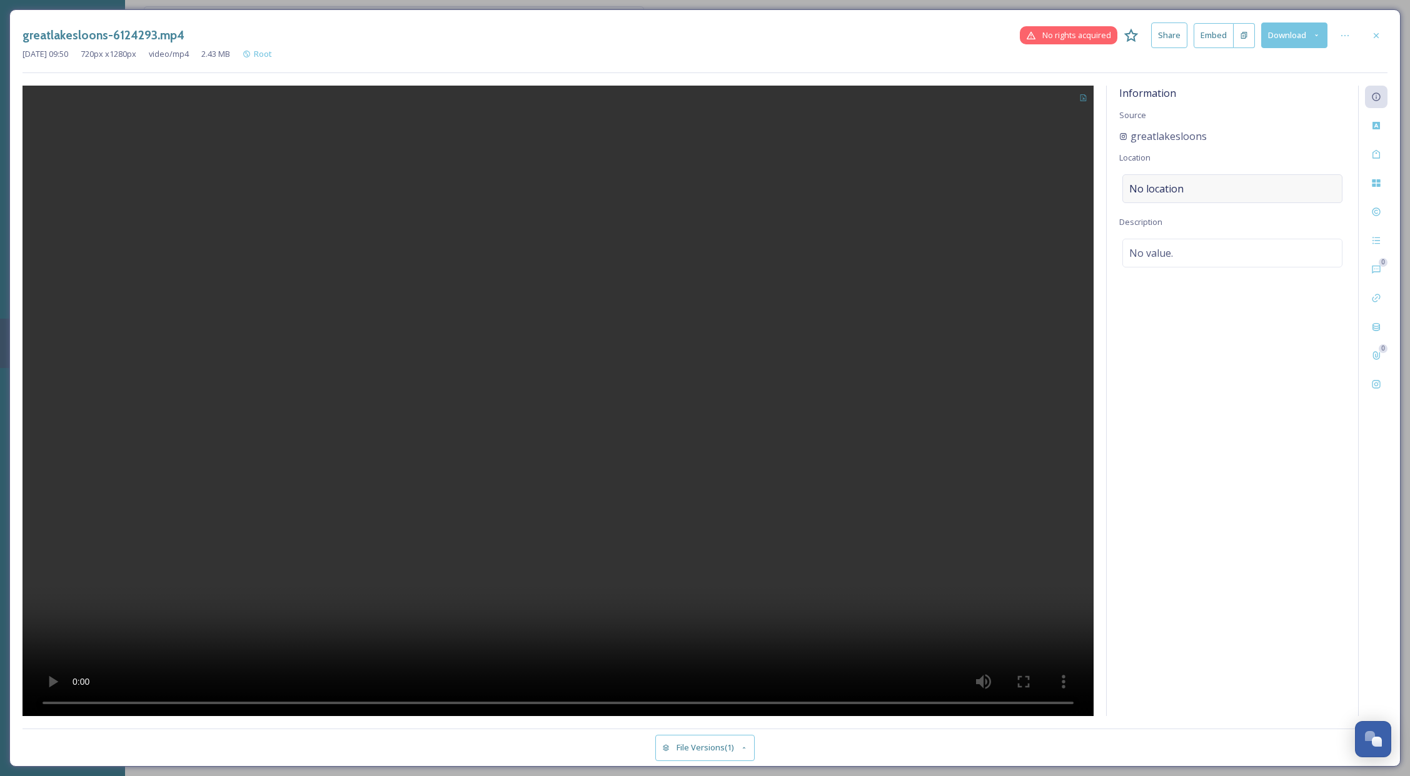
click at [1180, 189] on span "No location" at bounding box center [1156, 188] width 54 height 15
click at [1183, 195] on input at bounding box center [1232, 189] width 219 height 28
type input "dow diamond"
click at [1185, 278] on div "Dow Diamond [STREET_ADDRESS]" at bounding box center [1157, 286] width 55 height 30
click at [1285, 39] on icon at bounding box center [1376, 36] width 10 height 10
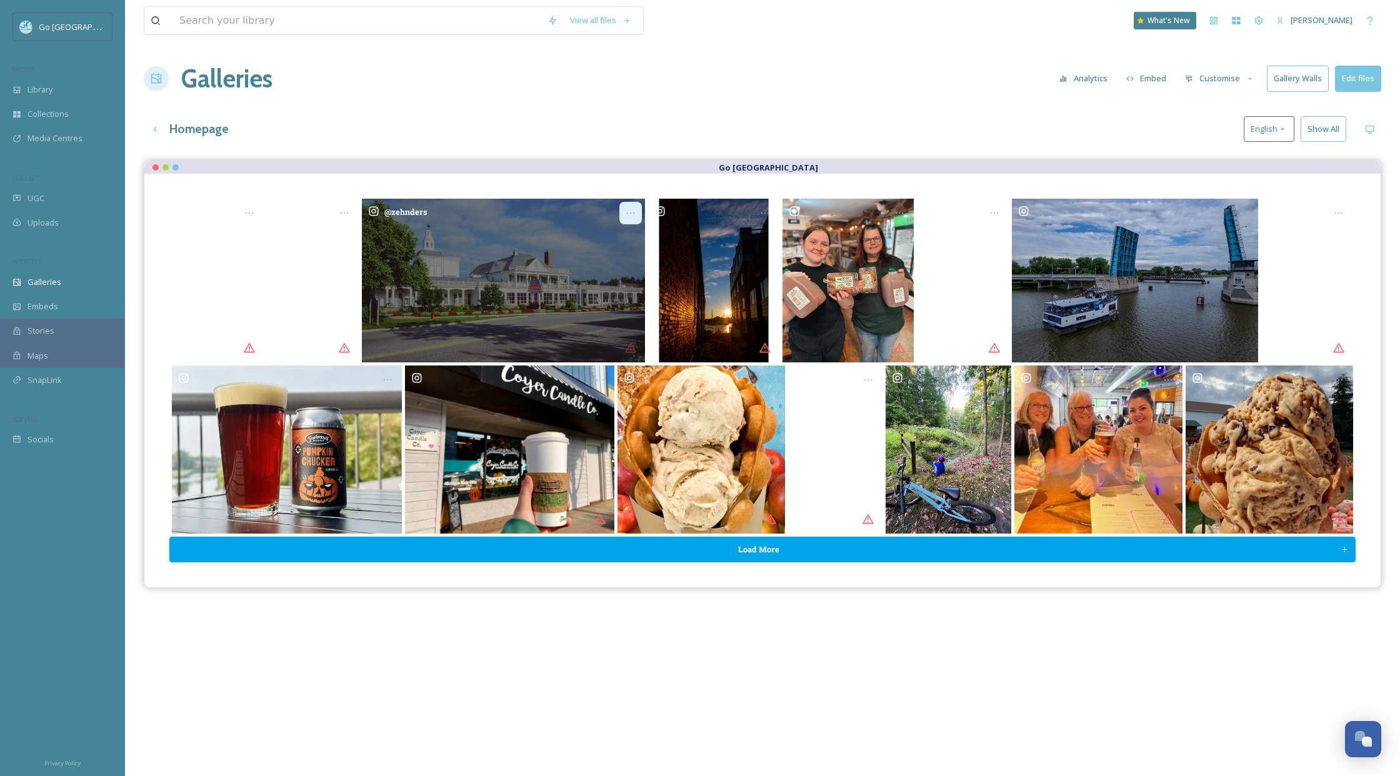
click at [631, 206] on div "Opens media popup. Media description: zehnders-6106682.jpg." at bounding box center [630, 213] width 23 height 23
click at [611, 309] on div "View File" at bounding box center [599, 314] width 83 height 24
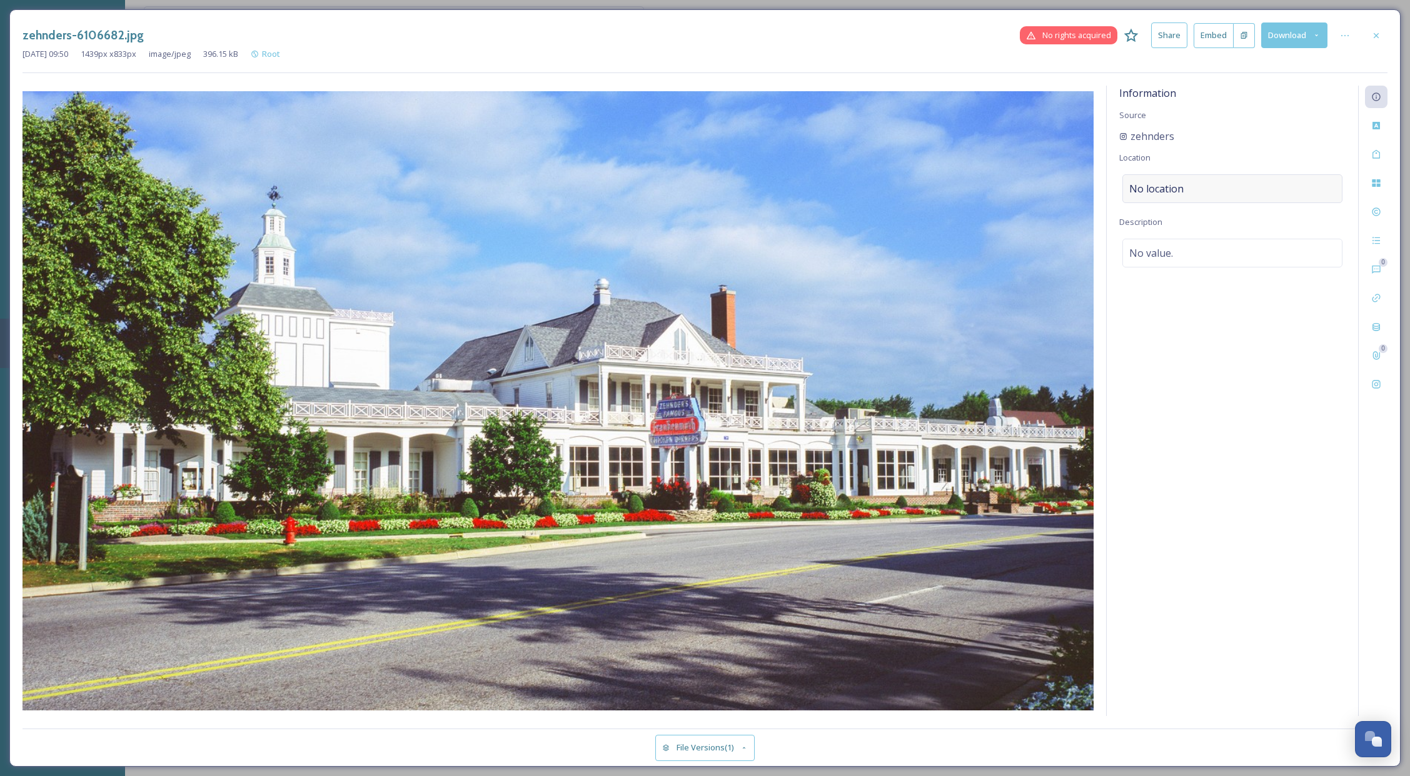
click at [1164, 196] on div "No location" at bounding box center [1232, 188] width 220 height 29
click at [1146, 173] on div "Information Source zehnders Location Description No value." at bounding box center [1231, 401] width 251 height 631
click at [1153, 191] on span "No location" at bounding box center [1156, 188] width 54 height 15
click at [1161, 189] on input at bounding box center [1232, 189] width 219 height 28
type input "zehnders of frankenmuth"
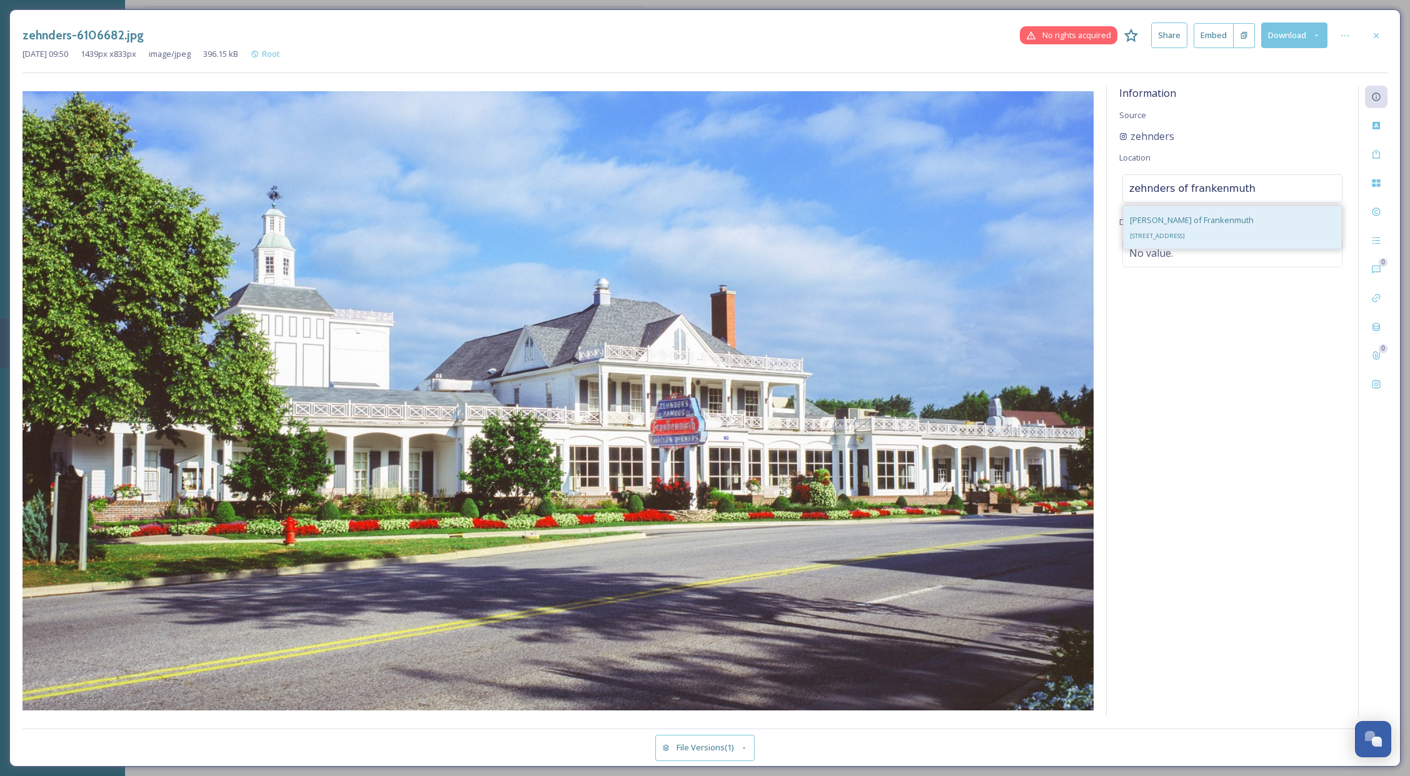
click at [1234, 222] on div "[PERSON_NAME] of Frankenmuth [STREET_ADDRESS]" at bounding box center [1192, 228] width 124 height 30
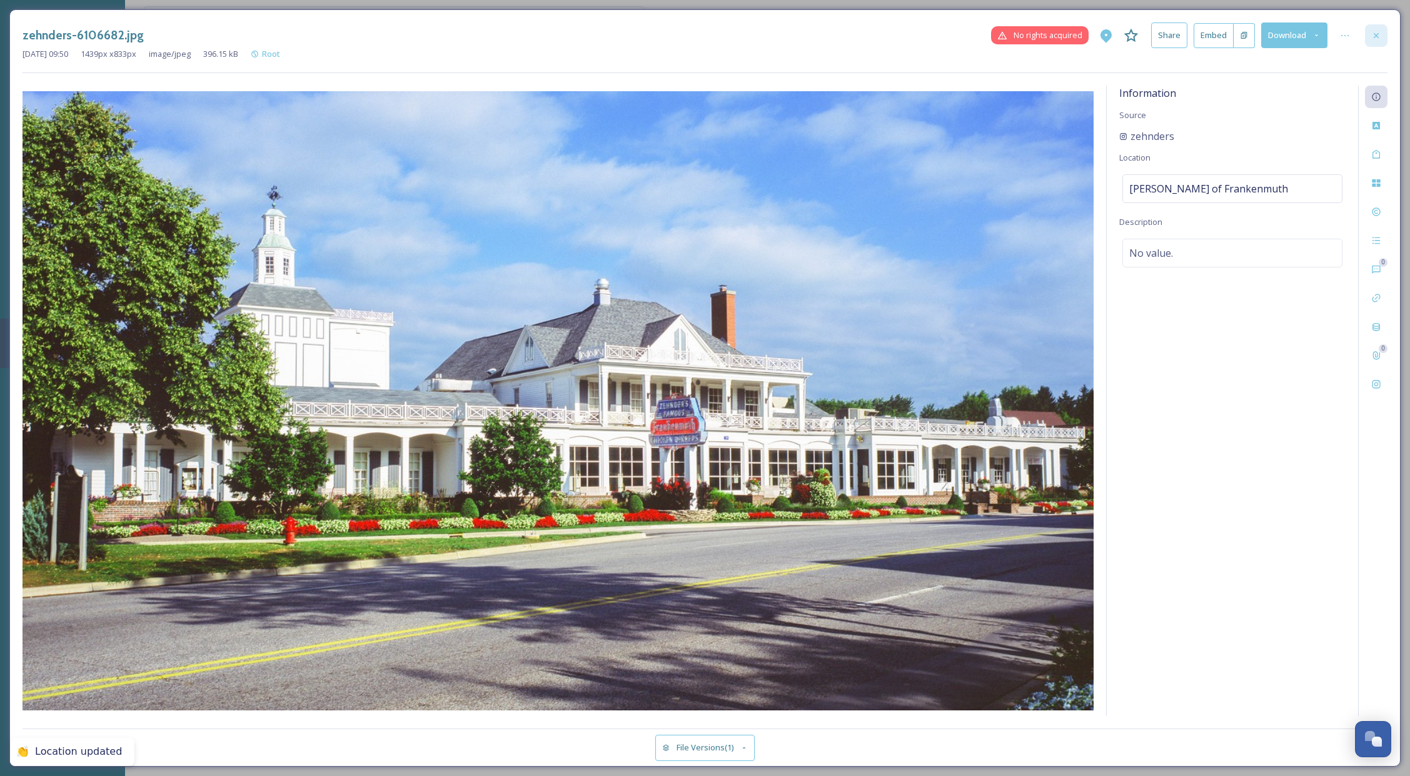
click at [1285, 33] on div at bounding box center [1376, 35] width 23 height 23
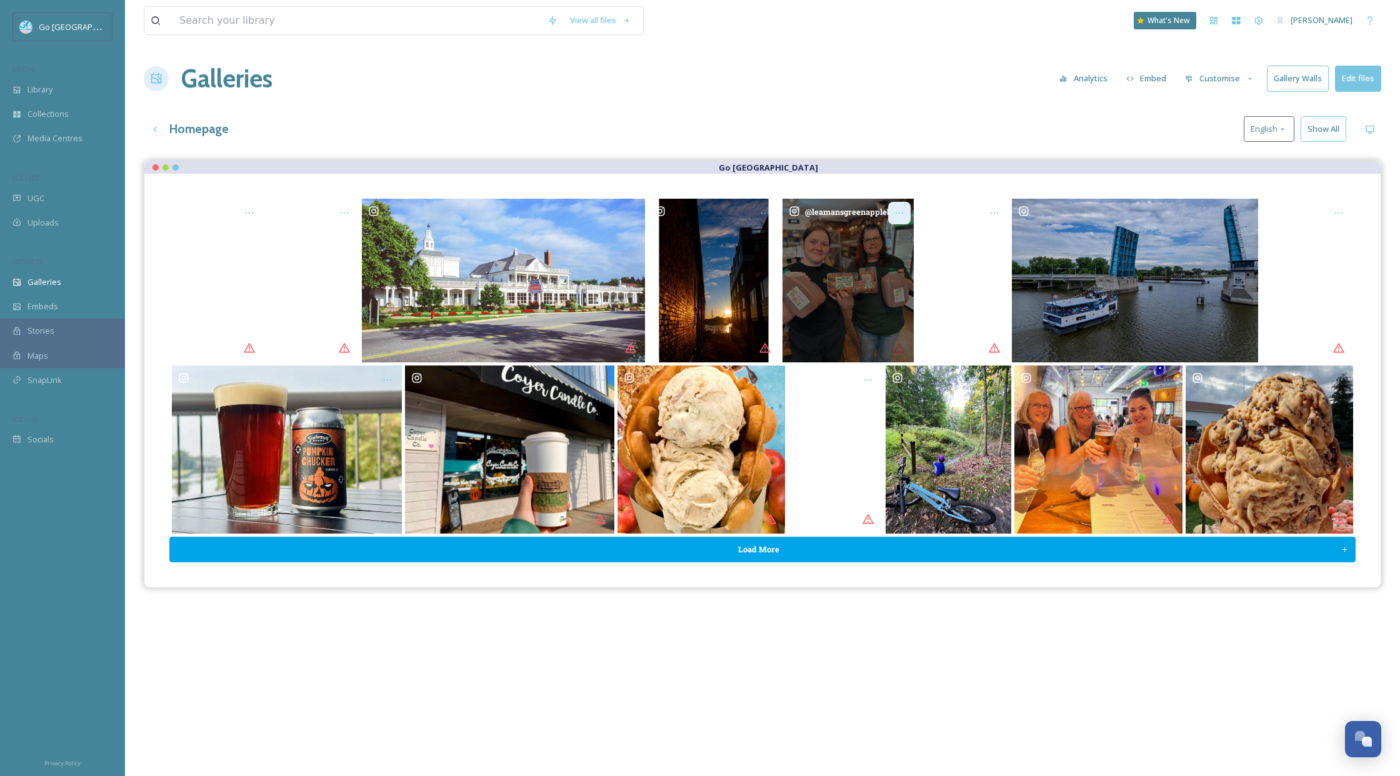
click at [905, 216] on div "Opens media popup. Media description: leamansgreenapplebarn-6141722.jpg." at bounding box center [899, 213] width 23 height 23
click at [878, 321] on div "View File" at bounding box center [868, 314] width 83 height 24
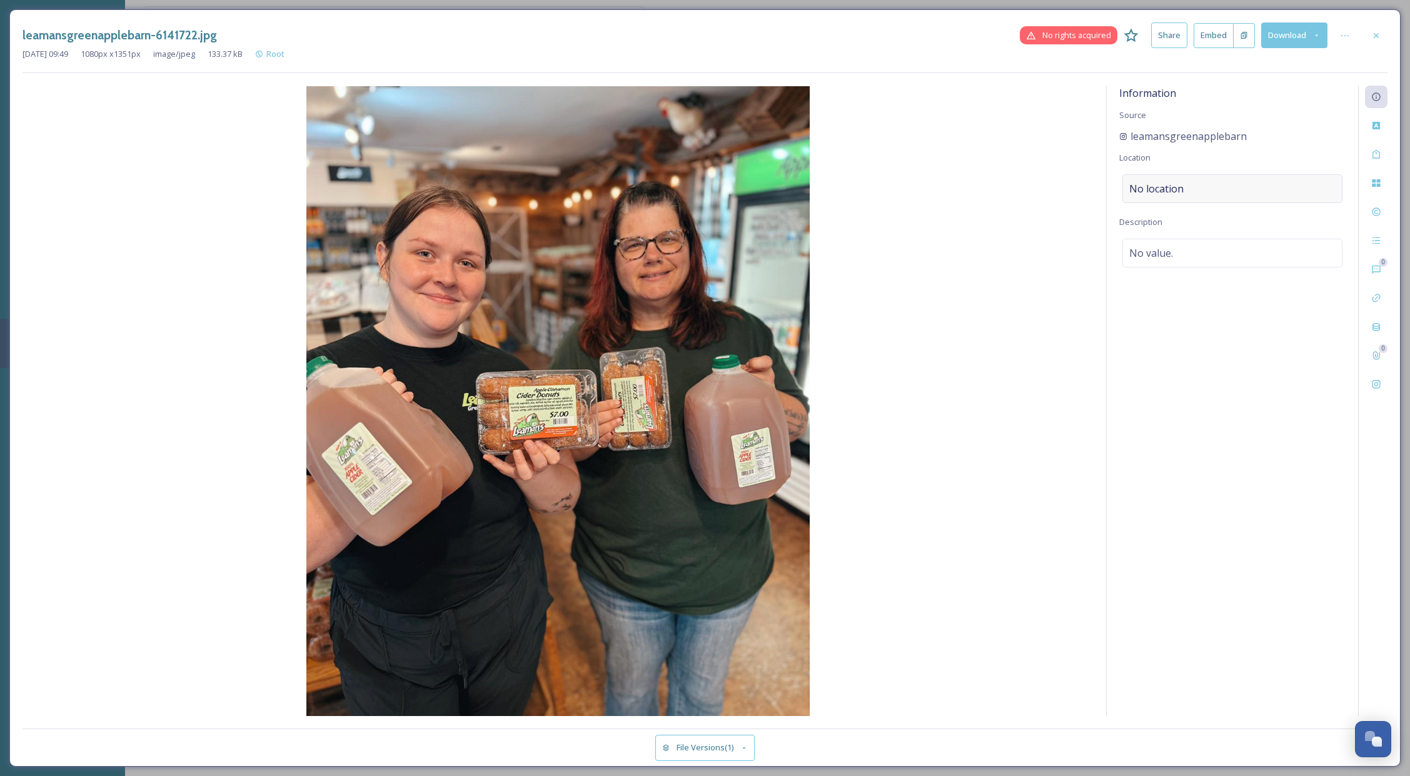
click at [1206, 194] on div "No location" at bounding box center [1232, 188] width 220 height 29
click at [1153, 181] on input at bounding box center [1232, 189] width 219 height 28
type input "leamans green applebarn"
click at [1221, 230] on div "[PERSON_NAME] Green Applebarn [STREET_ADDRESS][PERSON_NAME]" at bounding box center [1194, 228] width 129 height 30
click at [1285, 39] on icon at bounding box center [1376, 36] width 10 height 10
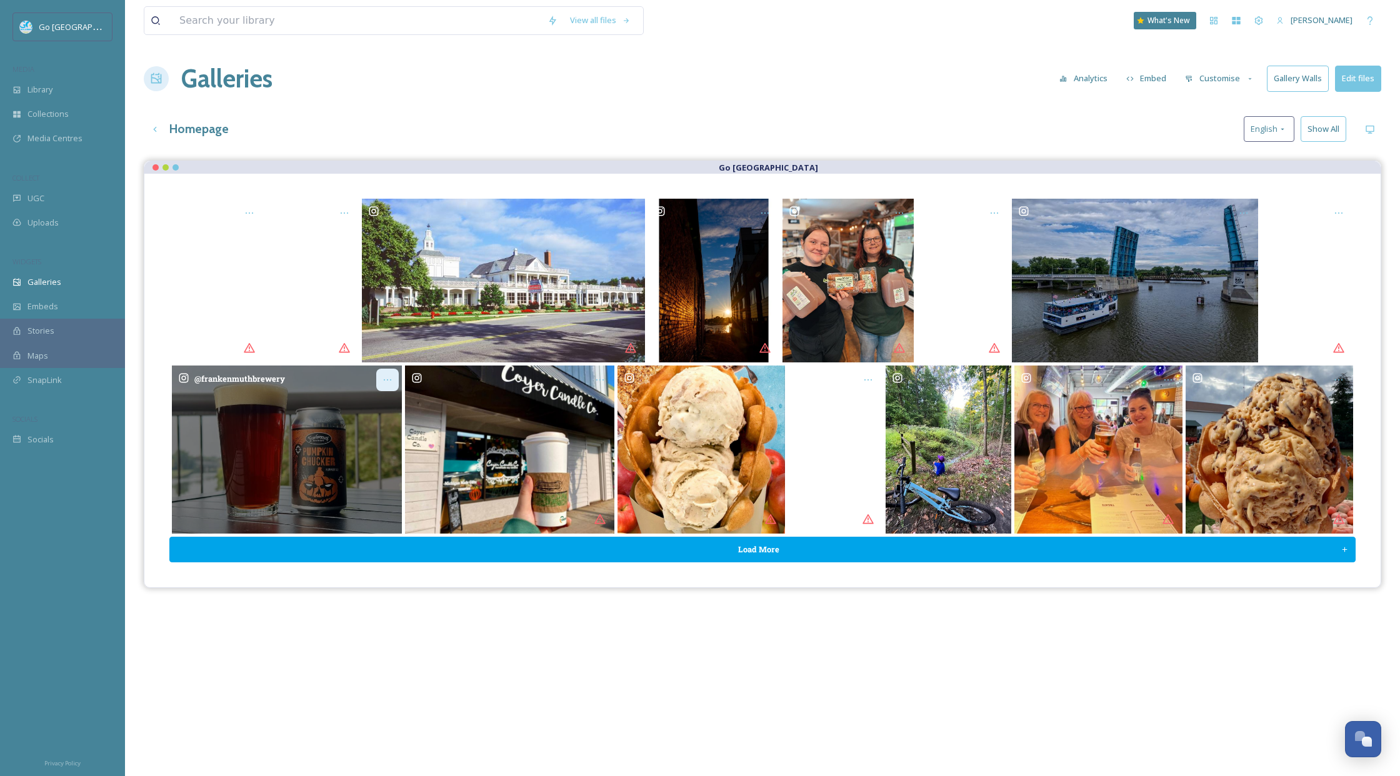
click at [395, 384] on div "Opens media popup. Media description: frankenmuthbrewery-6134202.webp." at bounding box center [387, 380] width 23 height 23
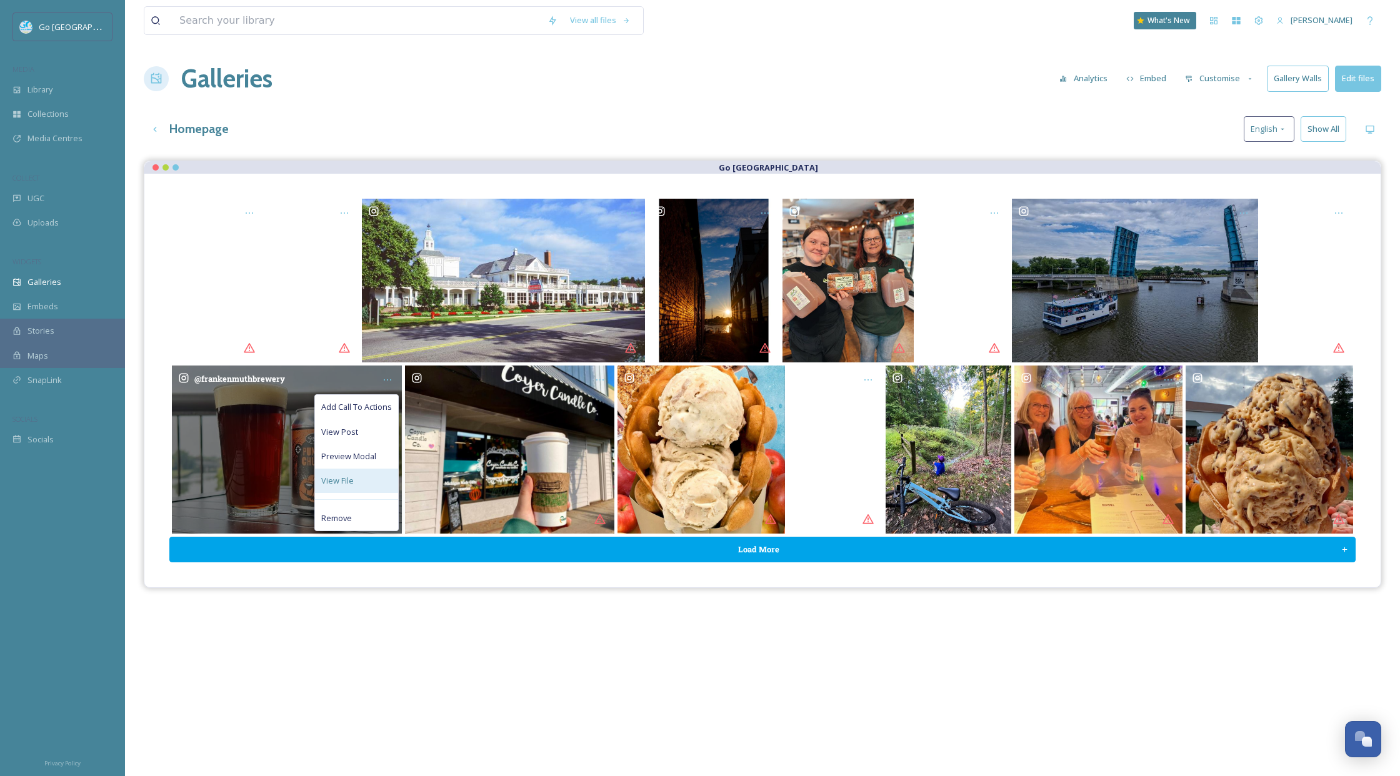
click at [346, 485] on span "View File" at bounding box center [337, 481] width 33 height 12
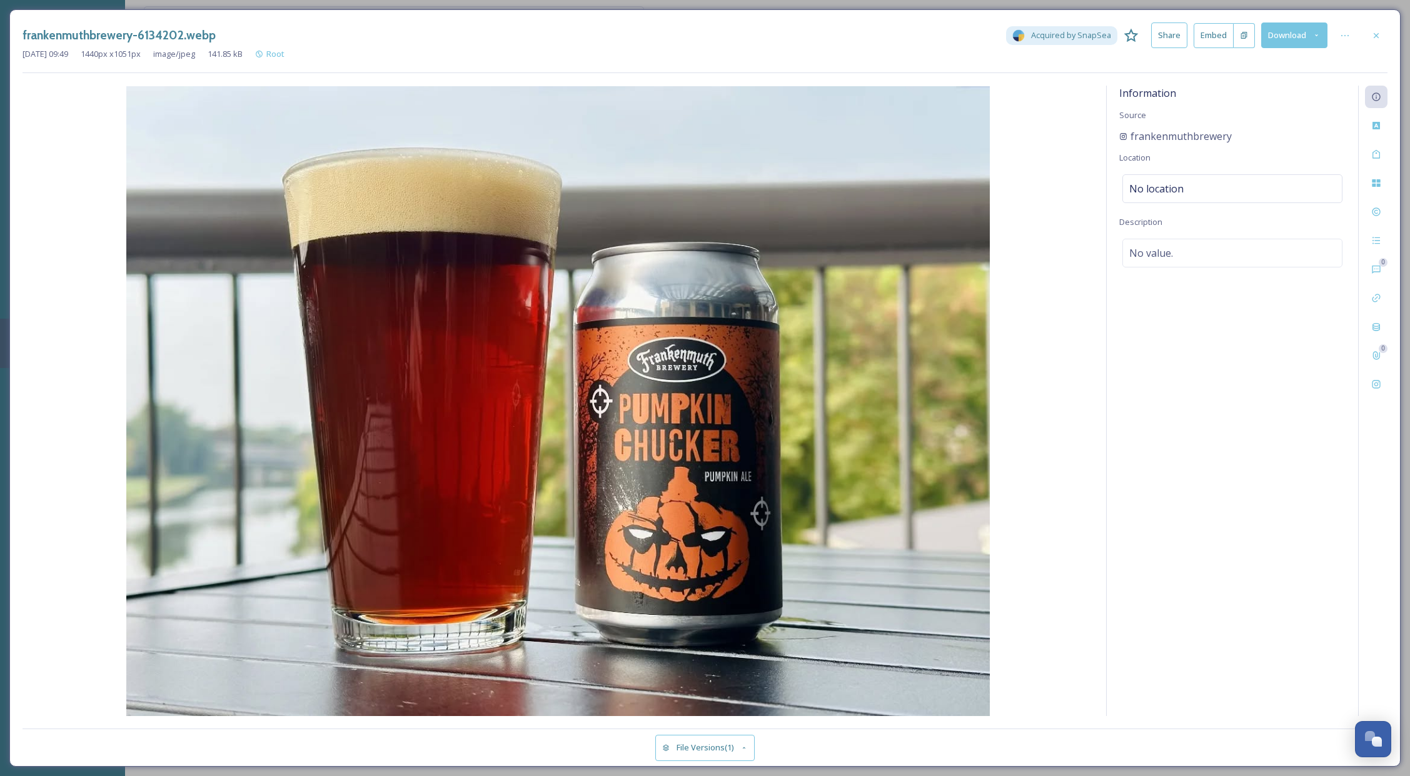
click at [1175, 171] on div "Information Source frankenmuthbrewery Location No location Description No value." at bounding box center [1231, 401] width 251 height 631
click at [1158, 191] on span "No location" at bounding box center [1156, 188] width 54 height 15
click at [1138, 185] on input at bounding box center [1232, 189] width 219 height 28
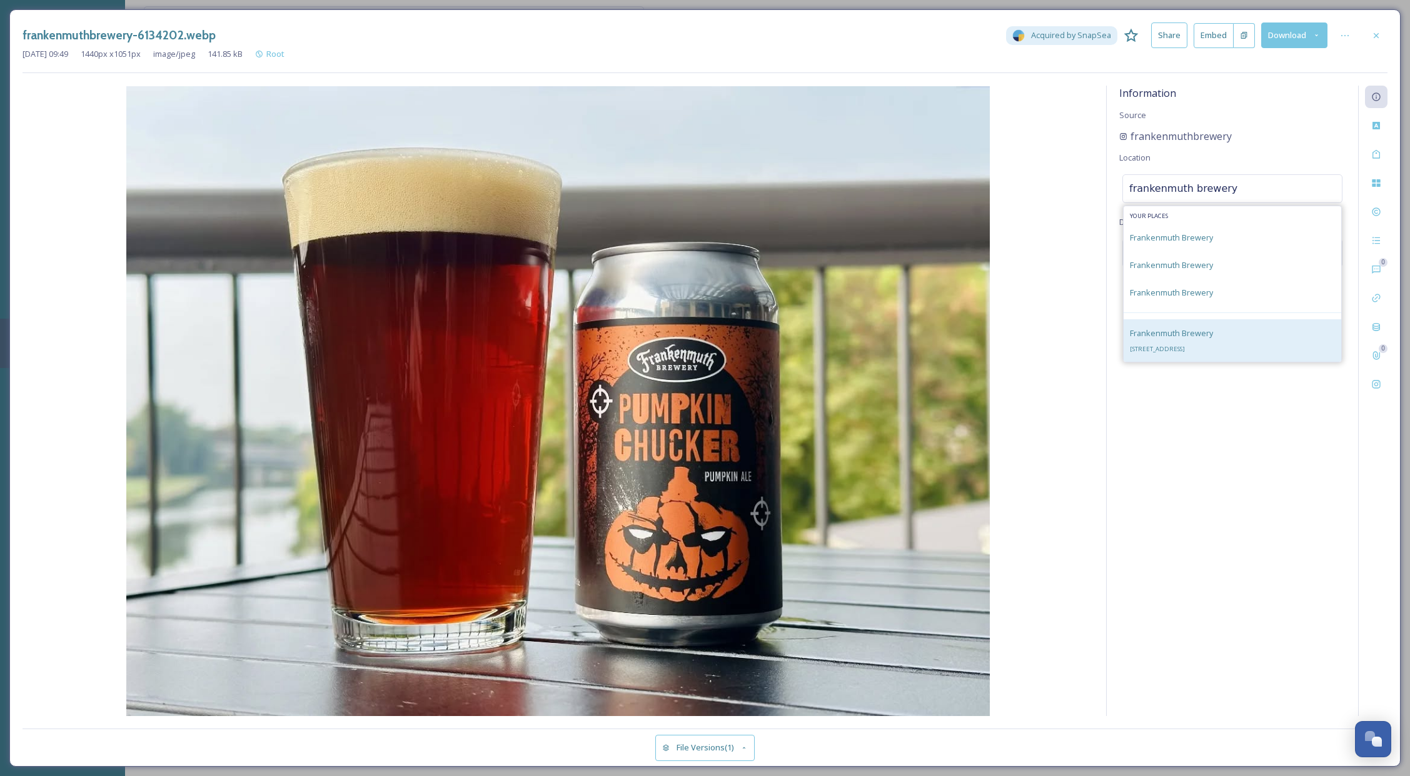
type input "frankenmuth brewery"
click at [1213, 336] on div "Frankenmuth Brewery [STREET_ADDRESS]" at bounding box center [1171, 341] width 83 height 30
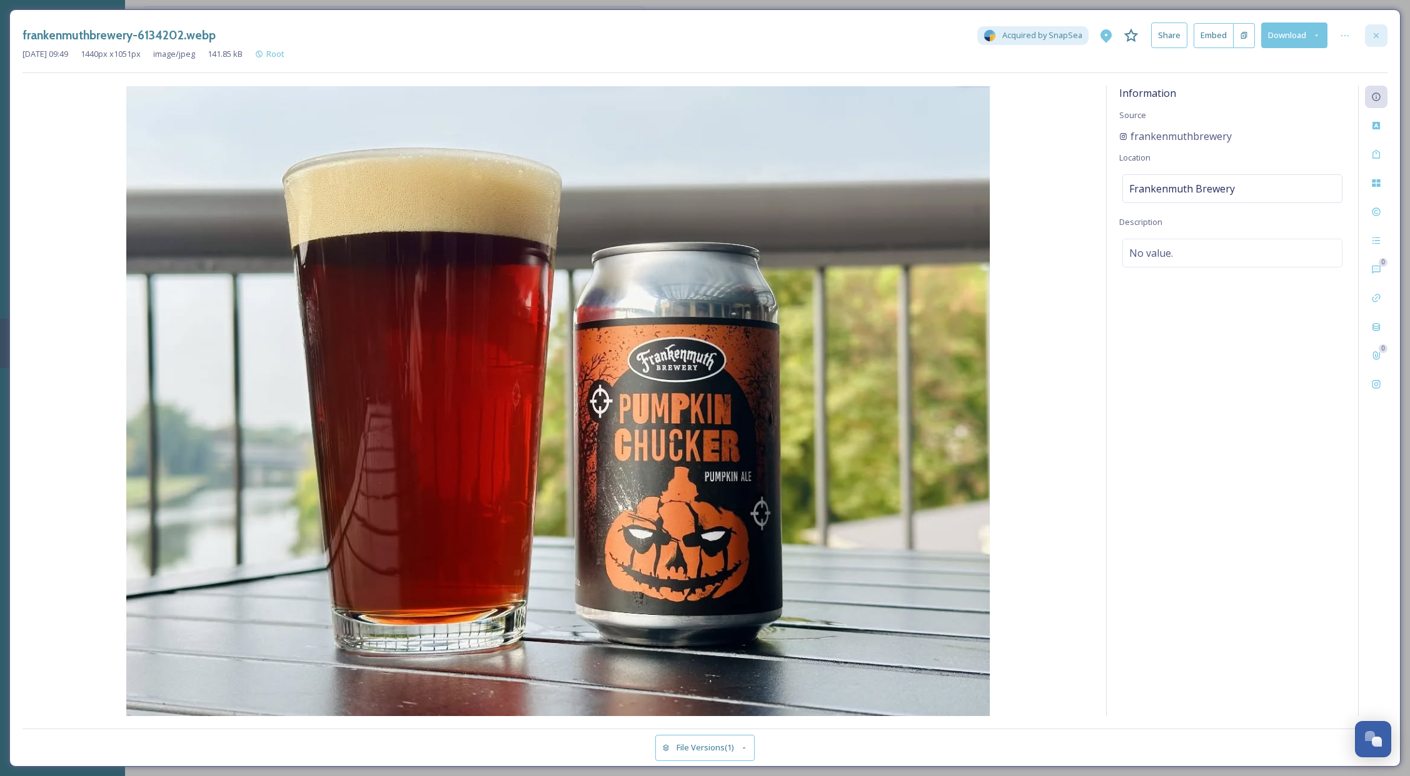
click at [1285, 29] on div at bounding box center [1376, 35] width 23 height 23
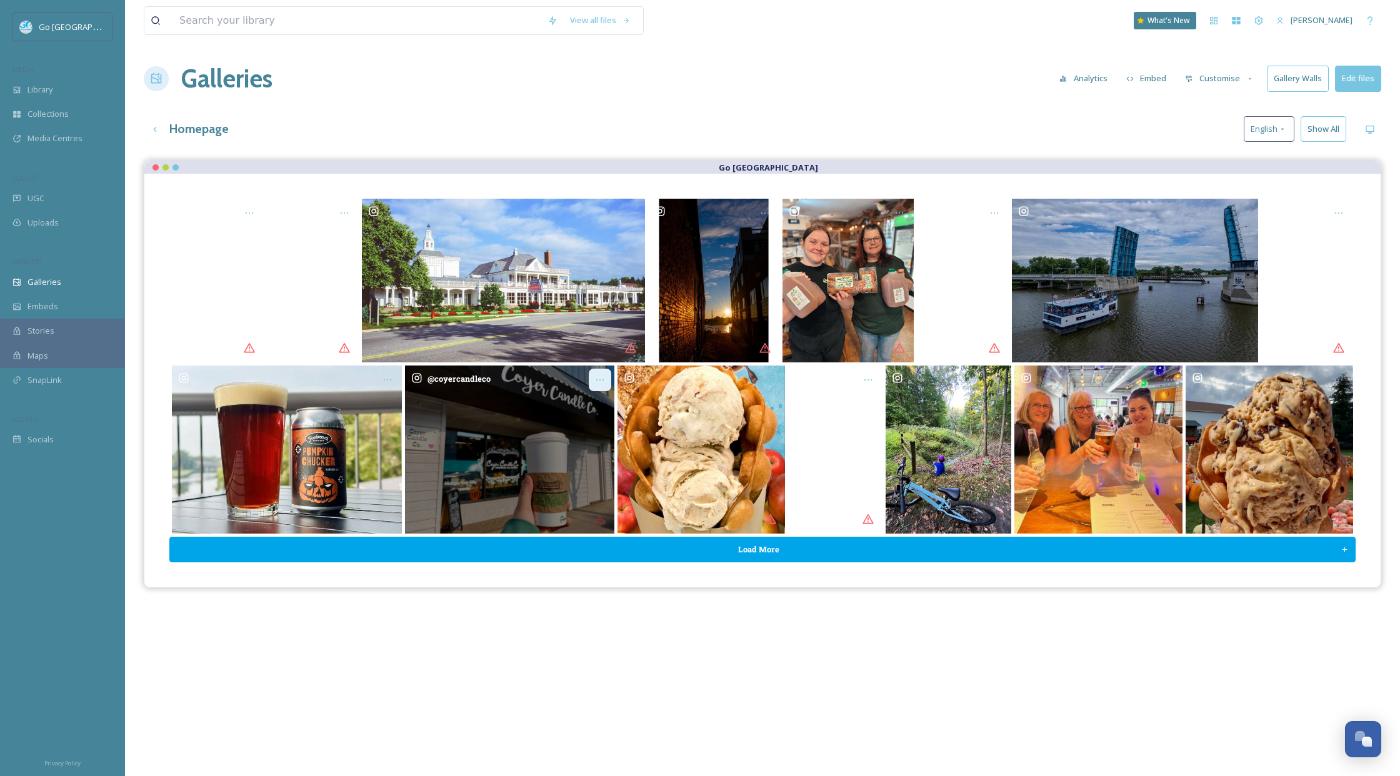
click at [606, 386] on div "Opens media popup. Media description: coyercandleco-6141726.jpg." at bounding box center [600, 380] width 23 height 23
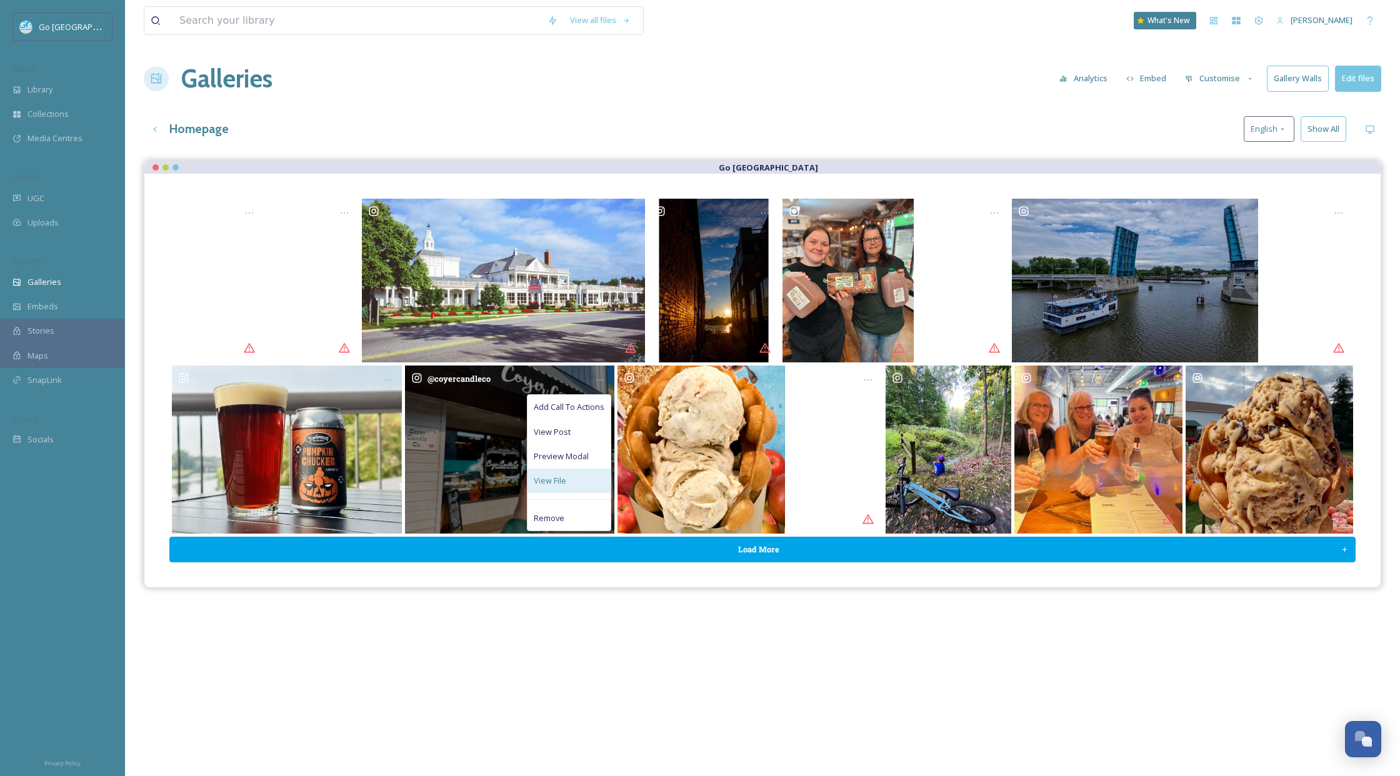
click at [586, 481] on div "View File" at bounding box center [569, 481] width 83 height 24
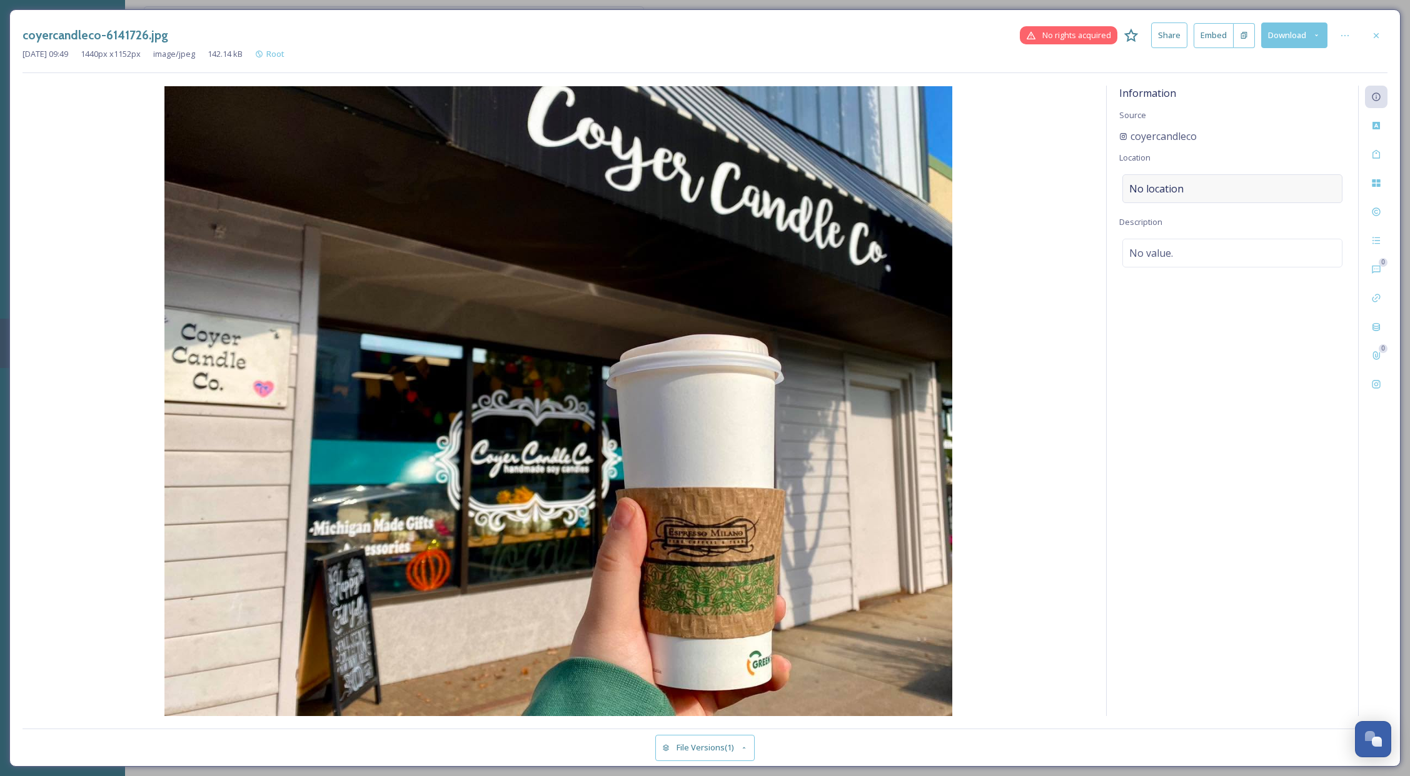
click at [1183, 192] on div "No location" at bounding box center [1232, 188] width 220 height 29
click at [1140, 184] on input at bounding box center [1232, 189] width 219 height 28
type input "[PERSON_NAME] candle"
click at [1202, 304] on div "[PERSON_NAME] Candle Co. [STREET_ADDRESS][PERSON_NAME]" at bounding box center [1182, 313] width 104 height 30
click at [1285, 36] on div at bounding box center [1376, 35] width 23 height 23
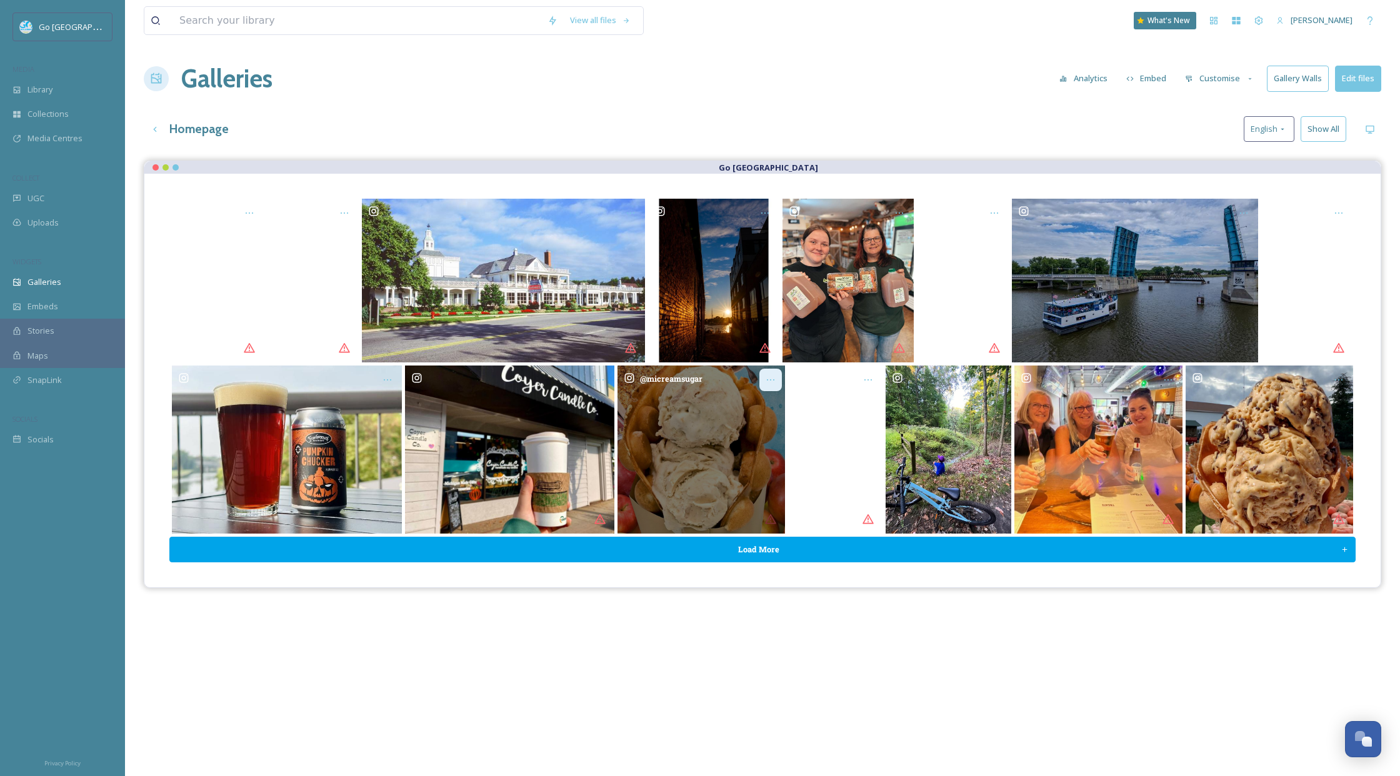
click at [773, 379] on icon "Opens media popup. Media description: micreamsugar-6141720.jpg." at bounding box center [771, 379] width 8 height 1
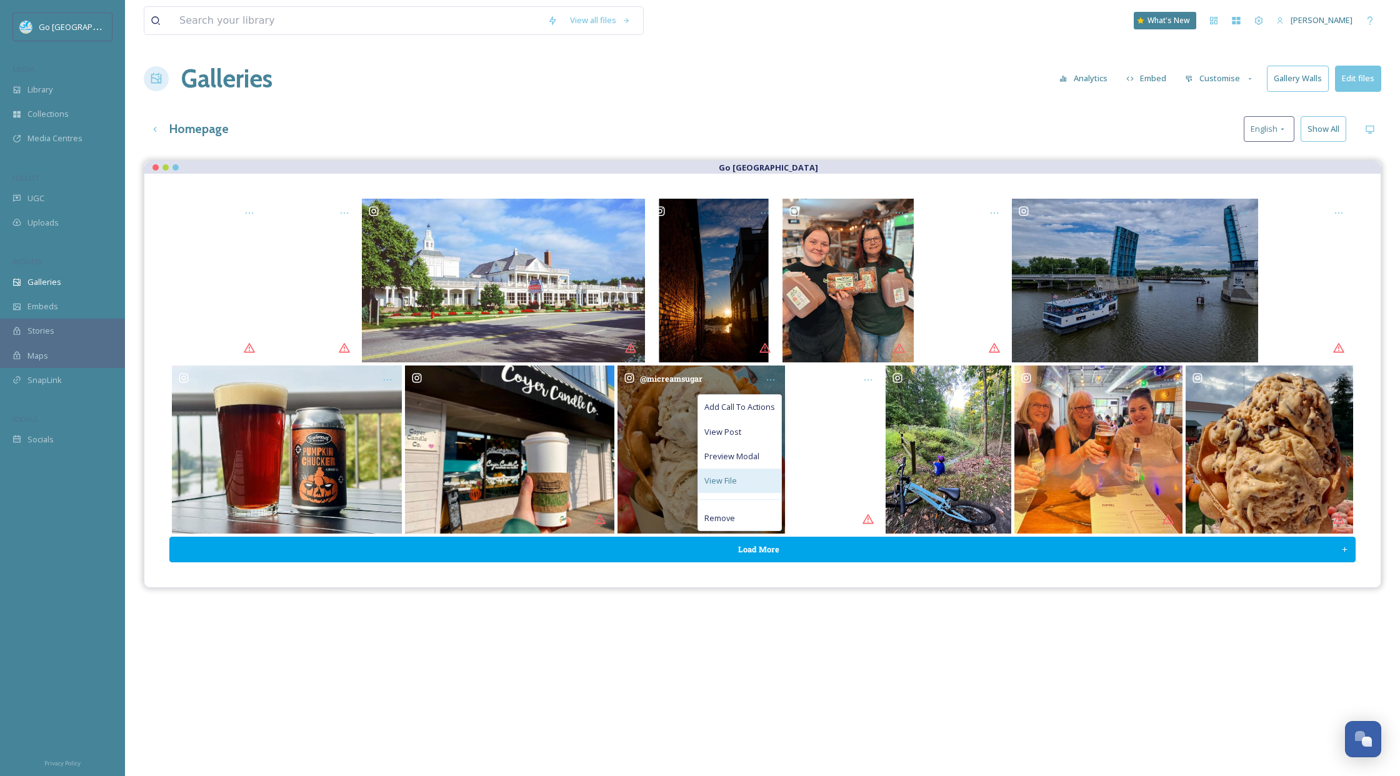
click at [728, 481] on span "View File" at bounding box center [720, 481] width 33 height 12
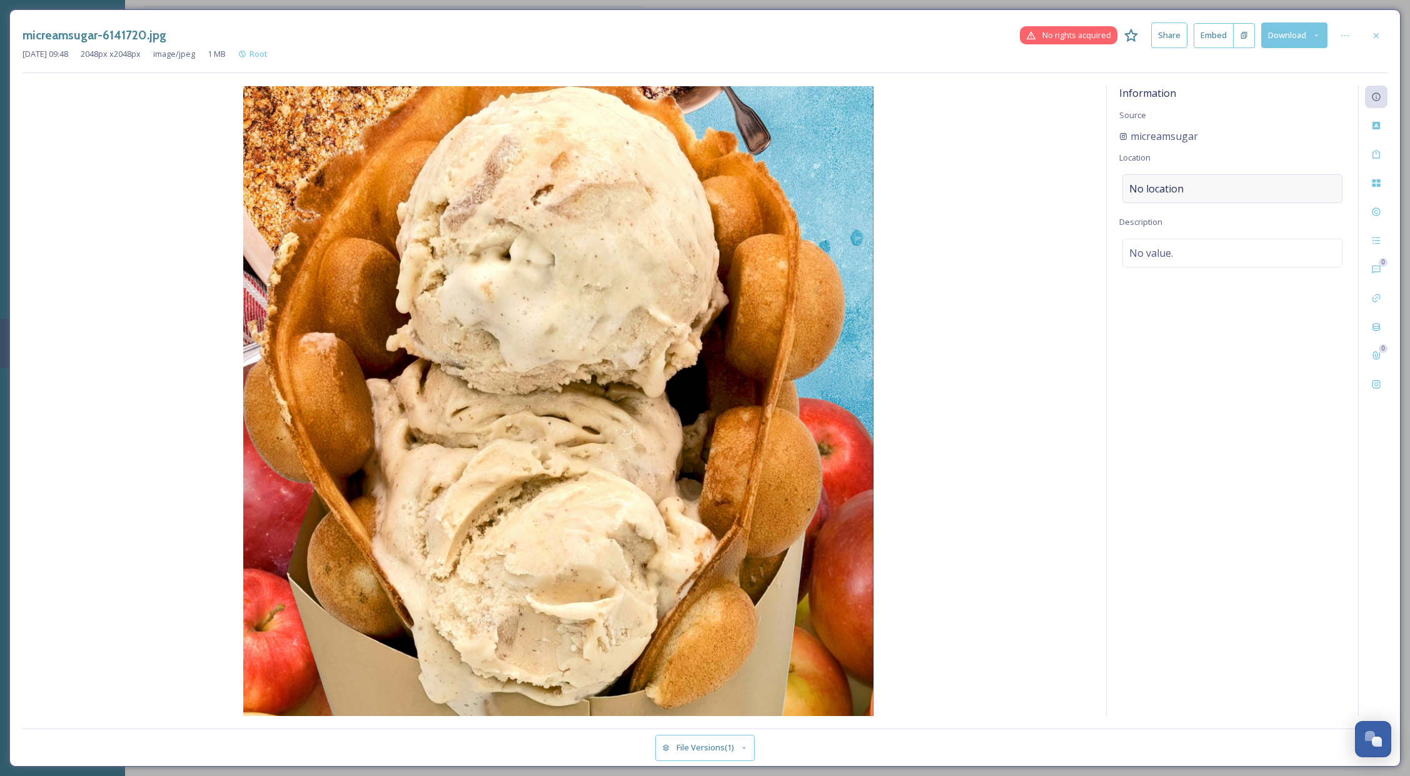
click at [1186, 184] on div "No location" at bounding box center [1232, 188] width 220 height 29
click at [1188, 193] on input at bounding box center [1232, 189] width 219 height 28
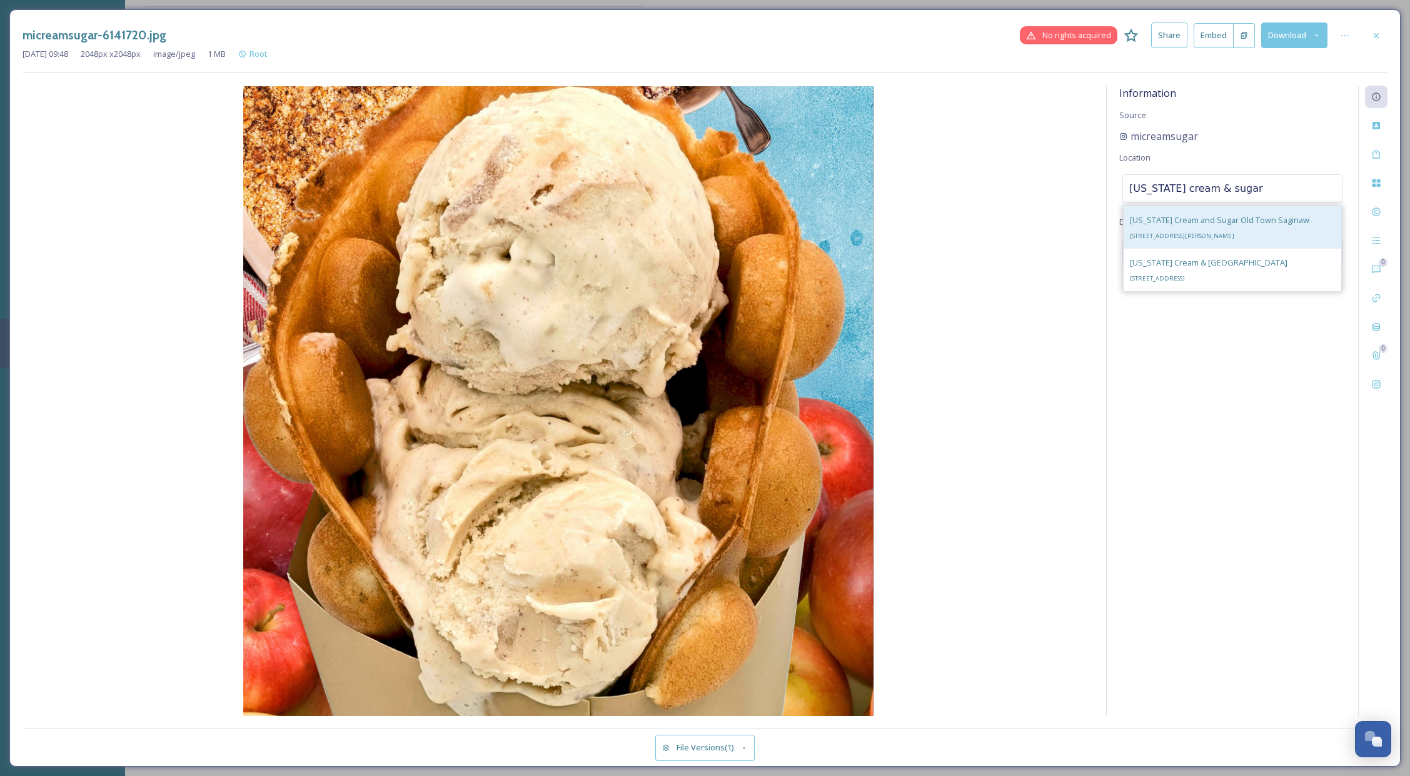
type input "[US_STATE] cream & sugar"
click at [1235, 227] on div "[US_STATE] Cream and Sugar Old Town Saginaw [STREET_ADDRESS][PERSON_NAME]" at bounding box center [1219, 228] width 179 height 30
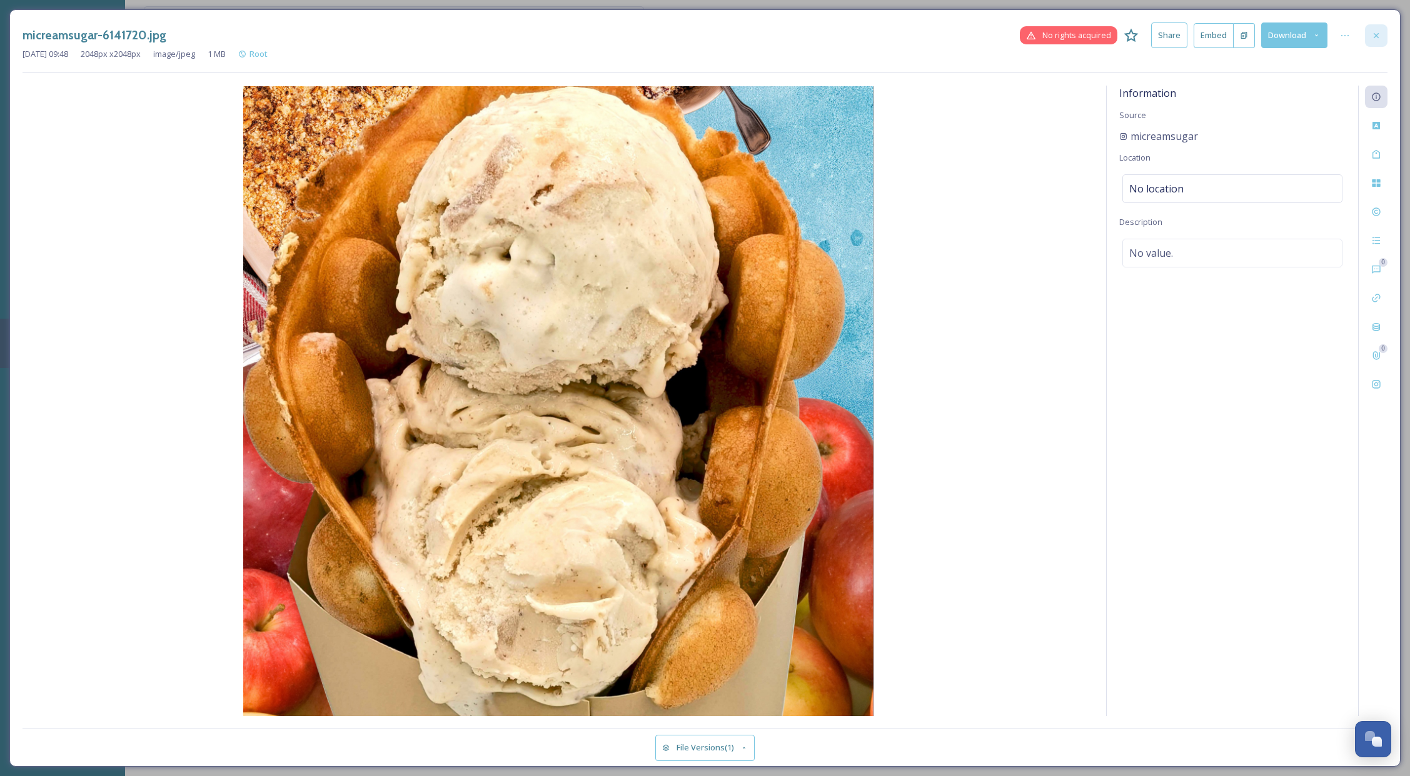
click at [1285, 34] on icon at bounding box center [1375, 35] width 5 height 5
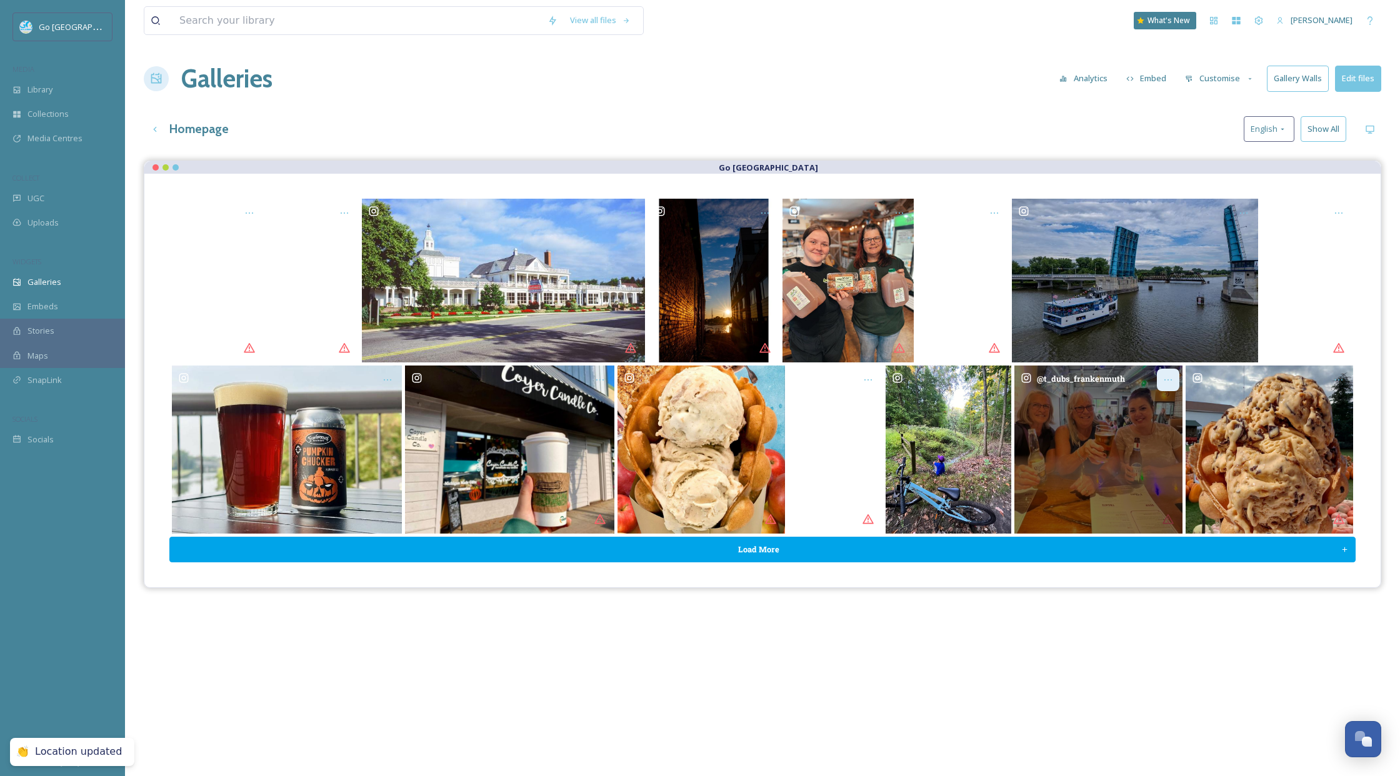
click at [1161, 378] on div "Opens media popup. Media description: t_dubs_frankenmuth-6151564.jpg." at bounding box center [1168, 380] width 23 height 23
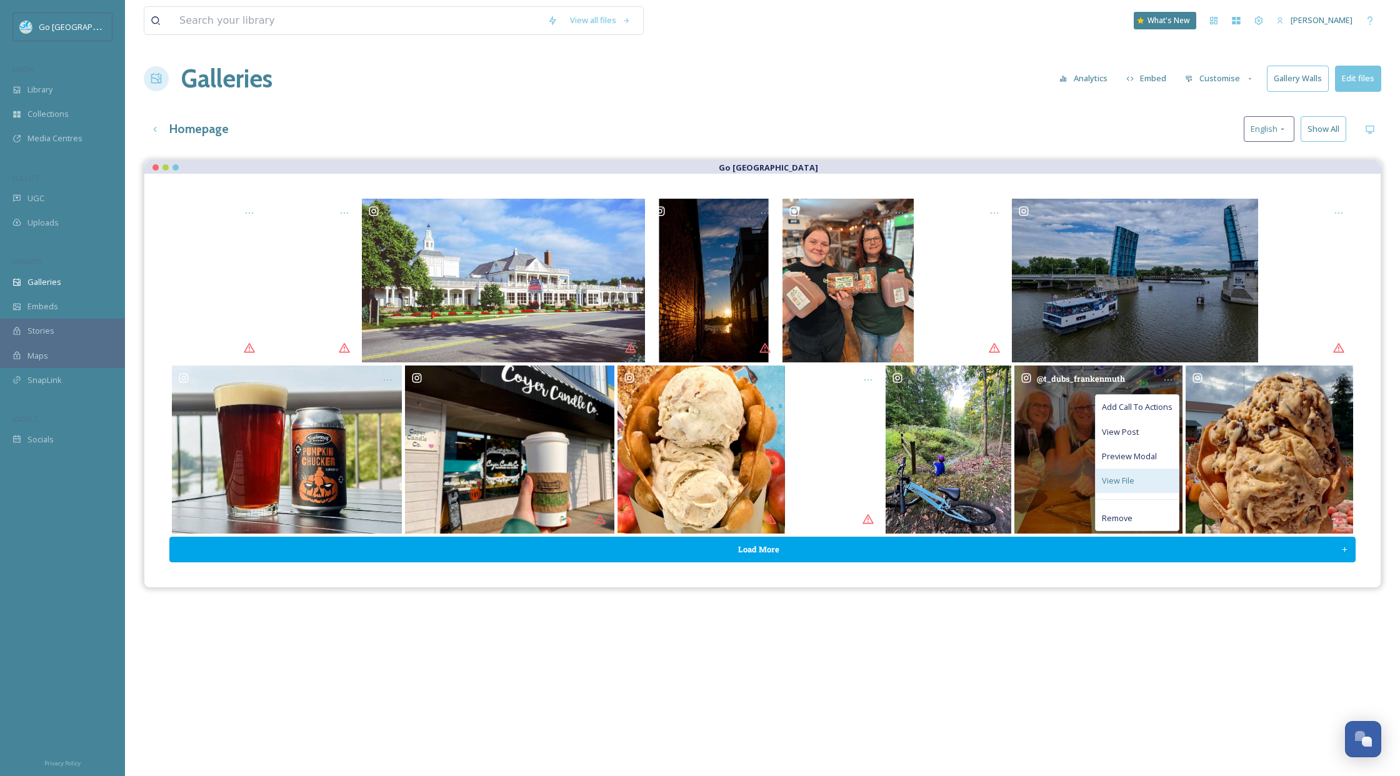
click at [1145, 481] on div "View File" at bounding box center [1137, 481] width 83 height 24
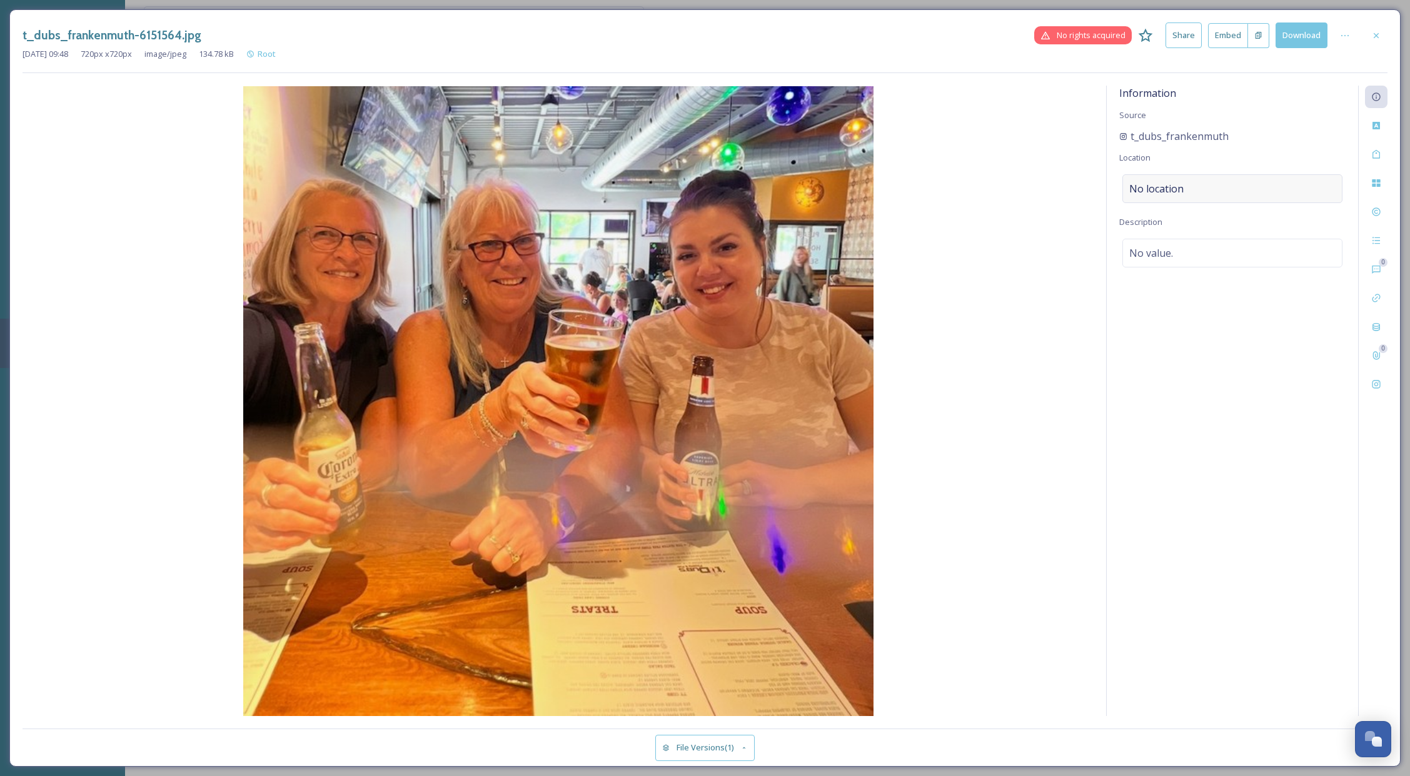
click at [1191, 189] on div "No location" at bounding box center [1232, 188] width 220 height 29
click at [1169, 188] on input at bounding box center [1232, 189] width 219 height 28
type input "tdubs frankenmuth"
click at [1207, 214] on span "T.Dub's Pizzeria & Pub" at bounding box center [1172, 219] width 84 height 11
click at [1285, 34] on icon at bounding box center [1376, 36] width 10 height 10
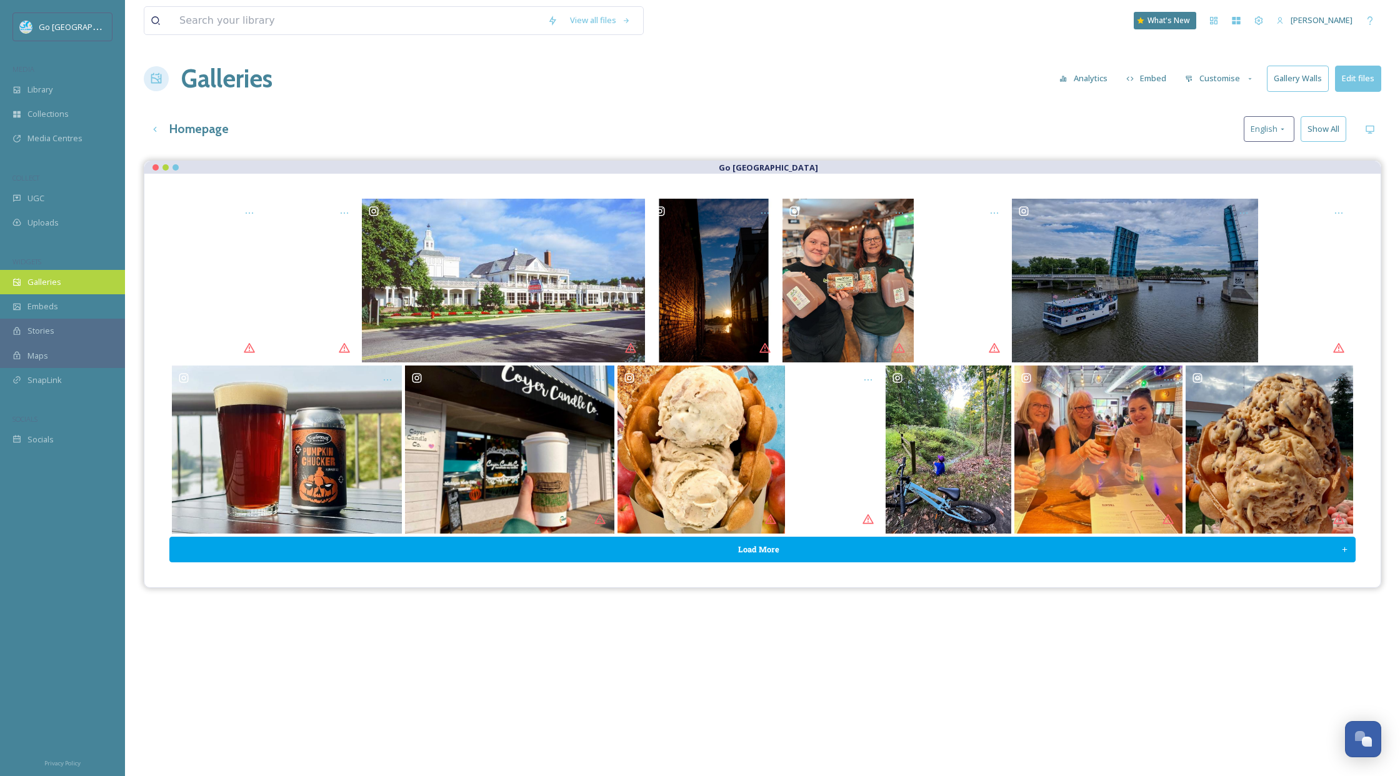
click at [49, 288] on div "Galleries" at bounding box center [62, 282] width 125 height 24
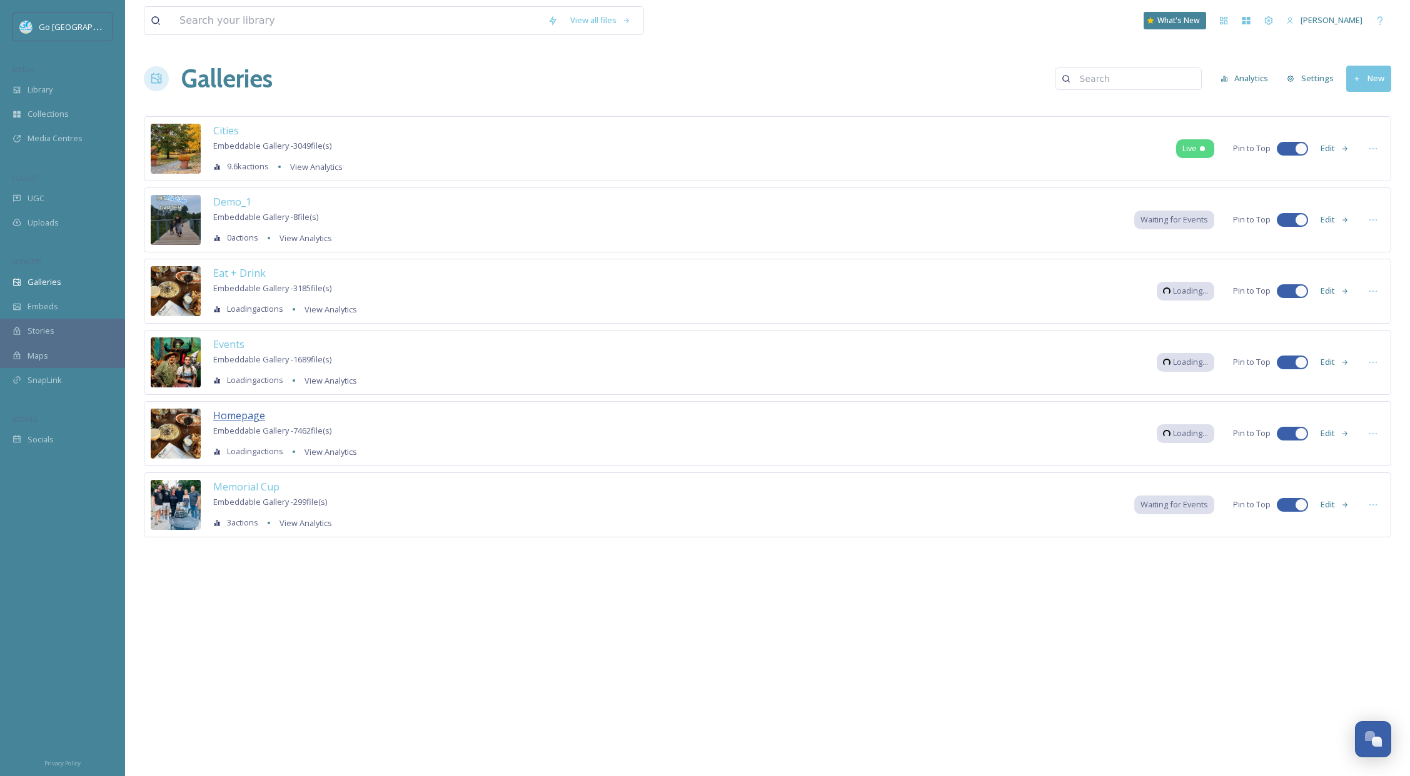
click at [238, 413] on span "Homepage" at bounding box center [239, 416] width 52 height 14
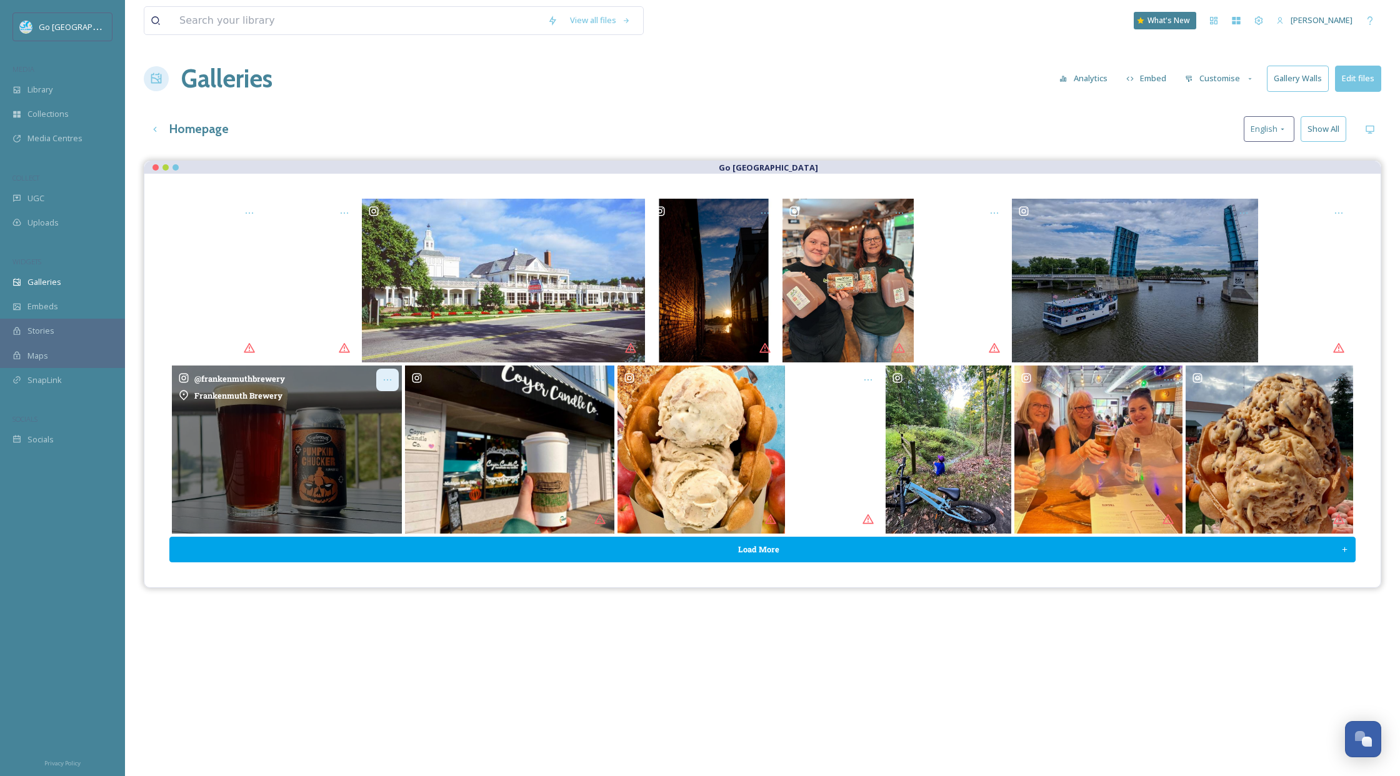
click at [383, 379] on icon "Opens media popup. Media description: frankenmuthbrewery-6134202.webp." at bounding box center [388, 380] width 10 height 10
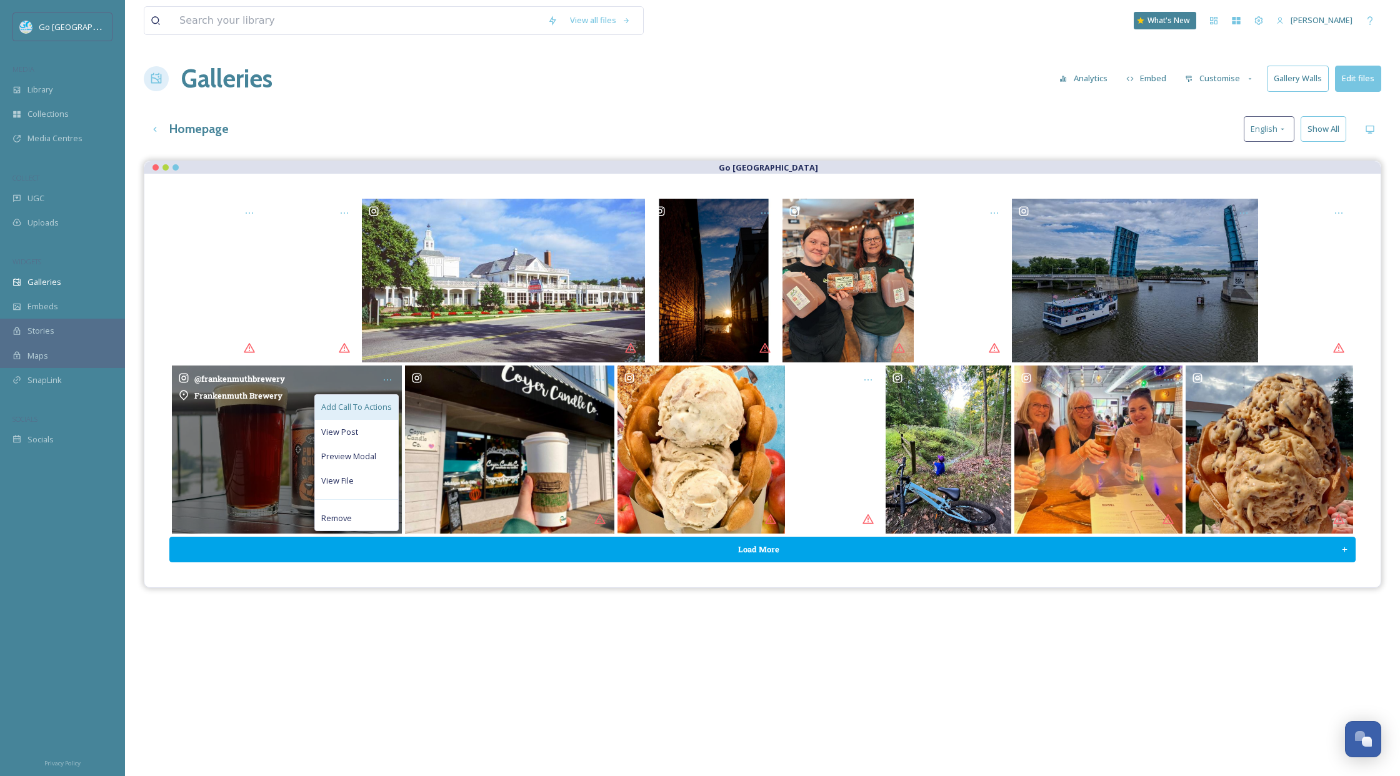
click at [369, 404] on span "Add Call To Actions" at bounding box center [356, 407] width 71 height 12
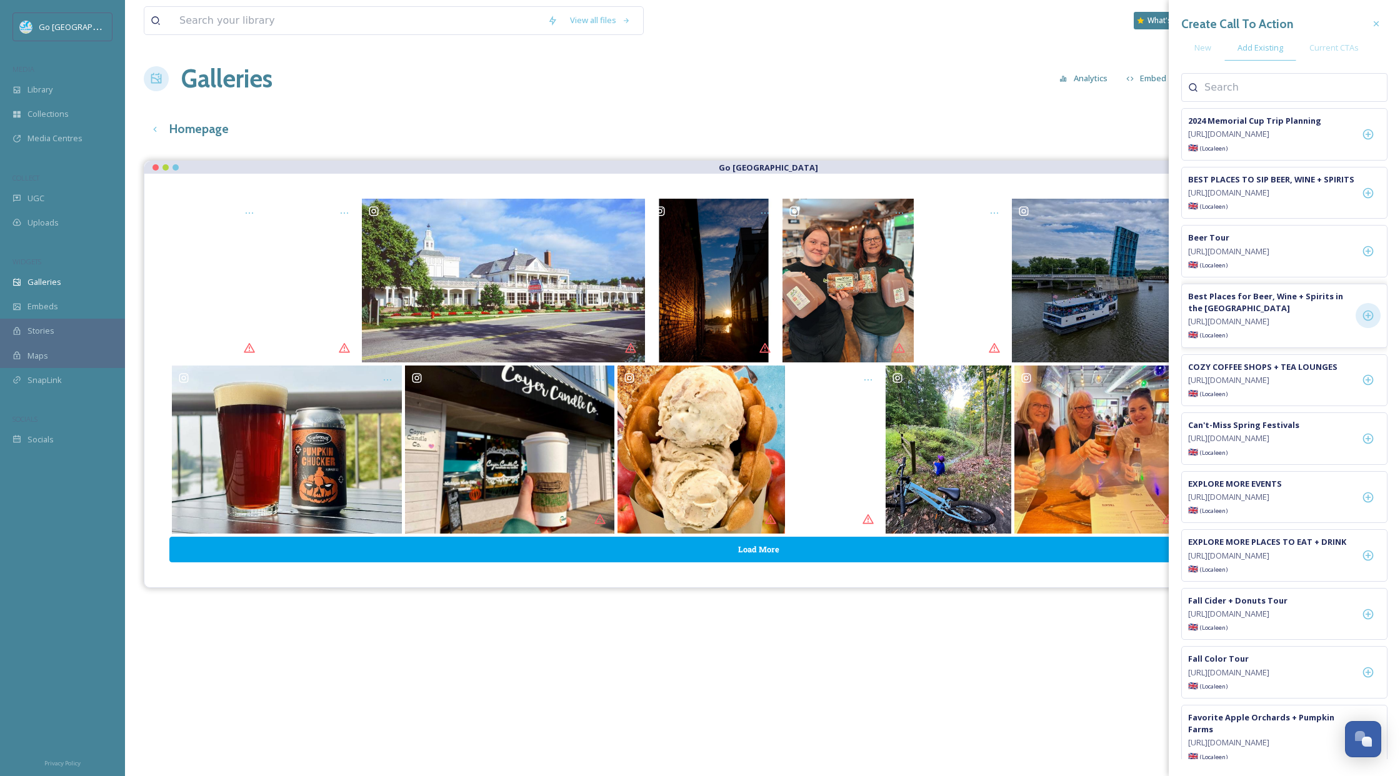
click at [1285, 321] on icon at bounding box center [1368, 316] width 11 height 11
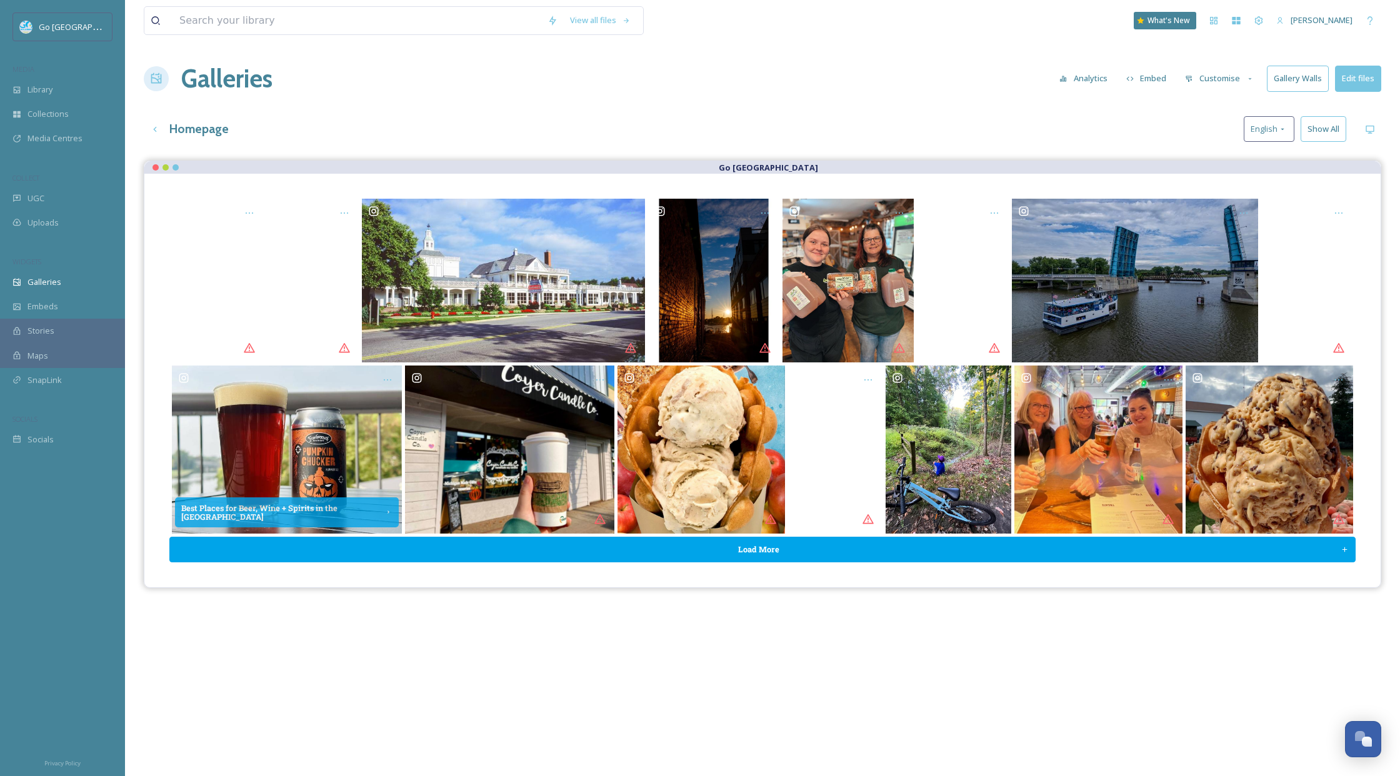
drag, startPoint x: 921, startPoint y: 643, endPoint x: 892, endPoint y: 437, distance: 207.7
click at [921, 643] on div "Go [GEOGRAPHIC_DATA] Best Places for Beer, Wine + Spirits in the [GEOGRAPHIC_DA…" at bounding box center [763, 549] width 1238 height 776
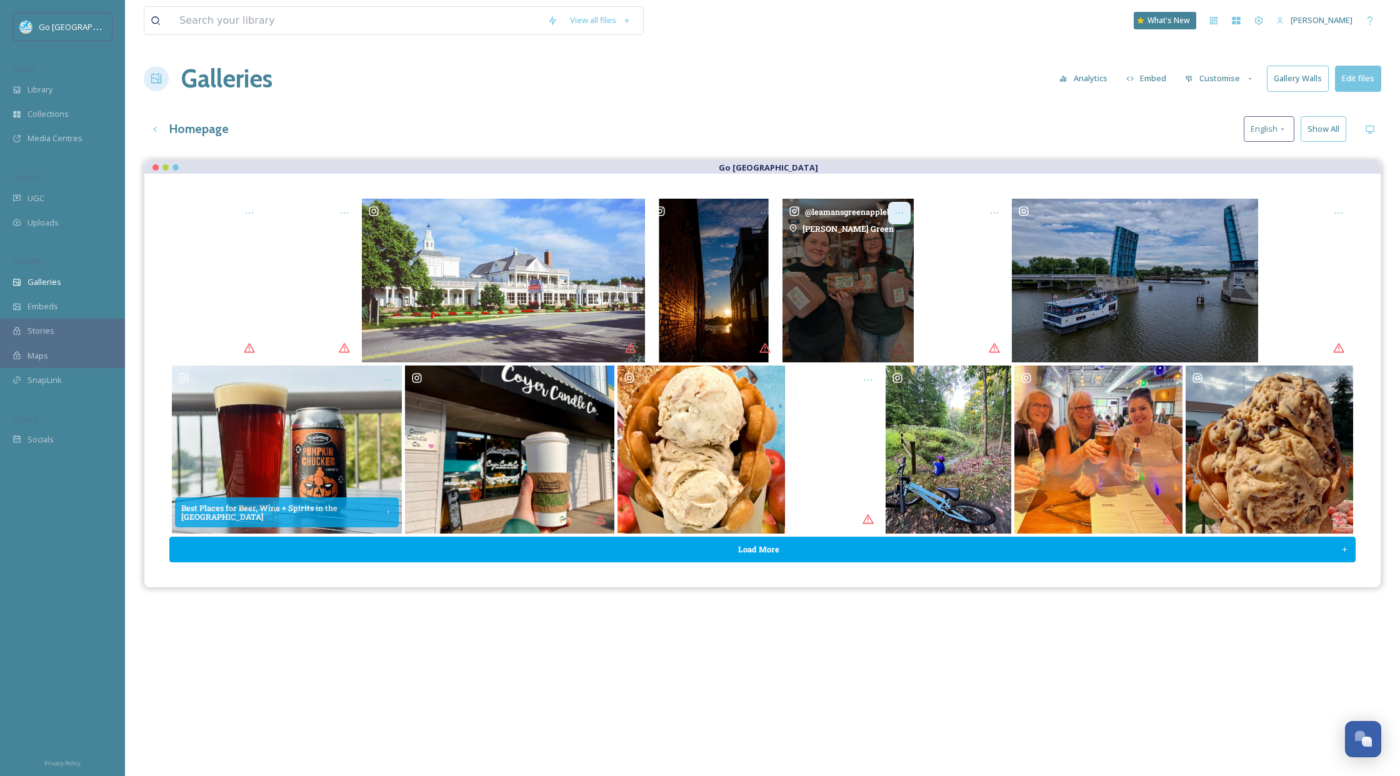
click at [898, 211] on icon "Opens media popup. Media description: leamansgreenapplebarn-6141722.jpg." at bounding box center [900, 213] width 10 height 10
click at [872, 246] on div "Add Call To Actions" at bounding box center [868, 240] width 83 height 24
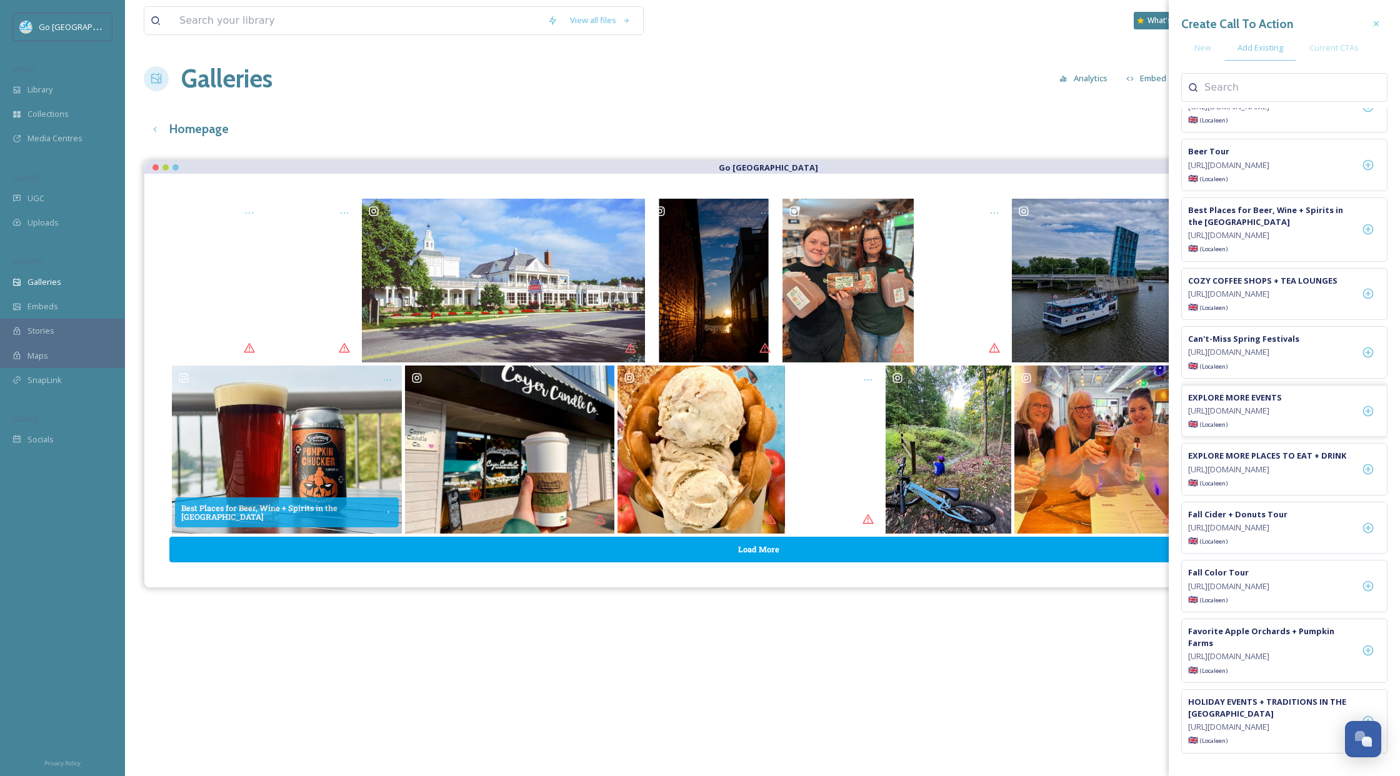
scroll to position [87, 0]
click at [1285, 534] on icon at bounding box center [1368, 527] width 13 height 13
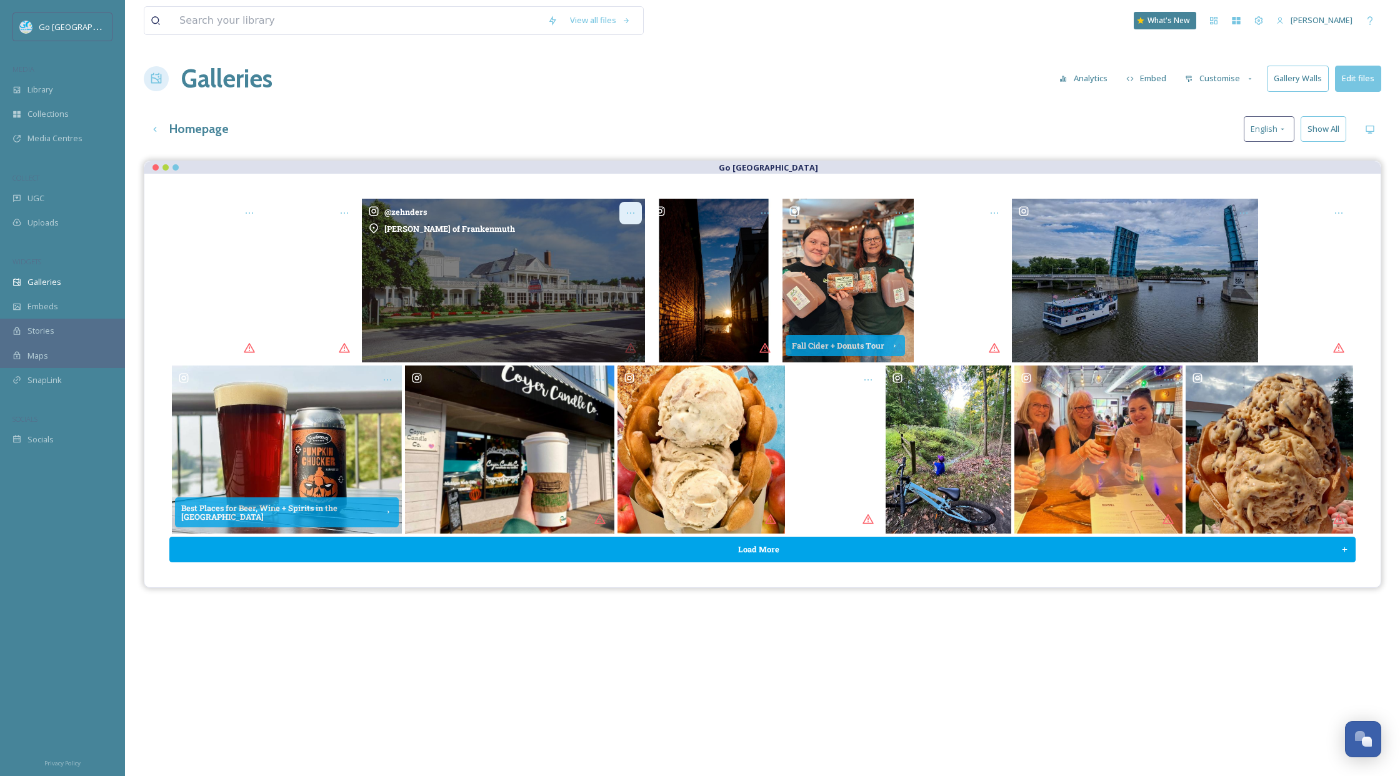
click at [624, 209] on div "Opens media popup. Media description: zehnders-6106682.jpg." at bounding box center [630, 213] width 23 height 23
click at [596, 245] on span "Add Call To Actions" at bounding box center [599, 240] width 71 height 12
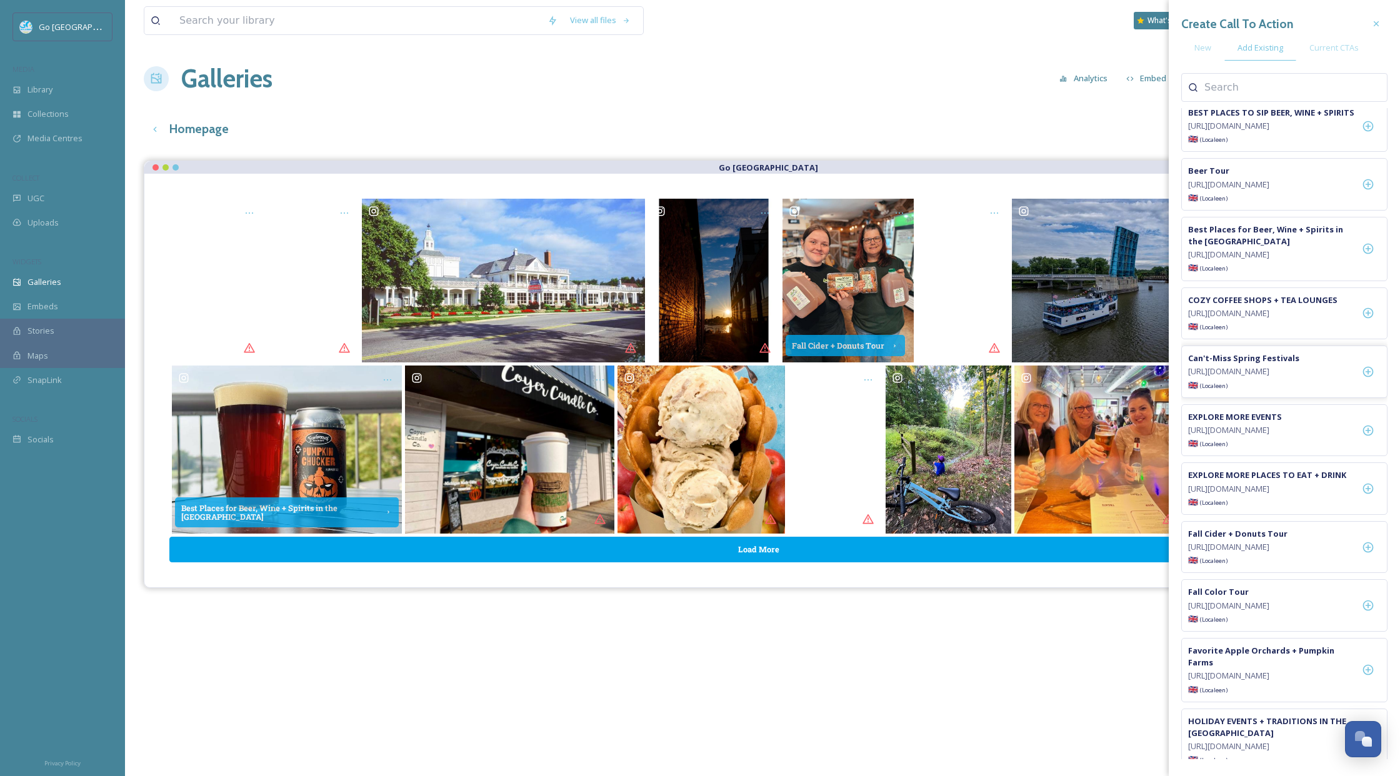
scroll to position [79, 0]
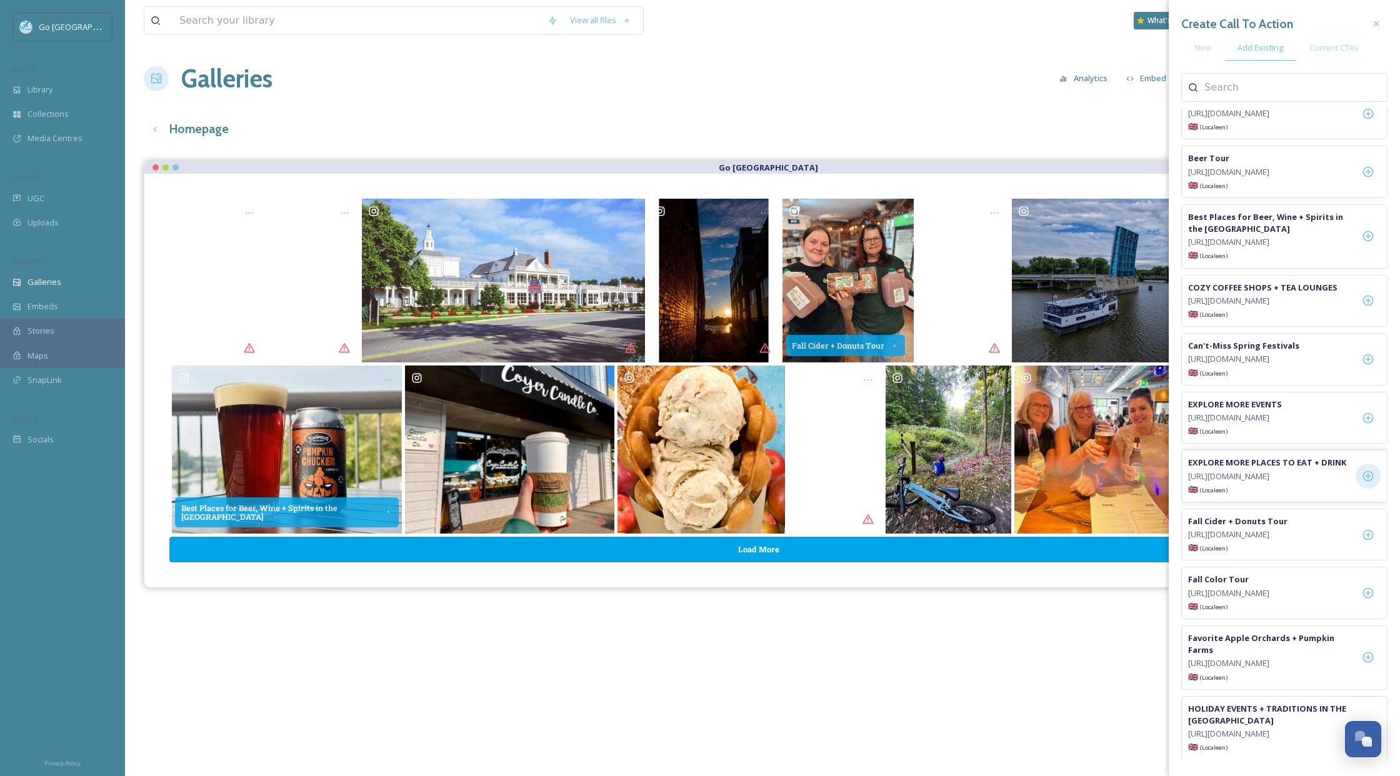
click at [1285, 482] on icon at bounding box center [1368, 476] width 11 height 11
click at [784, 81] on div "Galleries Analytics Embed Customise Gallery Walls Edit files" at bounding box center [763, 79] width 1238 height 38
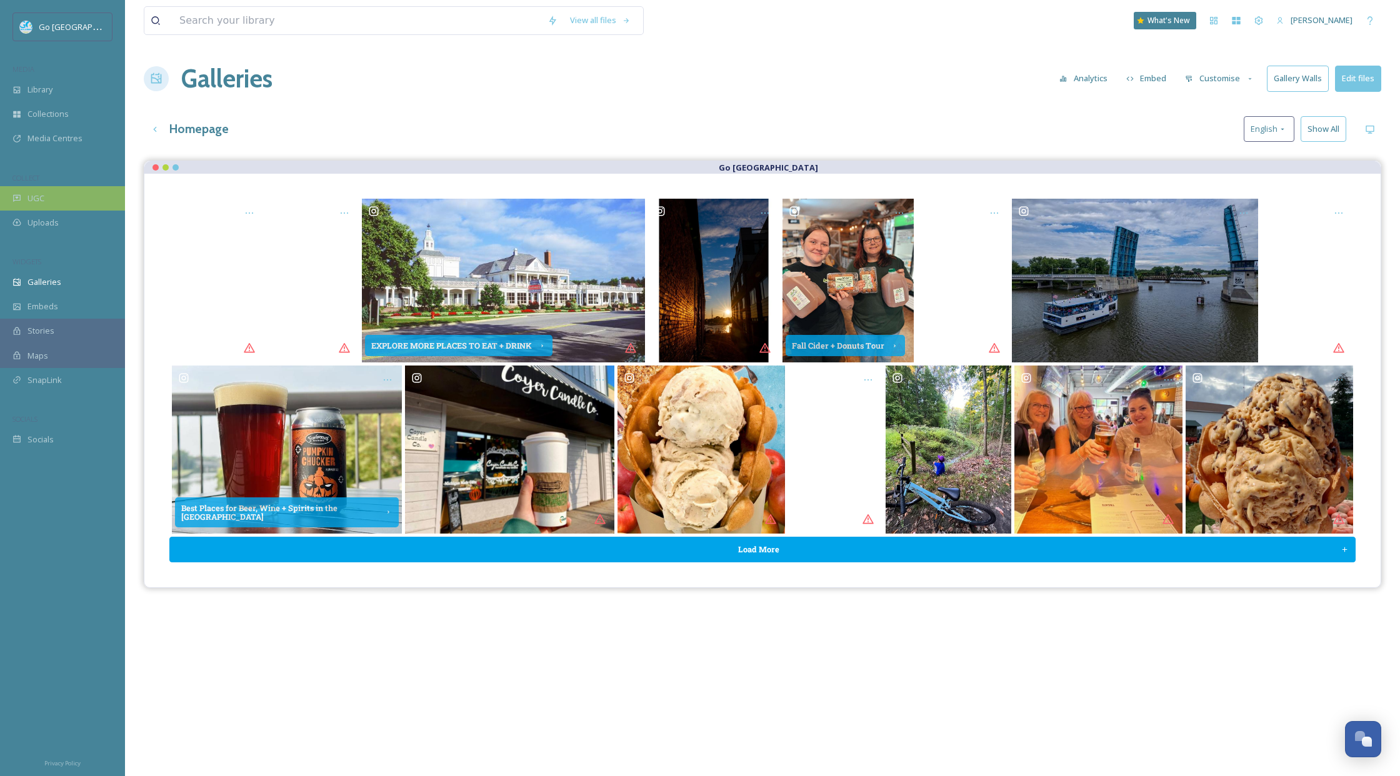
click at [63, 199] on div "UGC" at bounding box center [62, 198] width 125 height 24
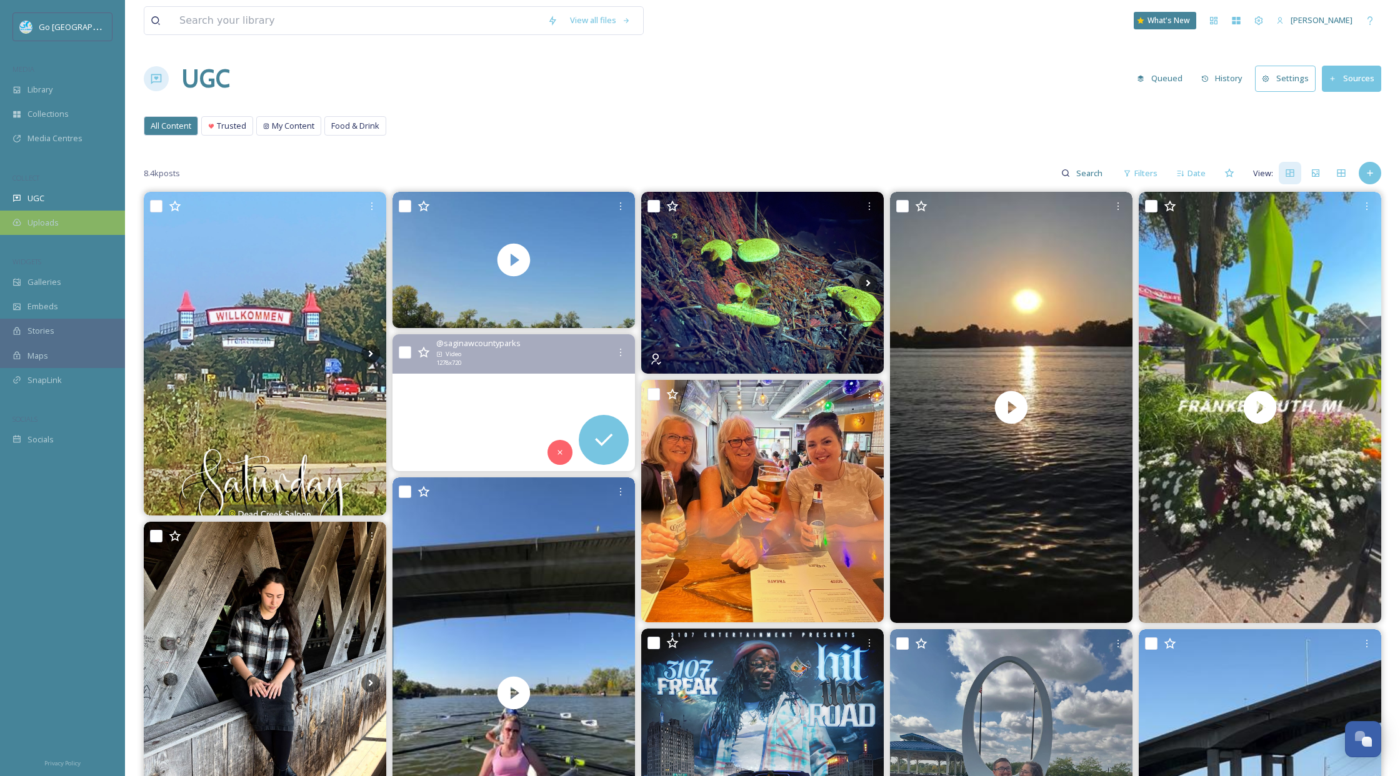
click at [36, 222] on span "Uploads" at bounding box center [43, 223] width 31 height 12
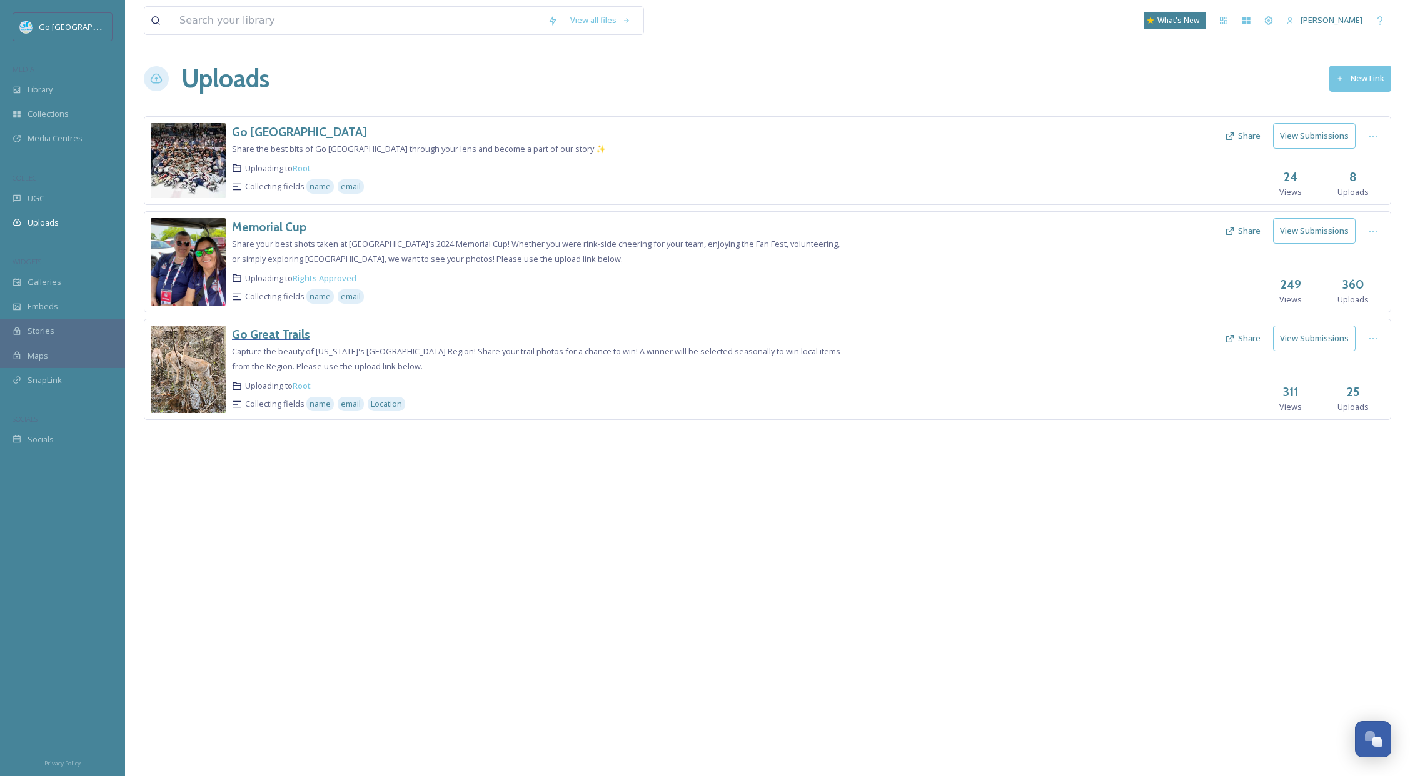
click at [263, 340] on h3 "Go Great Trails" at bounding box center [271, 334] width 78 height 15
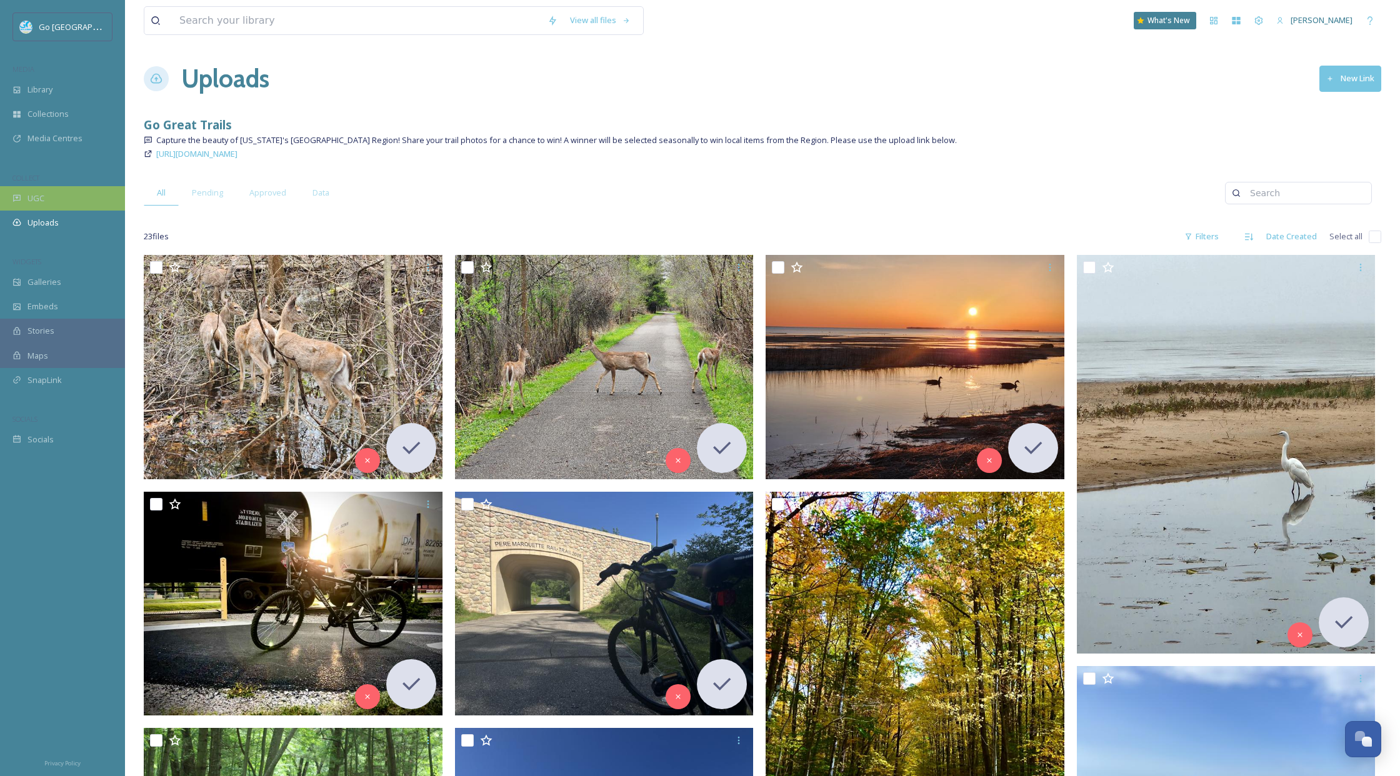
click at [43, 209] on div "UGC" at bounding box center [62, 198] width 125 height 24
